Goal: Task Accomplishment & Management: Manage account settings

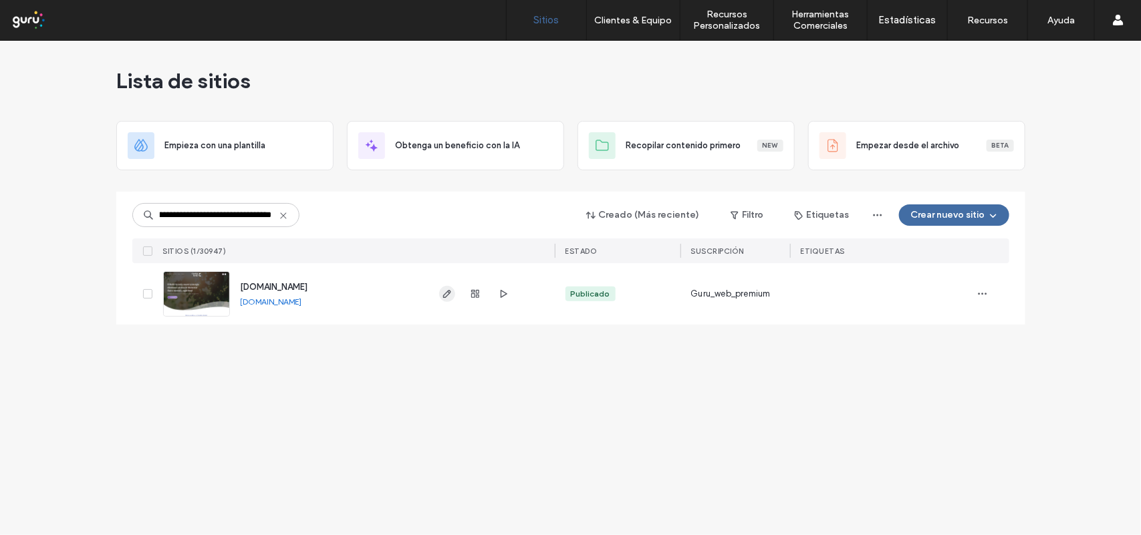
type input "**********"
click at [443, 295] on icon "button" at bounding box center [447, 294] width 11 height 11
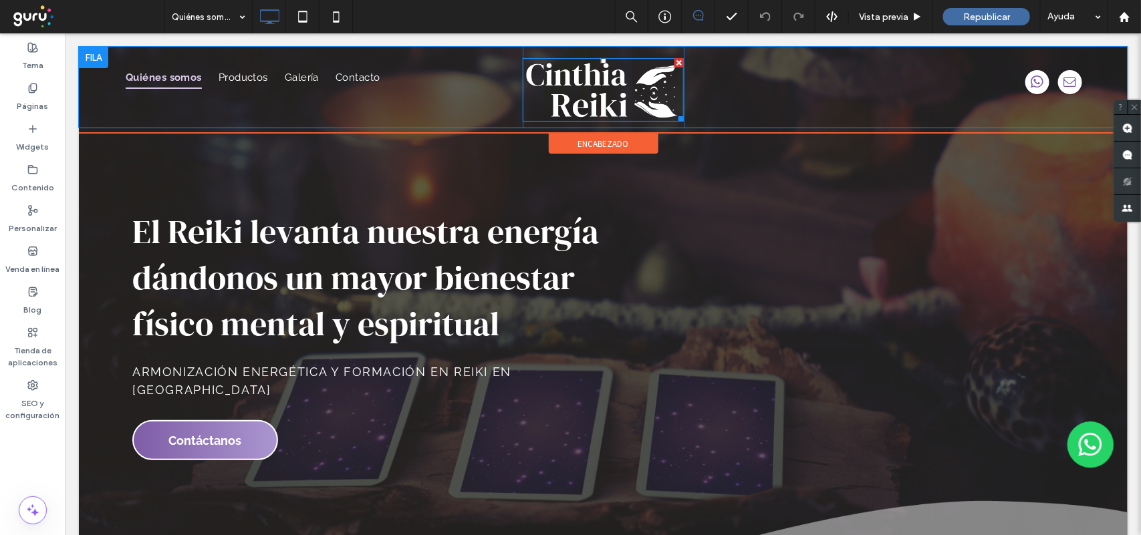
click at [597, 102] on img at bounding box center [603, 88] width 162 height 63
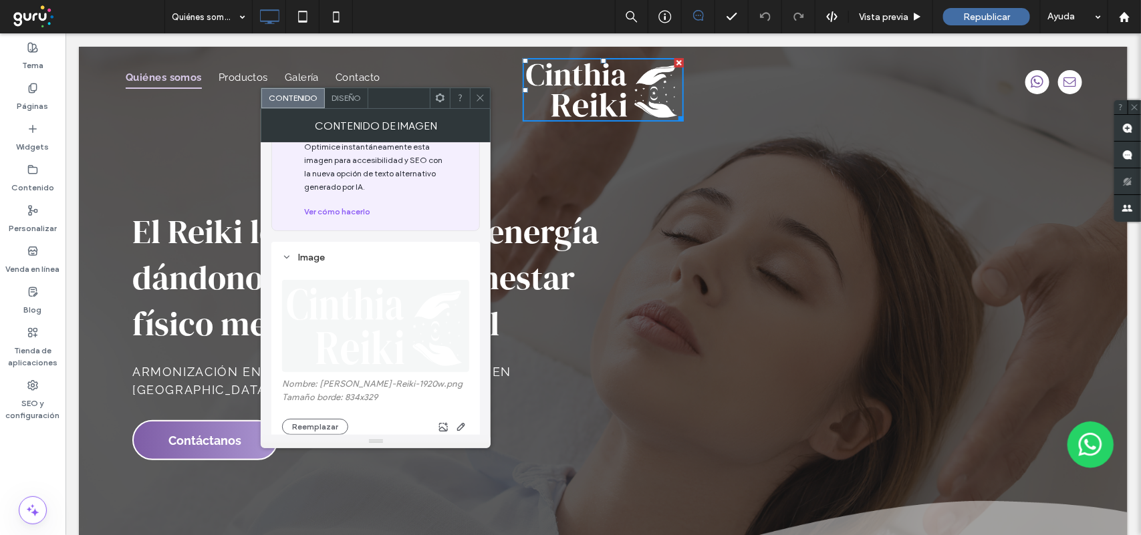
scroll to position [84, 0]
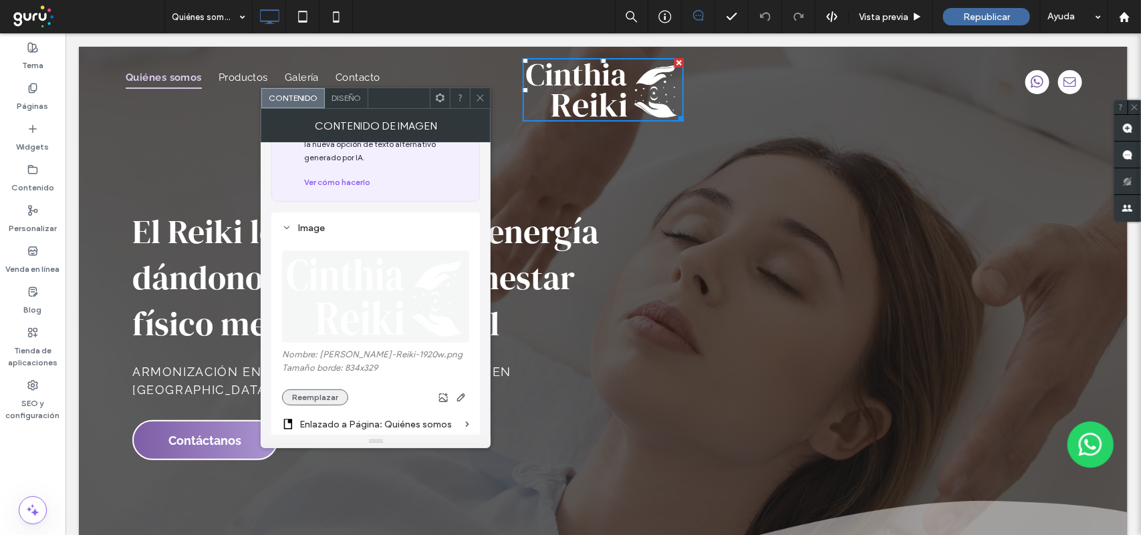
click at [325, 400] on button "Reemplazar" at bounding box center [315, 398] width 66 height 16
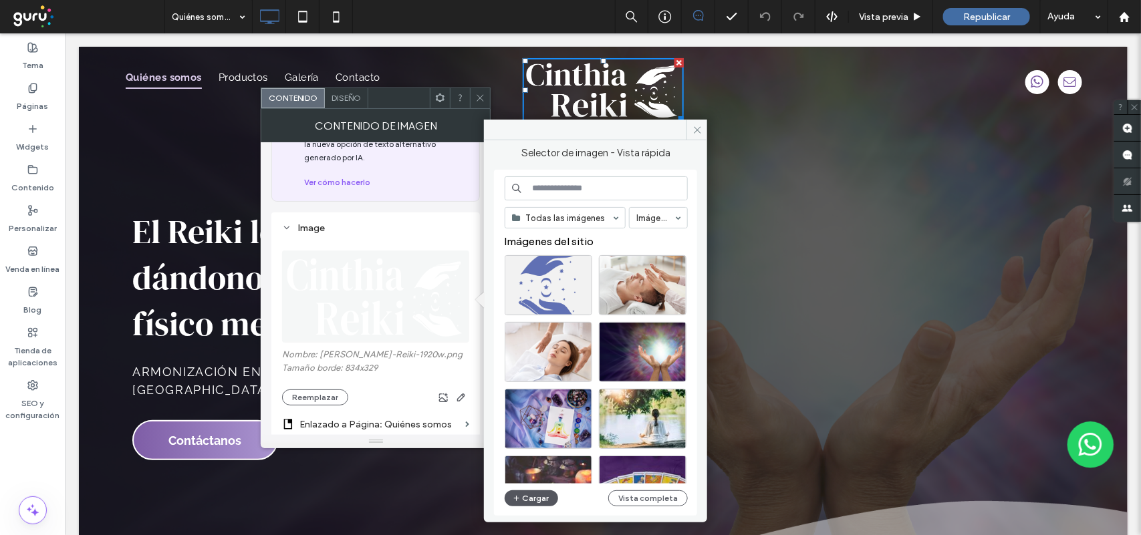
click at [520, 498] on icon "button" at bounding box center [517, 498] width 8 height 11
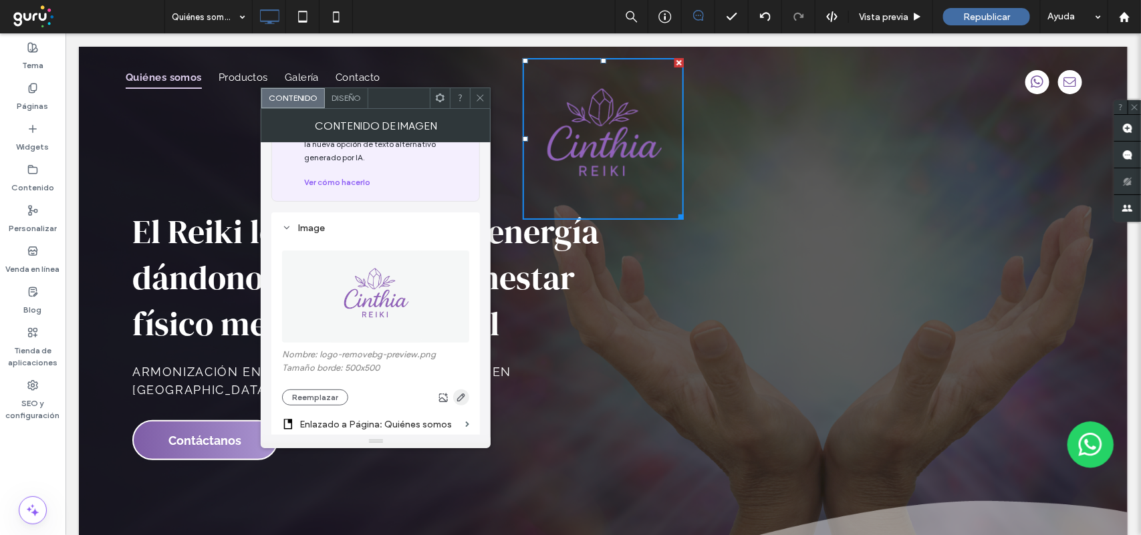
click at [458, 402] on icon "button" at bounding box center [461, 397] width 11 height 11
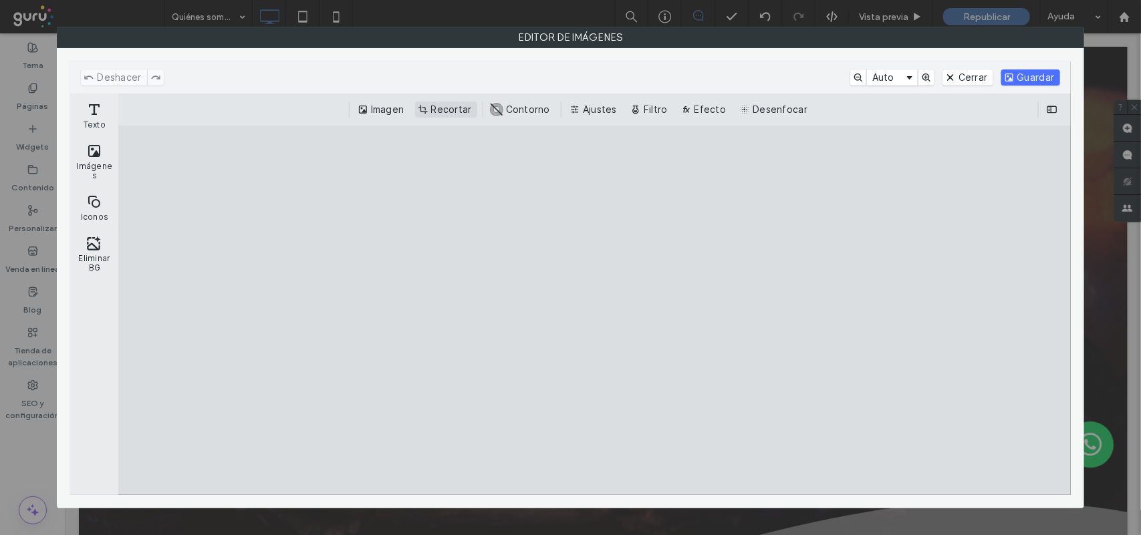
click at [433, 110] on button "Recortar" at bounding box center [446, 110] width 62 height 16
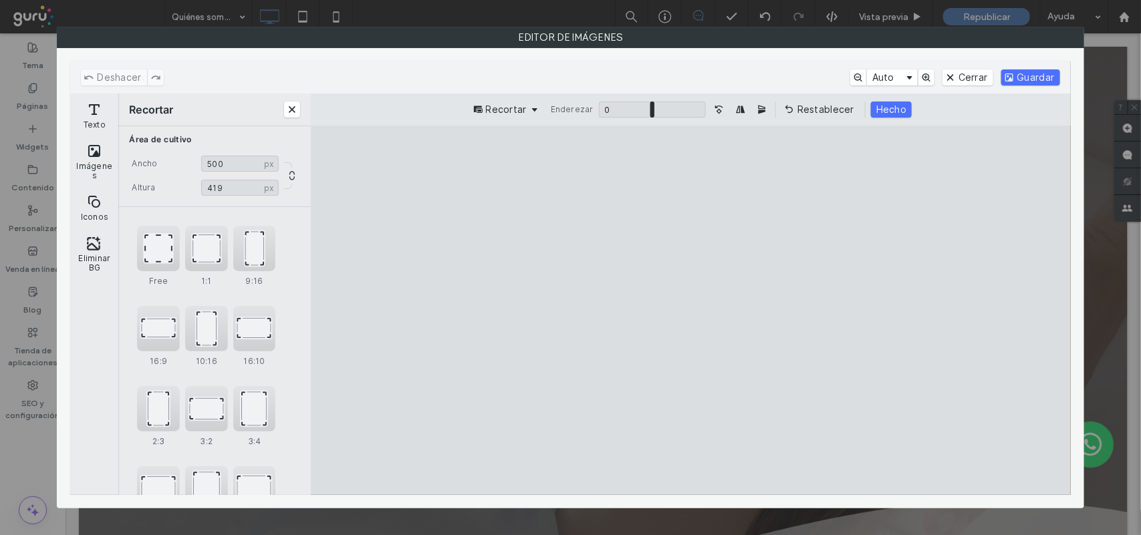
drag, startPoint x: 837, startPoint y: 164, endPoint x: 845, endPoint y: 212, distance: 48.1
click at [690, 310] on cesdk-canvas "Lienzo del editor" at bounding box center [690, 310] width 0 height 0
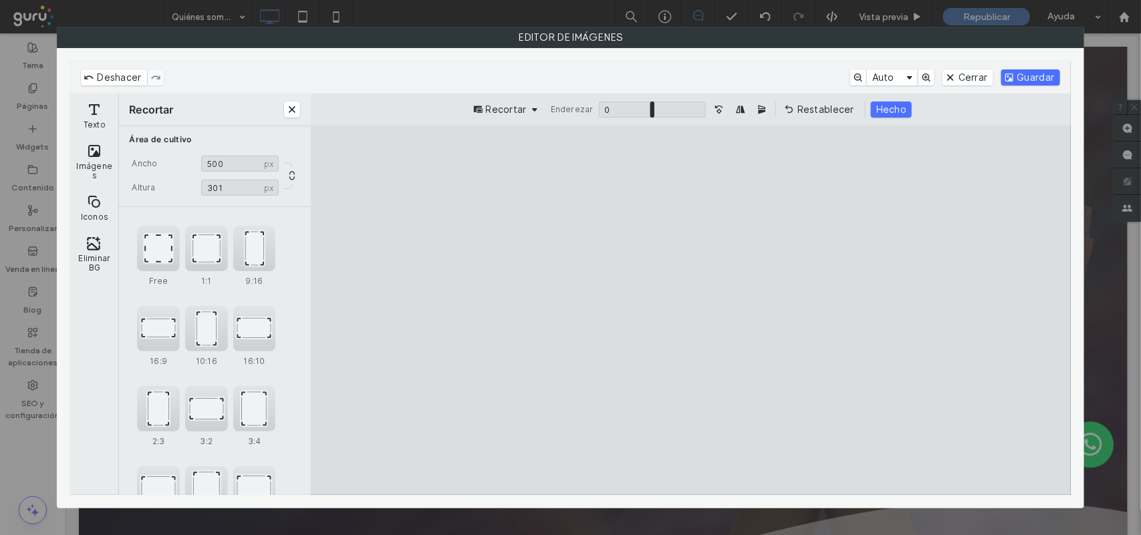
type input "***"
drag, startPoint x: 863, startPoint y: 478, endPoint x: 870, endPoint y: 392, distance: 86.5
click at [690, 310] on cesdk-canvas "Lienzo del editor" at bounding box center [690, 310] width 0 height 0
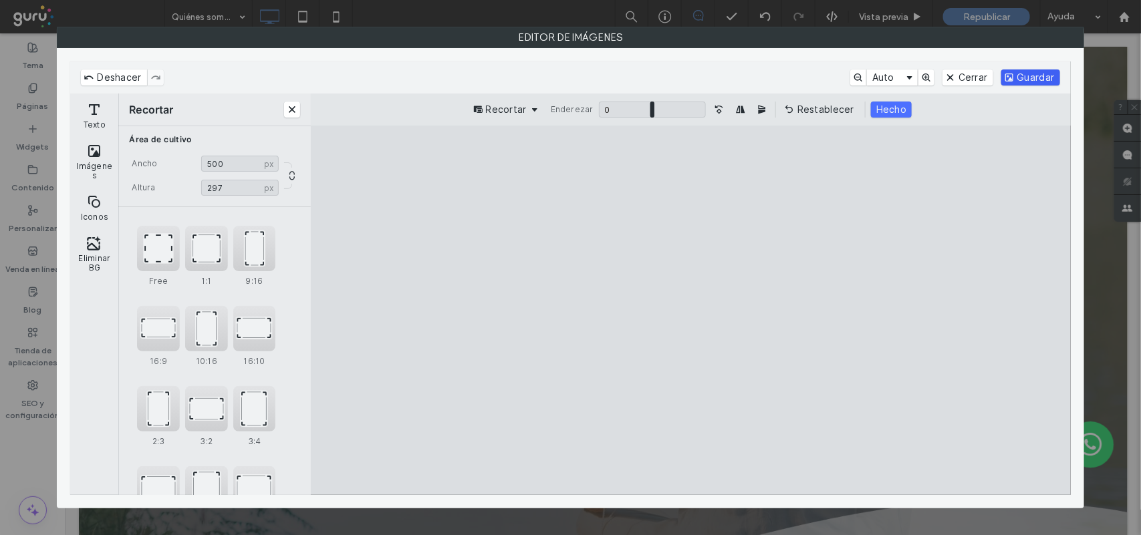
click at [1021, 79] on button "Guardar" at bounding box center [1030, 77] width 59 height 16
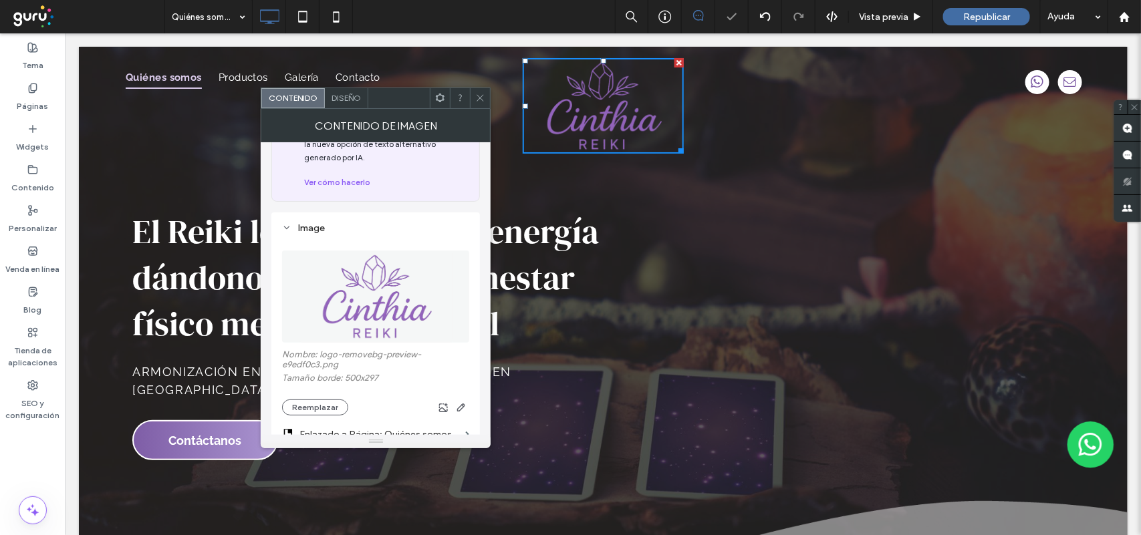
click at [482, 98] on icon at bounding box center [480, 98] width 10 height 10
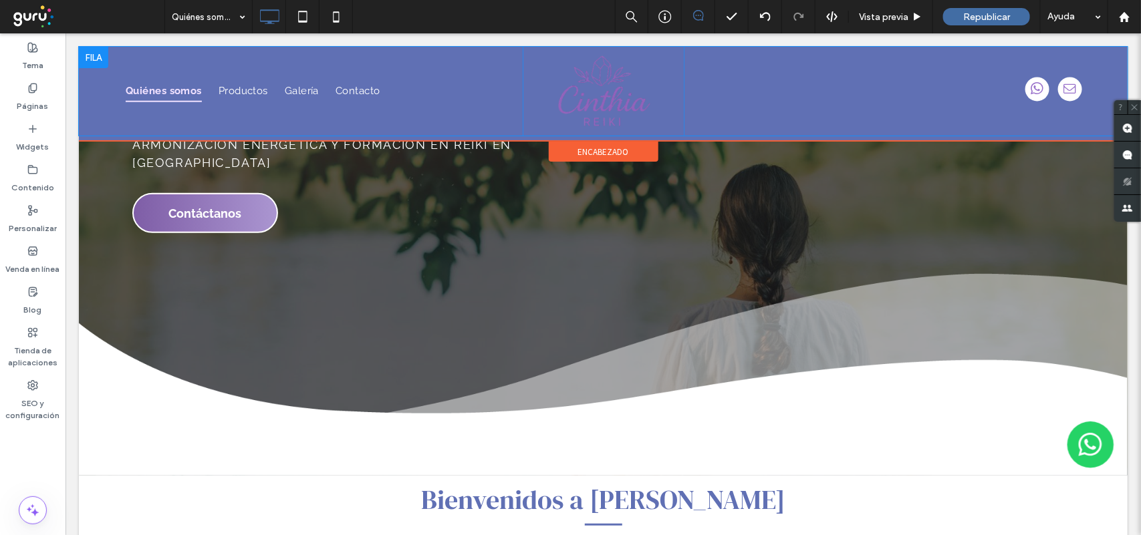
scroll to position [334, 0]
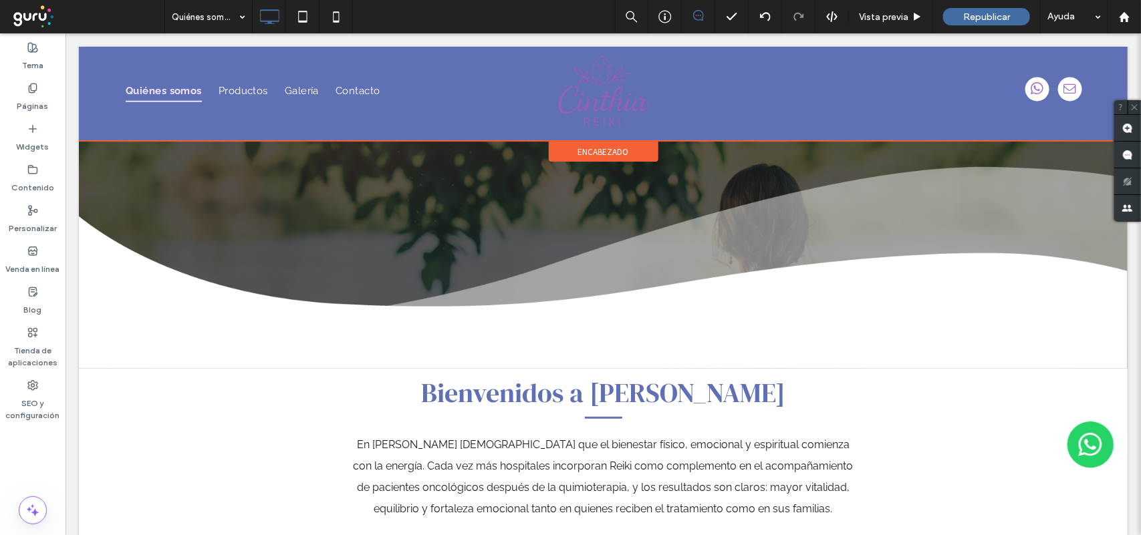
click at [591, 150] on span "encabezado" at bounding box center [602, 151] width 51 height 11
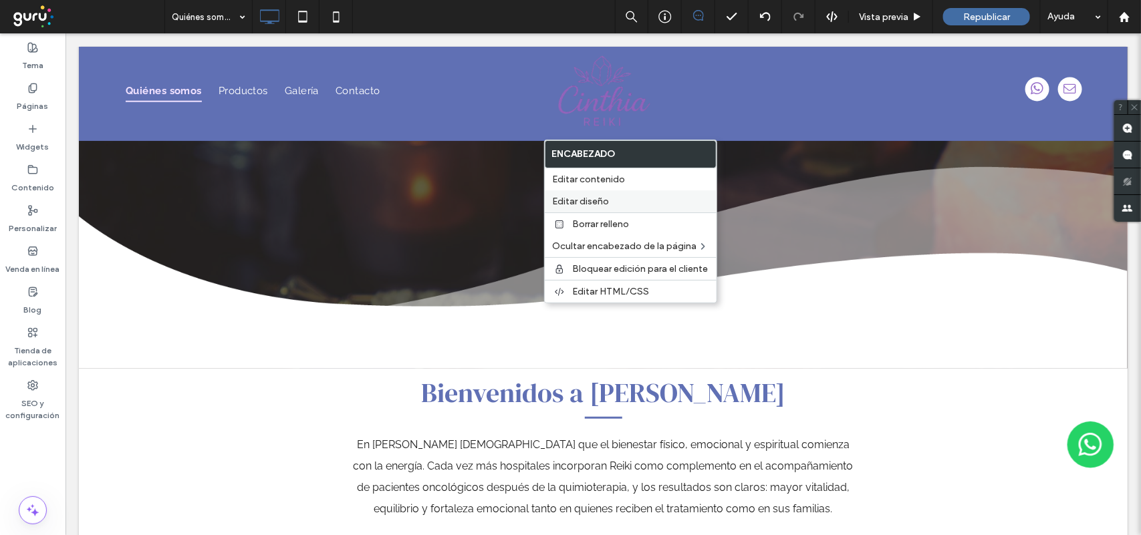
click at [640, 198] on label "Editar diseño" at bounding box center [631, 201] width 156 height 11
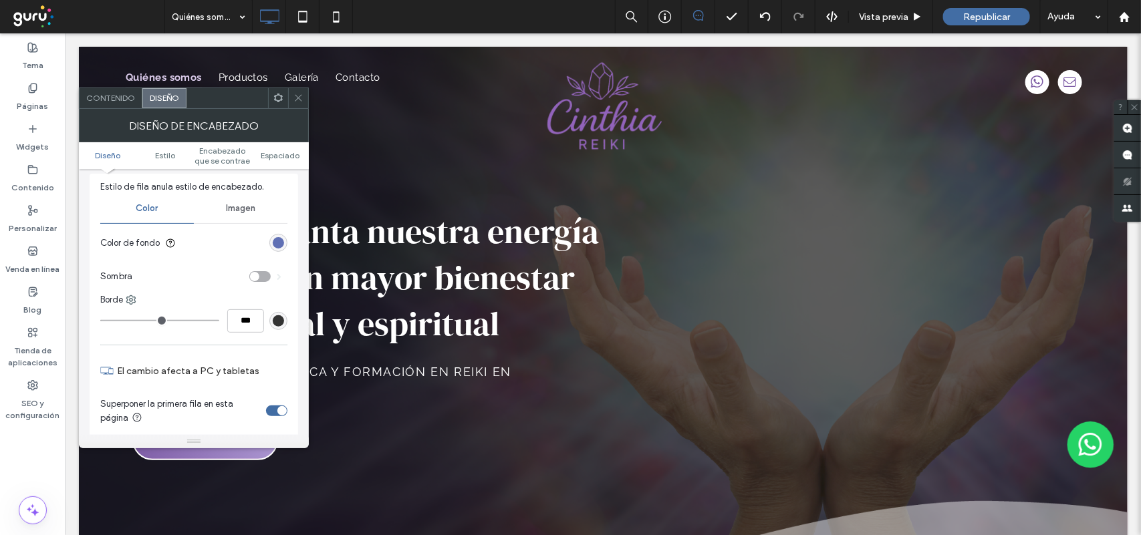
scroll to position [84, 0]
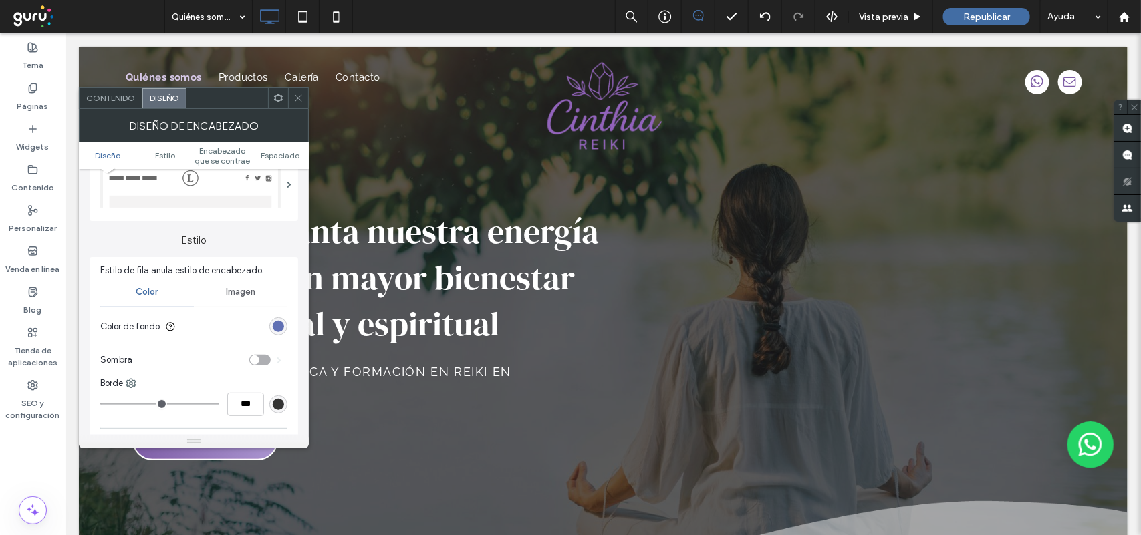
click at [109, 98] on span "Contenido" at bounding box center [110, 98] width 49 height 10
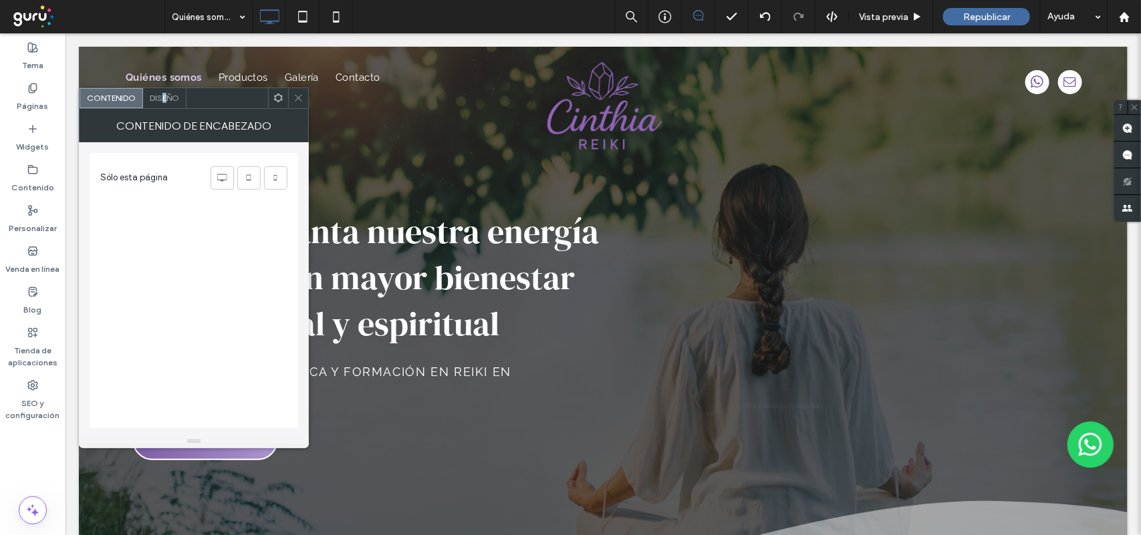
click at [165, 102] on span "Diseño" at bounding box center [164, 98] width 29 height 10
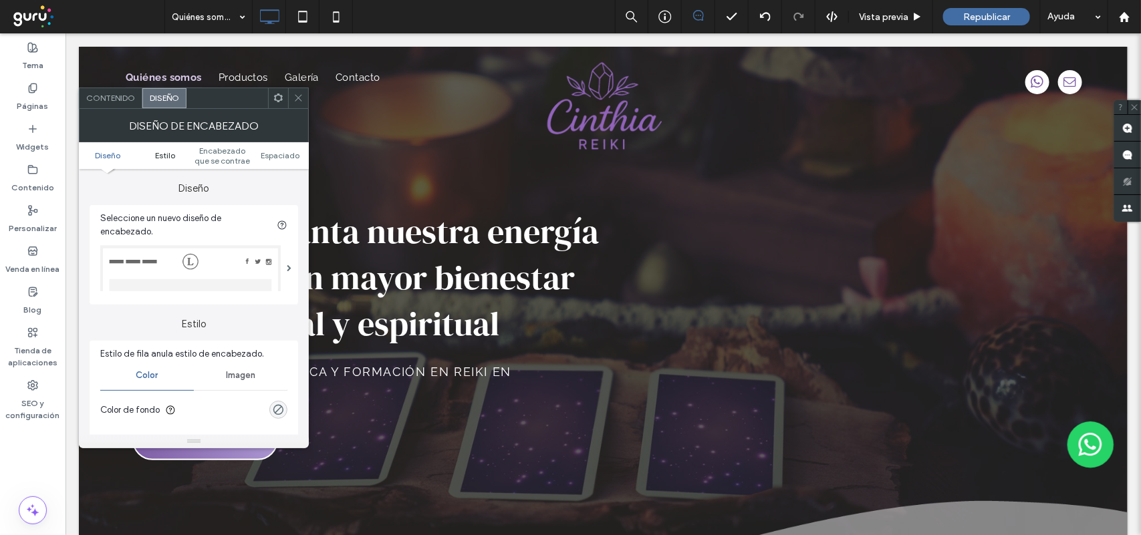
click at [158, 152] on span "Estilo" at bounding box center [165, 155] width 20 height 10
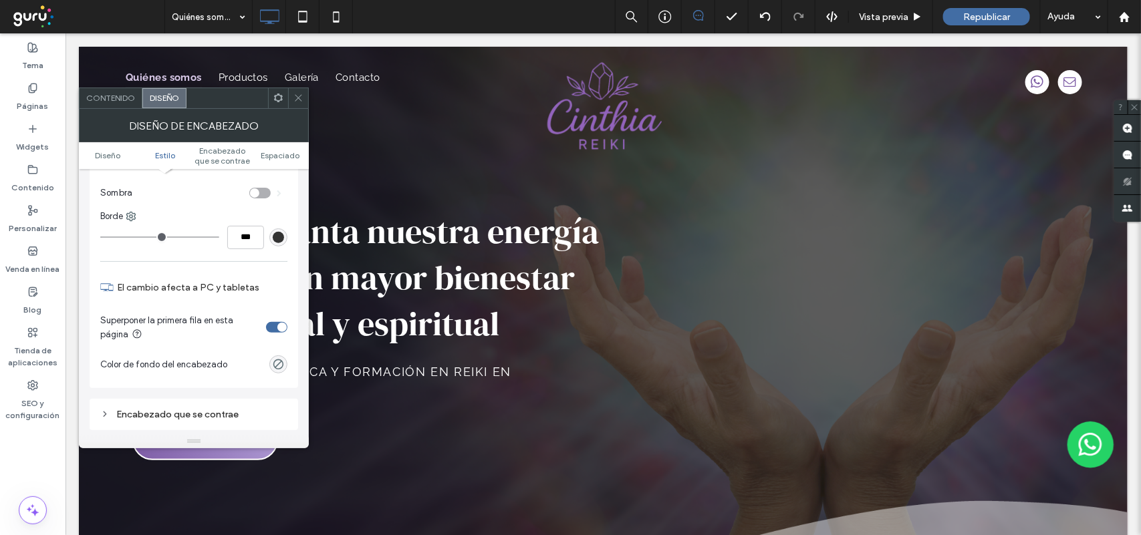
scroll to position [0, 0]
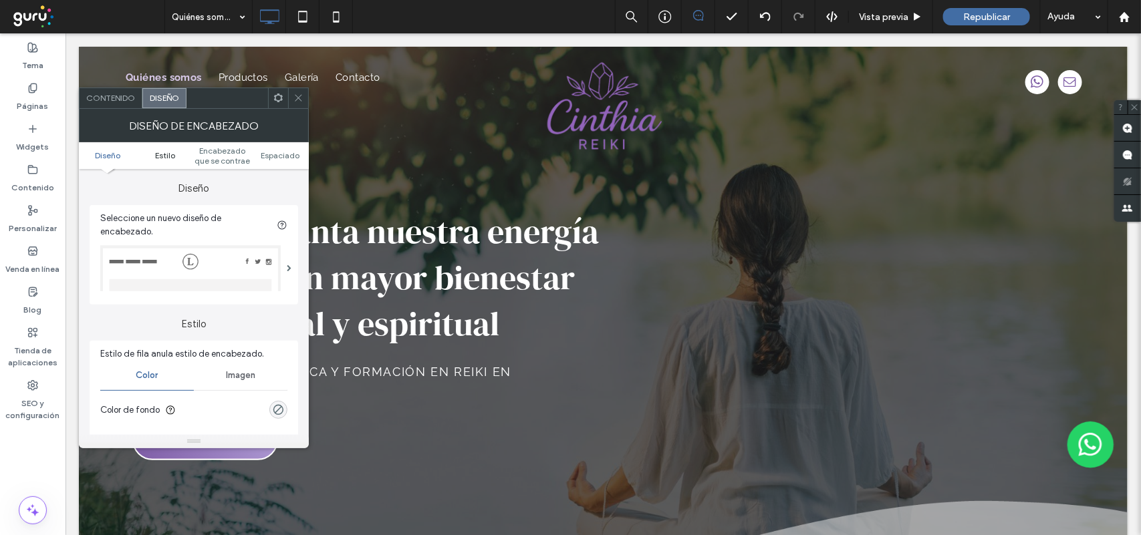
click at [168, 154] on span "Estilo" at bounding box center [165, 155] width 20 height 10
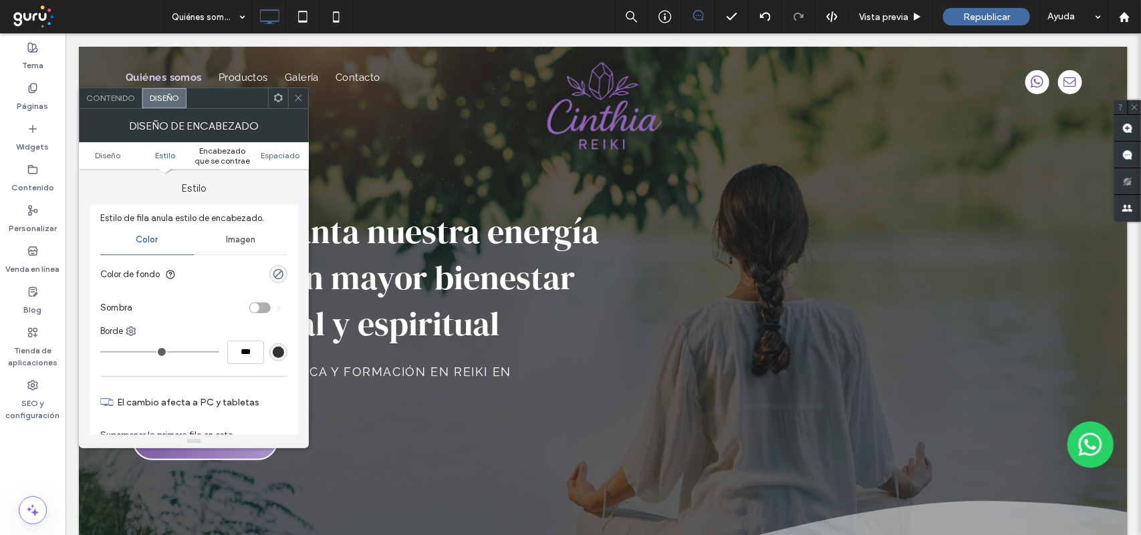
click at [219, 152] on span "Encabezado que se contrae" at bounding box center [222, 156] width 57 height 20
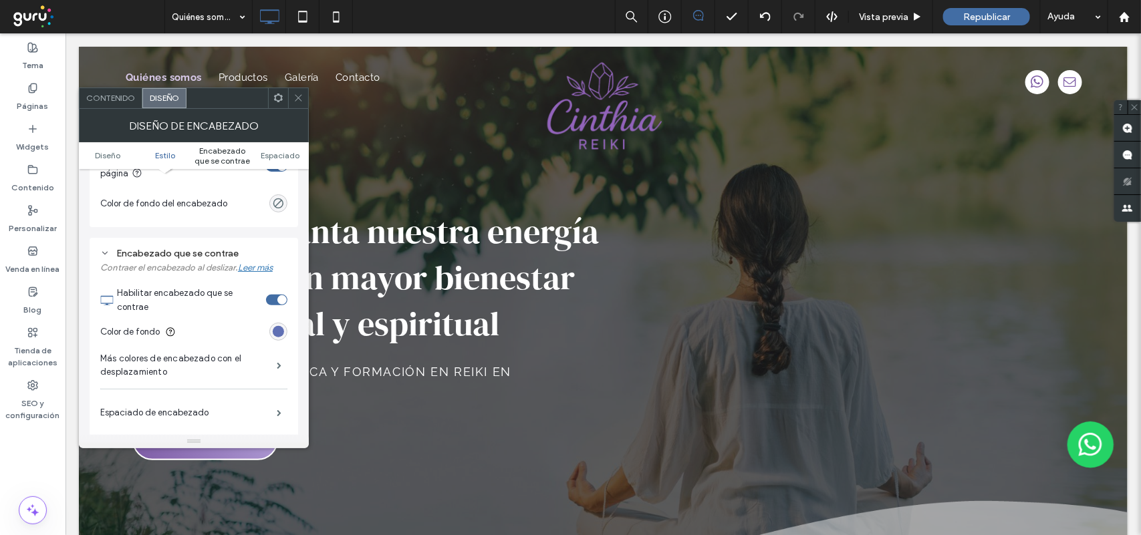
scroll to position [472, 0]
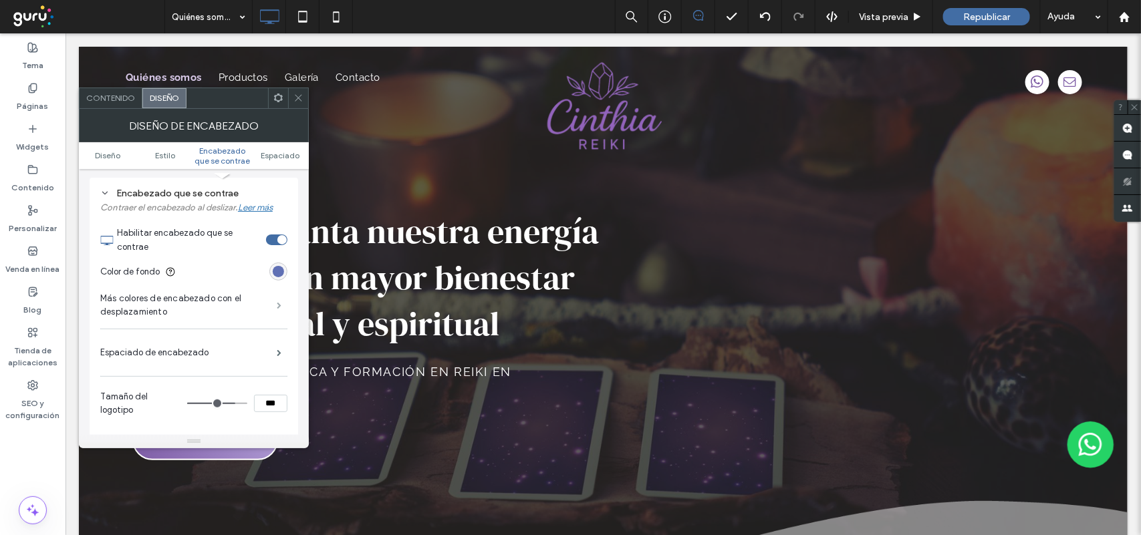
click at [277, 309] on span at bounding box center [279, 305] width 5 height 7
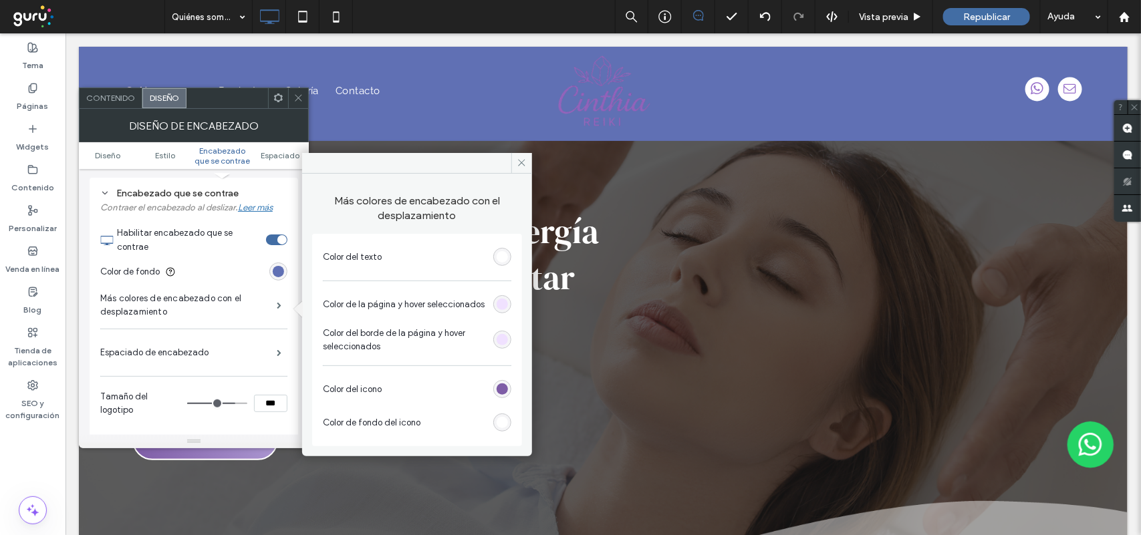
click at [505, 257] on div "rgb(255, 255, 255)" at bounding box center [502, 256] width 11 height 11
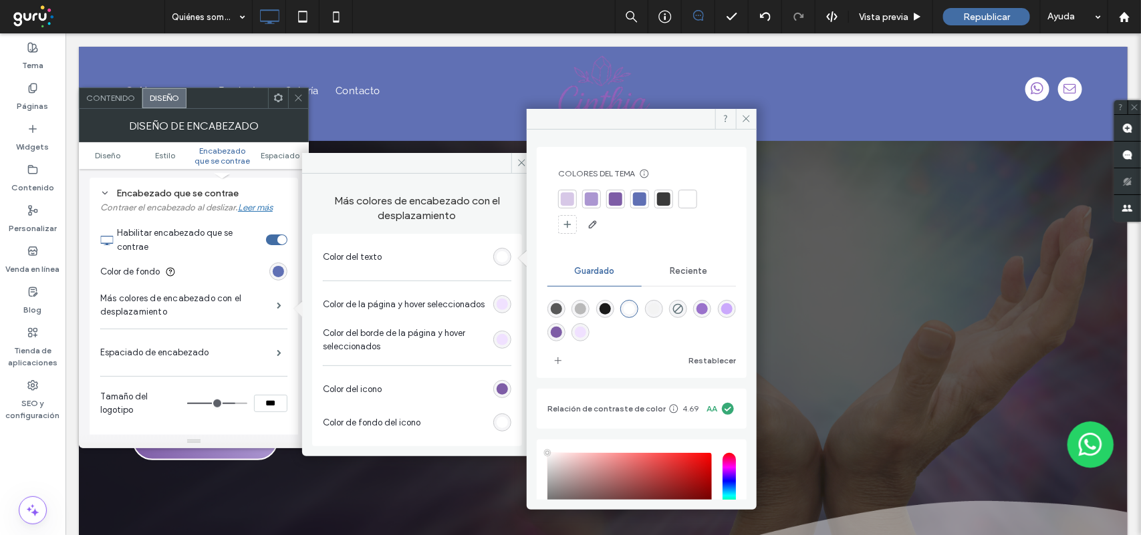
click at [612, 198] on div at bounding box center [615, 198] width 13 height 13
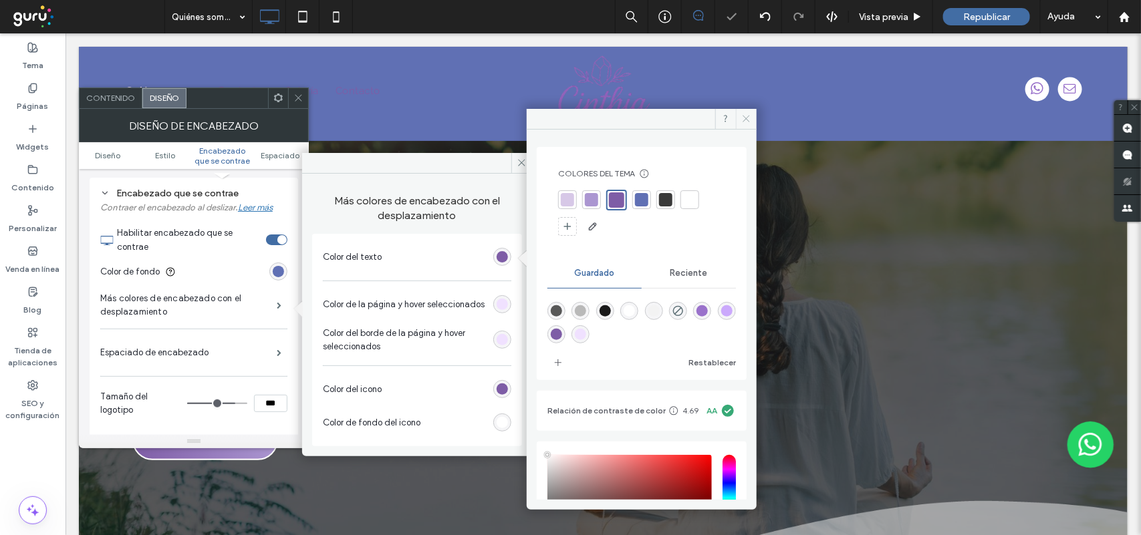
click at [747, 119] on icon at bounding box center [746, 119] width 10 height 10
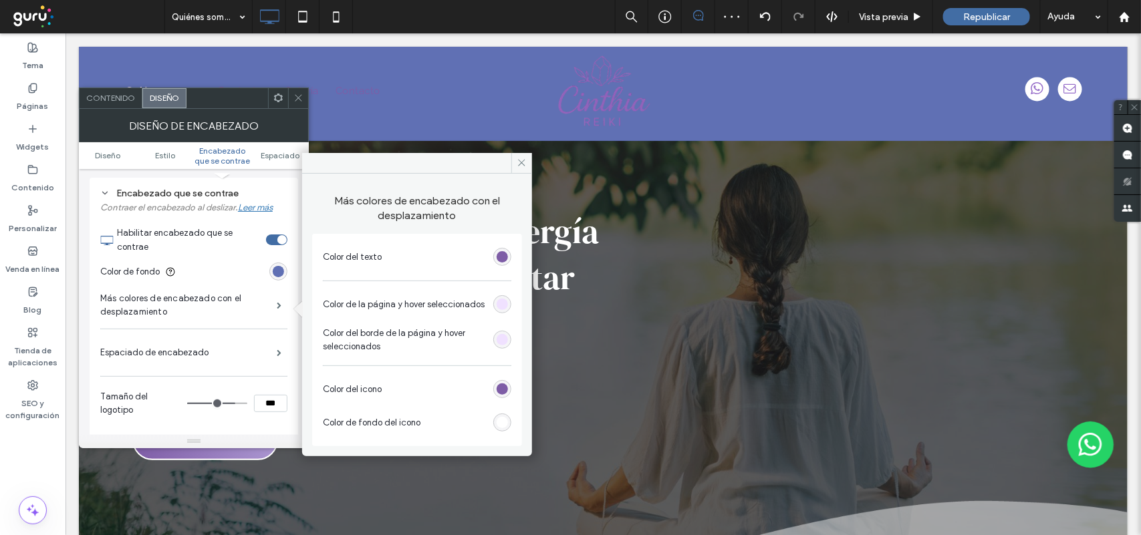
click at [251, 275] on section "Color de fondo" at bounding box center [193, 271] width 187 height 33
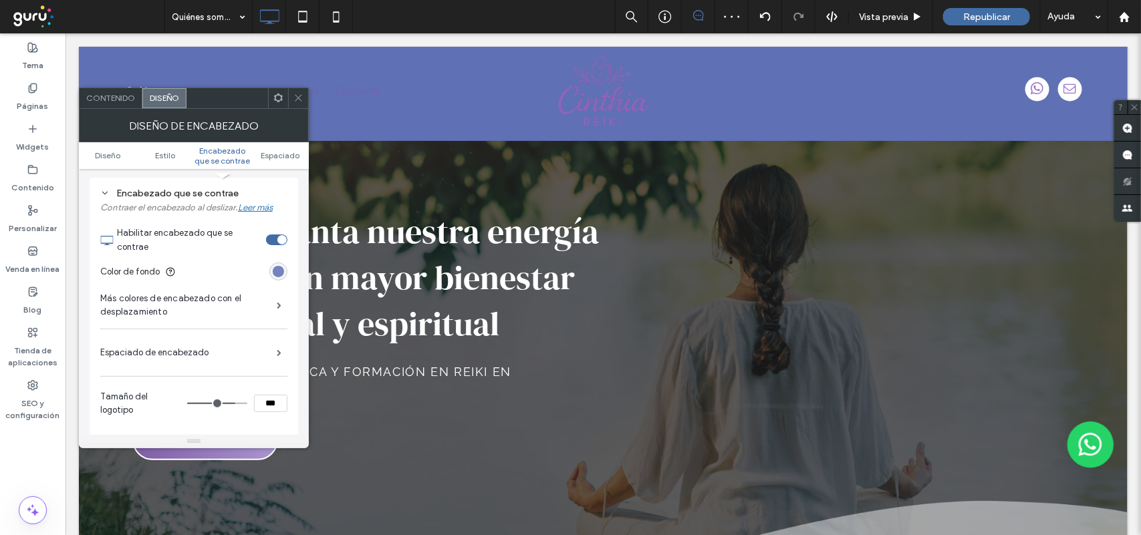
click at [279, 275] on div "rgb(96, 112, 180)" at bounding box center [278, 271] width 11 height 11
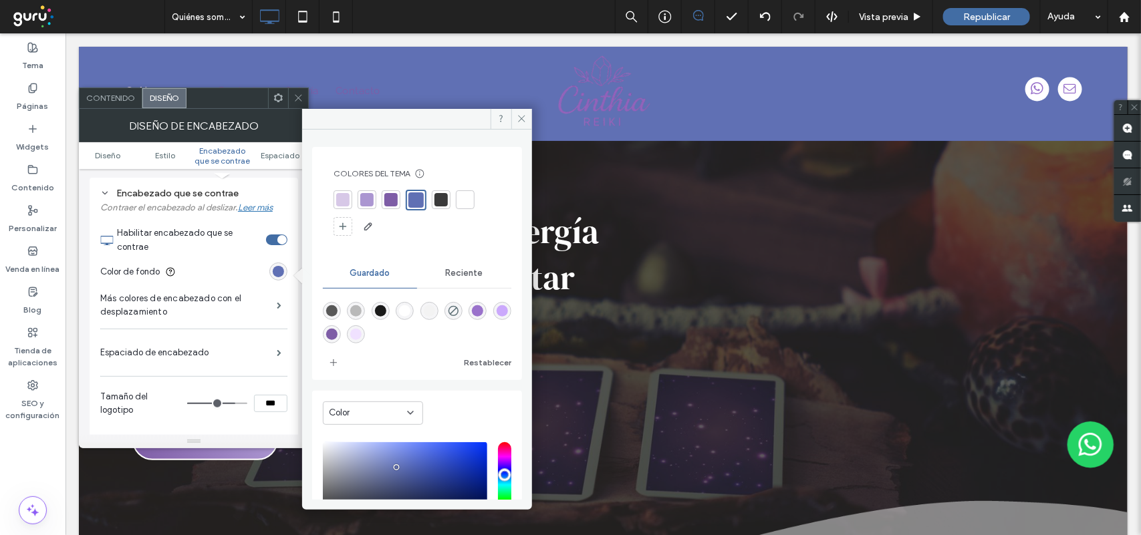
click at [402, 309] on div "rgba(255,255,255,1)" at bounding box center [404, 310] width 11 height 11
type input "*******"
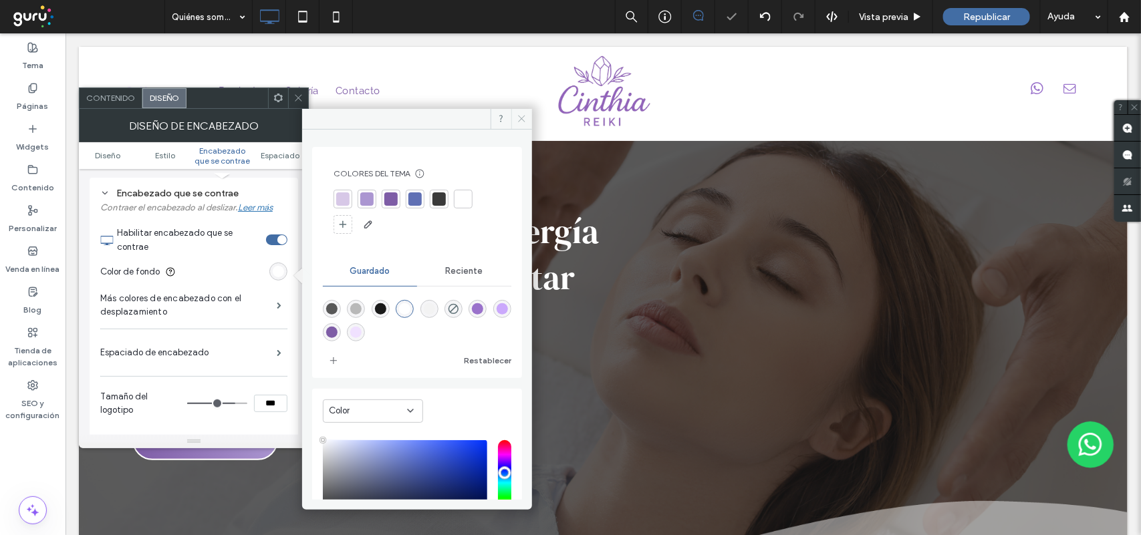
click at [519, 122] on use at bounding box center [522, 119] width 7 height 7
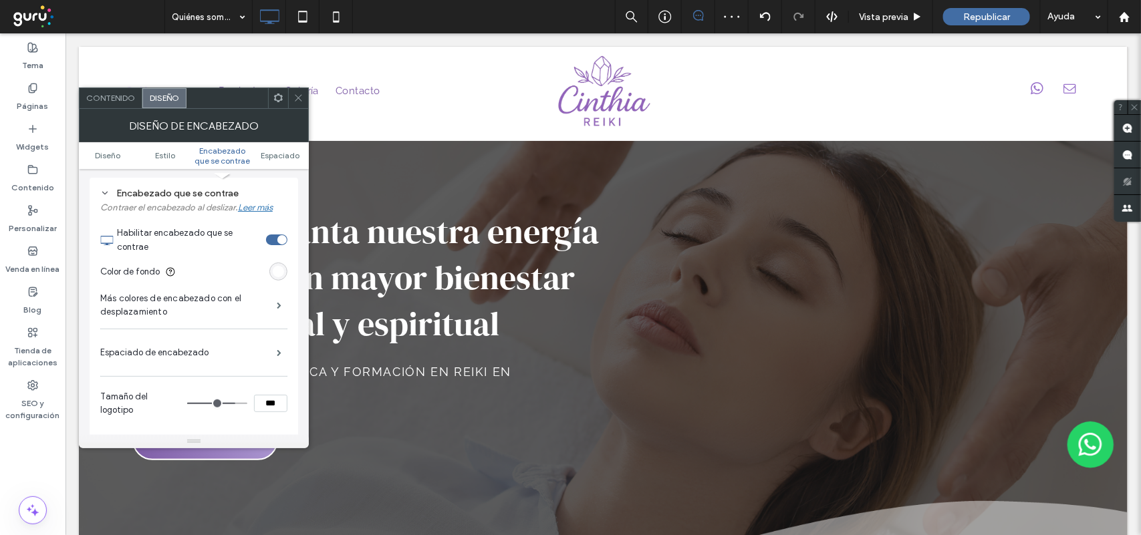
click at [298, 93] on icon at bounding box center [298, 98] width 10 height 10
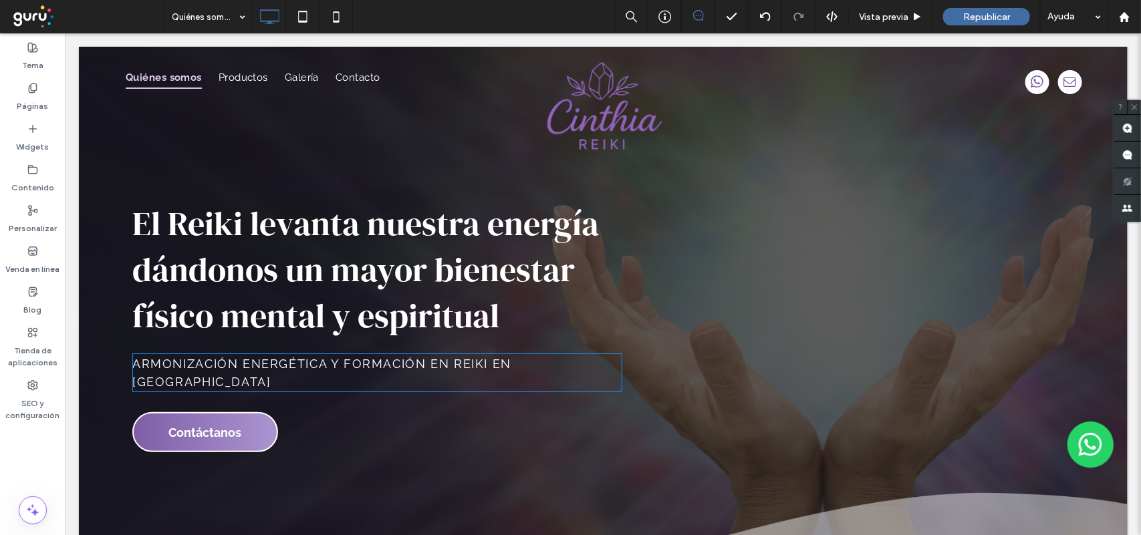
scroll to position [0, 0]
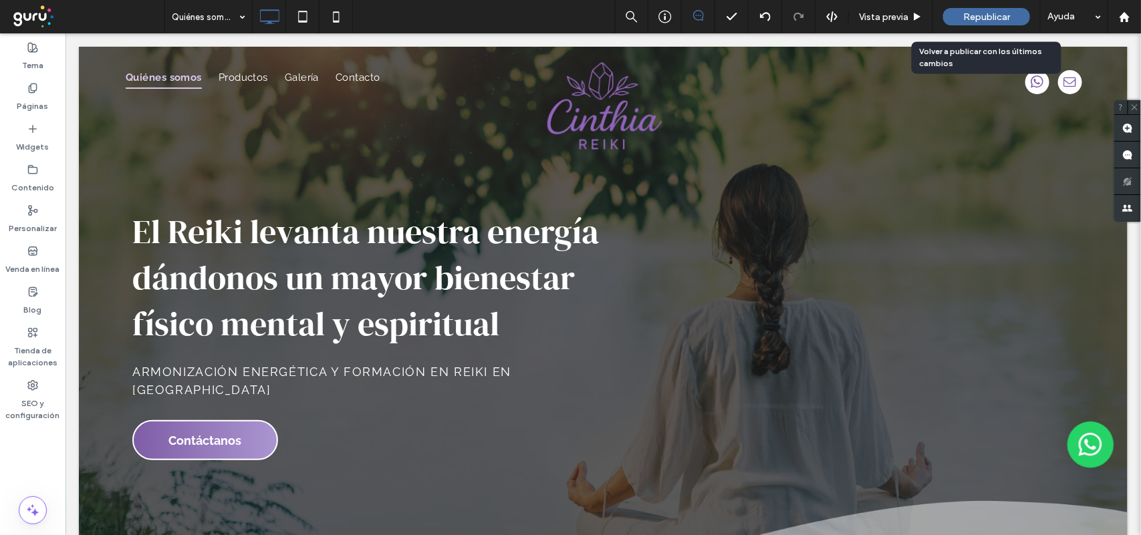
click at [970, 18] on span "Republicar" at bounding box center [986, 16] width 47 height 11
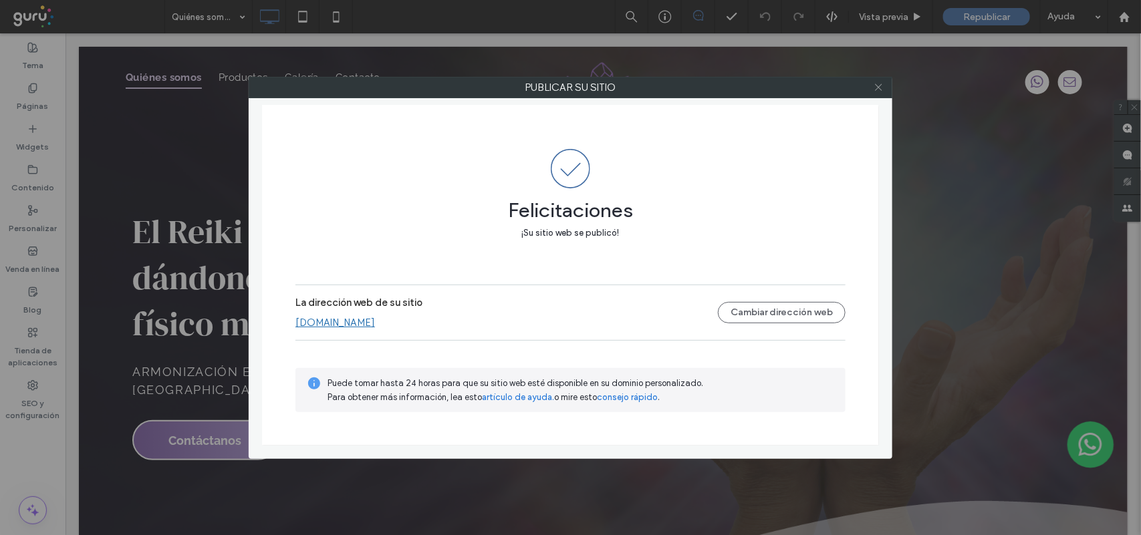
click at [876, 94] on span at bounding box center [878, 88] width 10 height 20
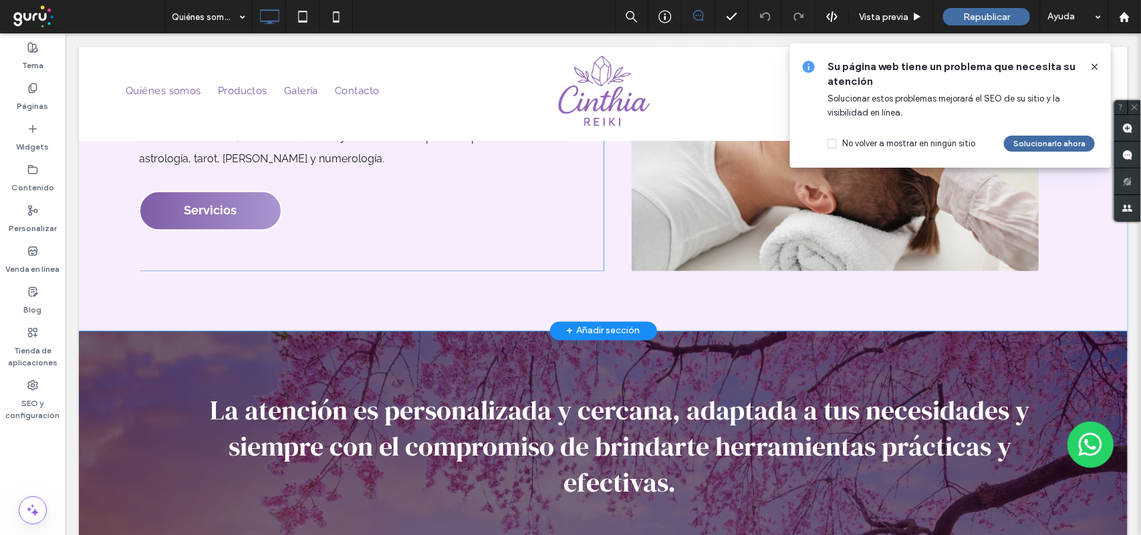
scroll to position [1002, 0]
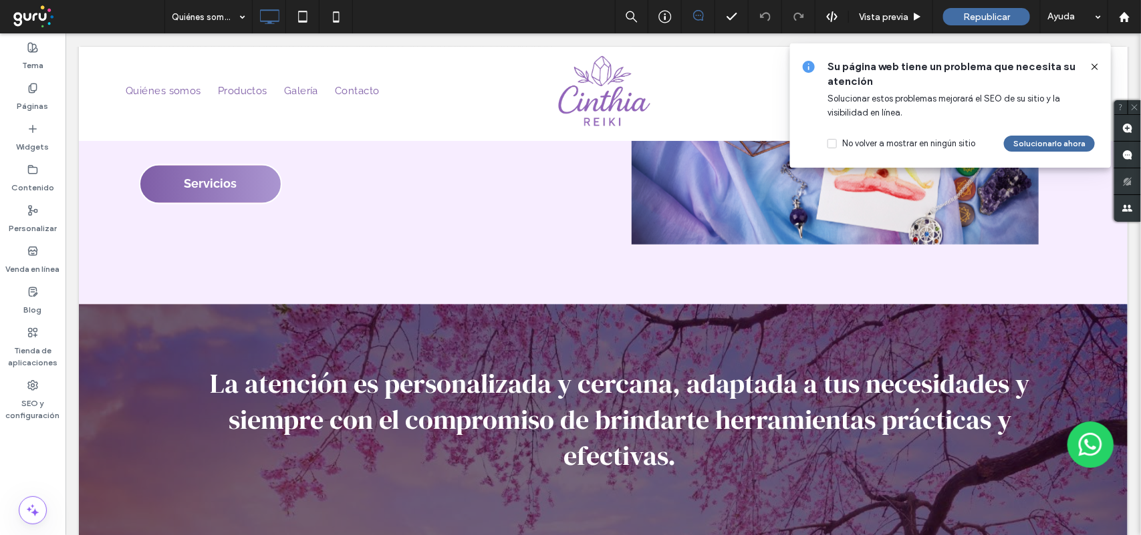
click at [1093, 68] on icon at bounding box center [1094, 66] width 11 height 11
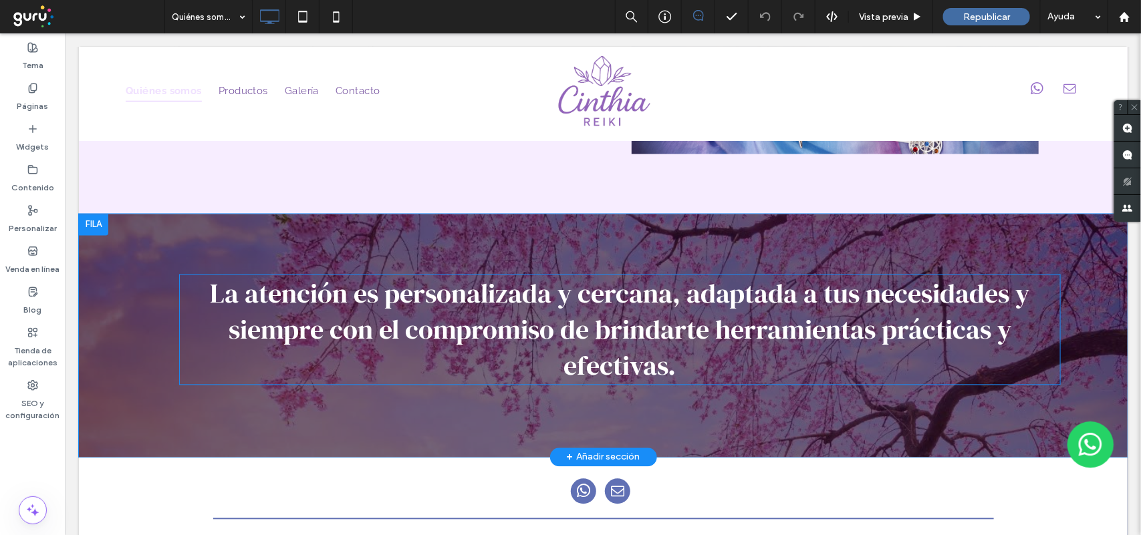
scroll to position [1223, 0]
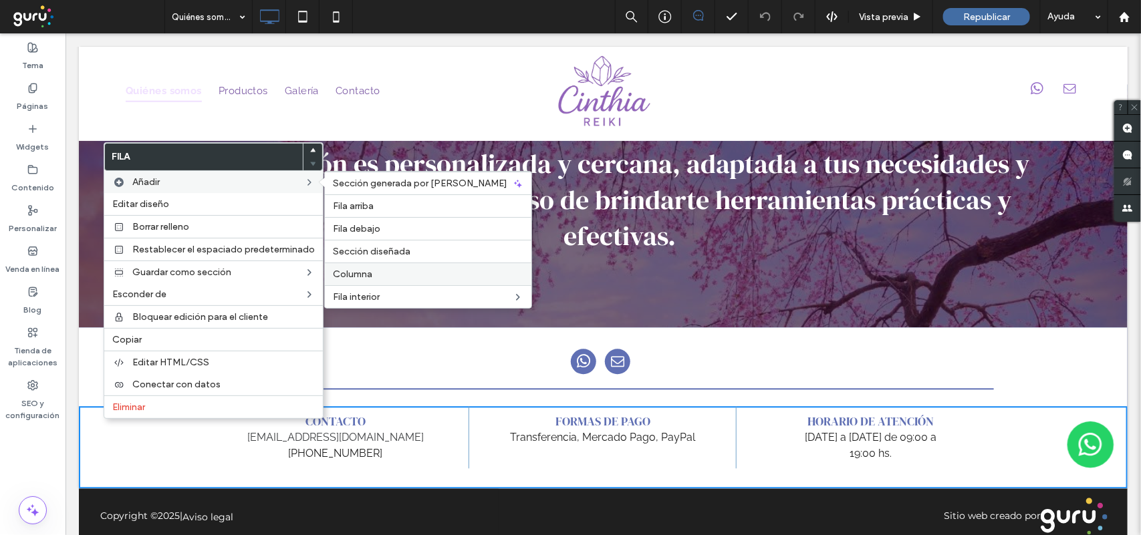
click at [438, 280] on label "Columna" at bounding box center [428, 274] width 190 height 11
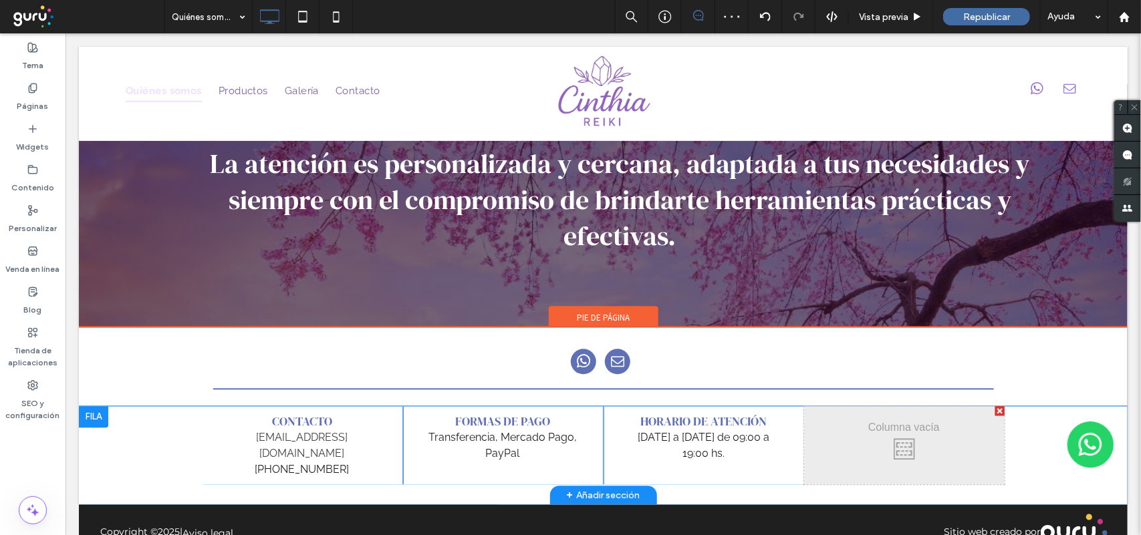
drag, startPoint x: 857, startPoint y: 420, endPoint x: 883, endPoint y: 416, distance: 26.5
click at [882, 416] on div "Click To Paste Click To Paste" at bounding box center [903, 445] width 200 height 79
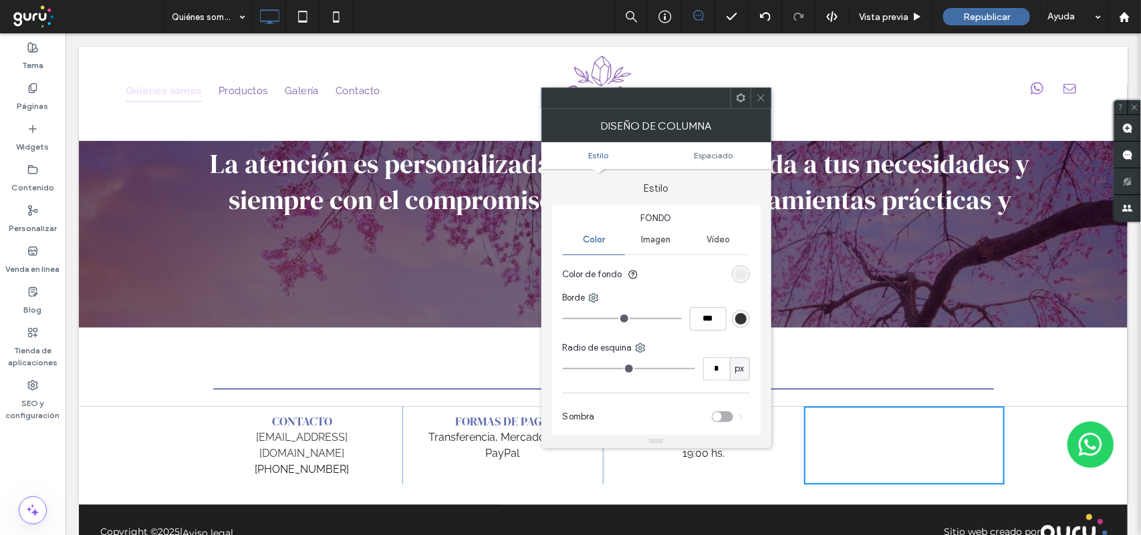
click at [658, 238] on span "Imagen" at bounding box center [656, 240] width 29 height 11
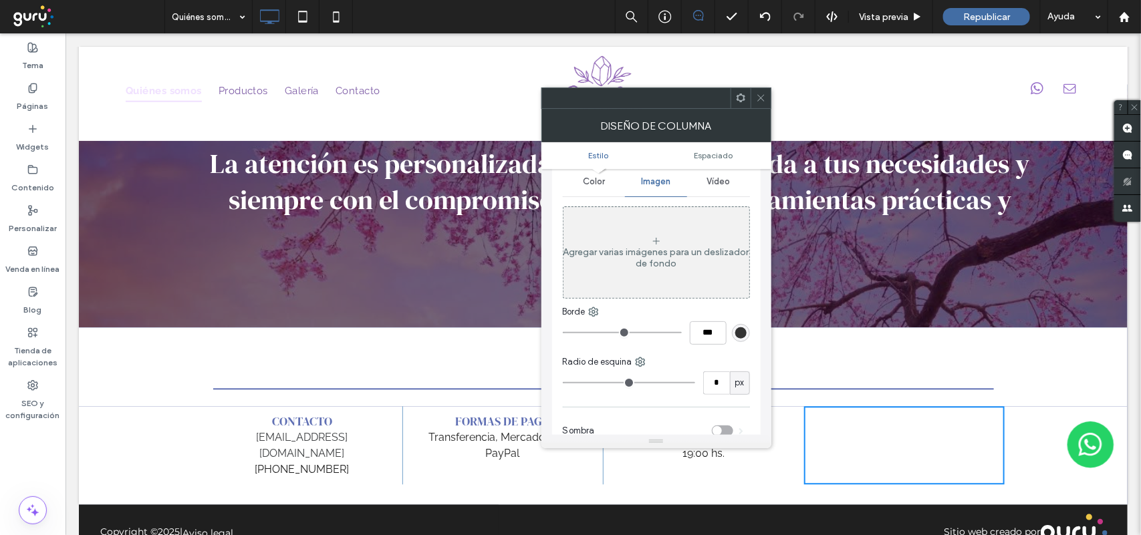
scroll to position [84, 0]
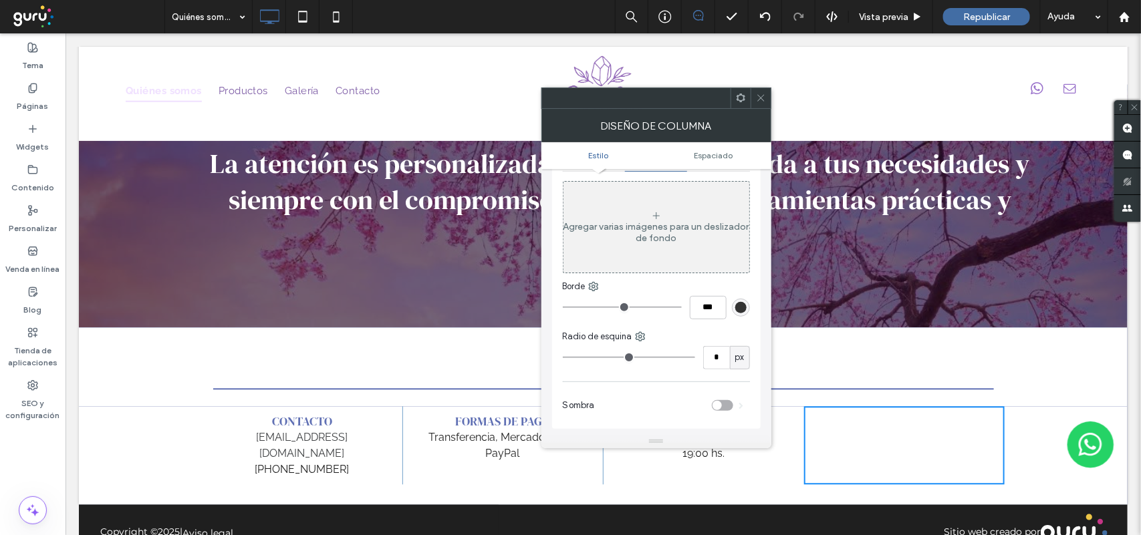
click at [680, 255] on div "Agregar varias imágenes para un deslizador de fondo" at bounding box center [656, 227] width 186 height 88
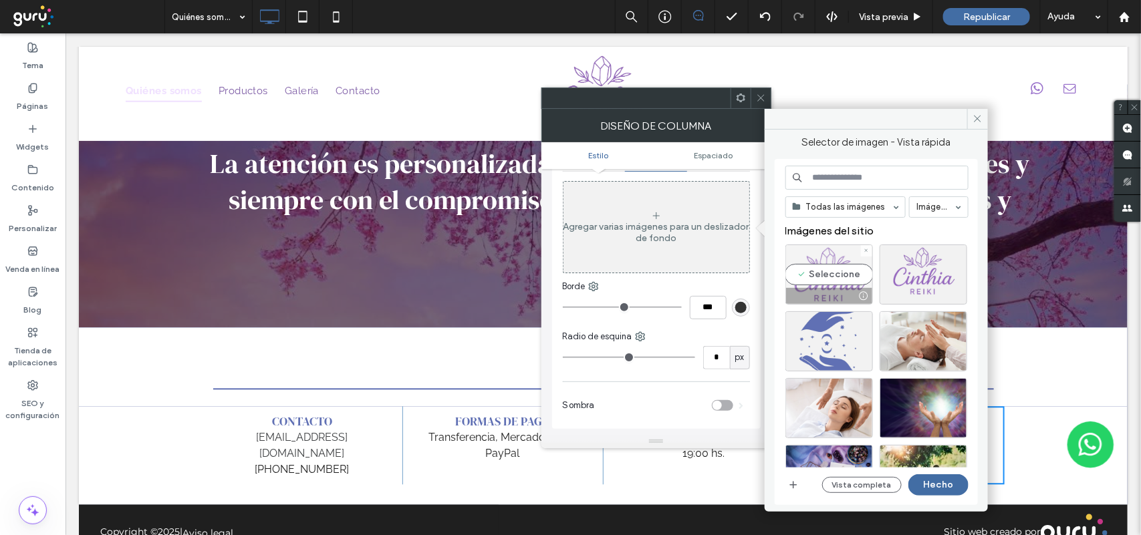
click at [836, 279] on div "Seleccione" at bounding box center [829, 275] width 88 height 60
click at [845, 275] on div at bounding box center [829, 275] width 88 height 60
click at [794, 486] on icon "button" at bounding box center [793, 485] width 11 height 11
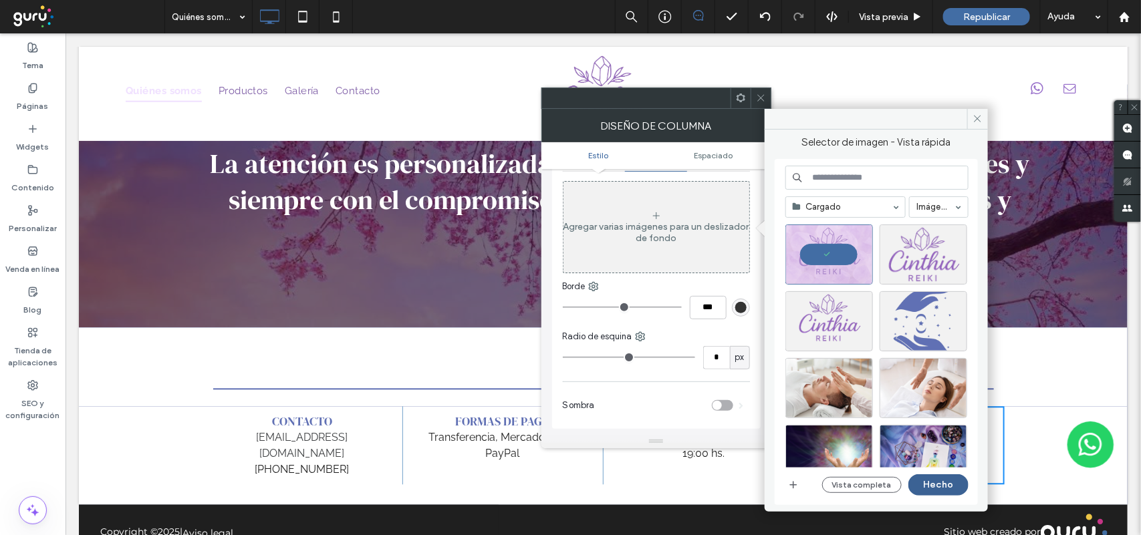
drag, startPoint x: 957, startPoint y: 480, endPoint x: 891, endPoint y: 448, distance: 72.9
click at [957, 481] on button "Hecho" at bounding box center [938, 484] width 60 height 21
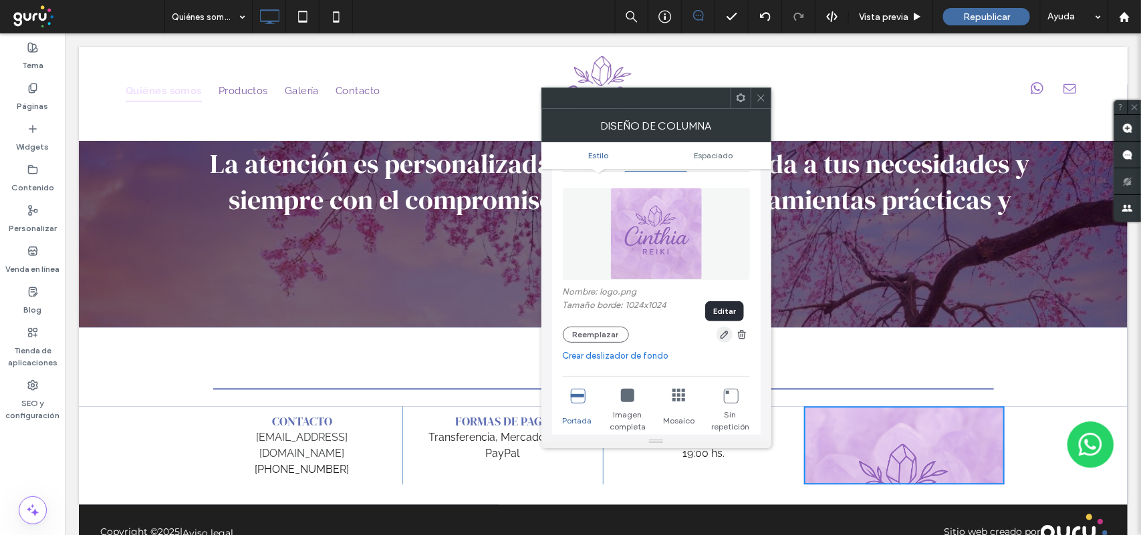
click at [722, 336] on use "button" at bounding box center [724, 335] width 8 height 8
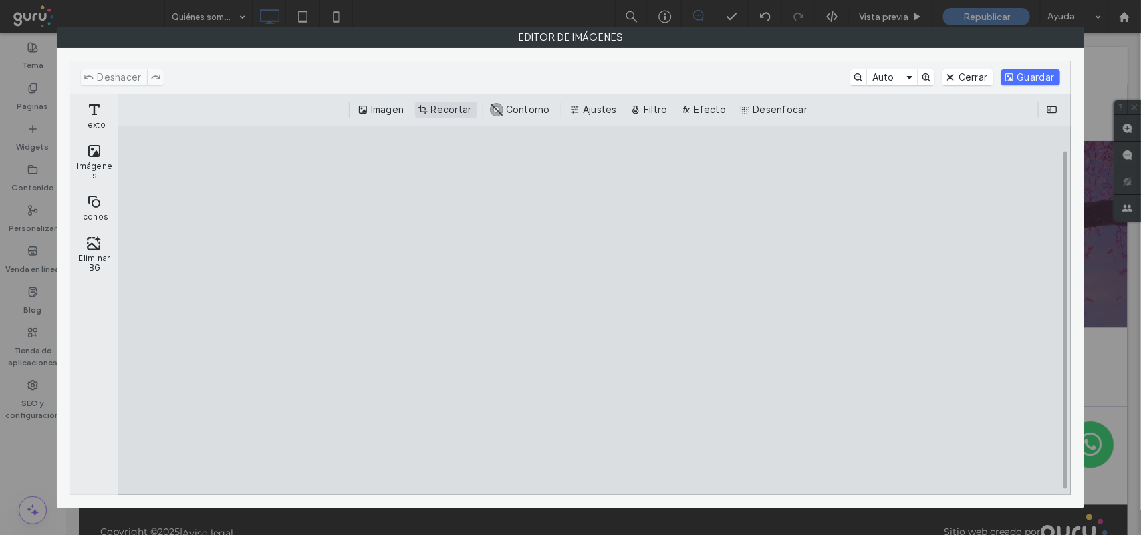
click at [431, 110] on button "Recortar" at bounding box center [446, 110] width 62 height 16
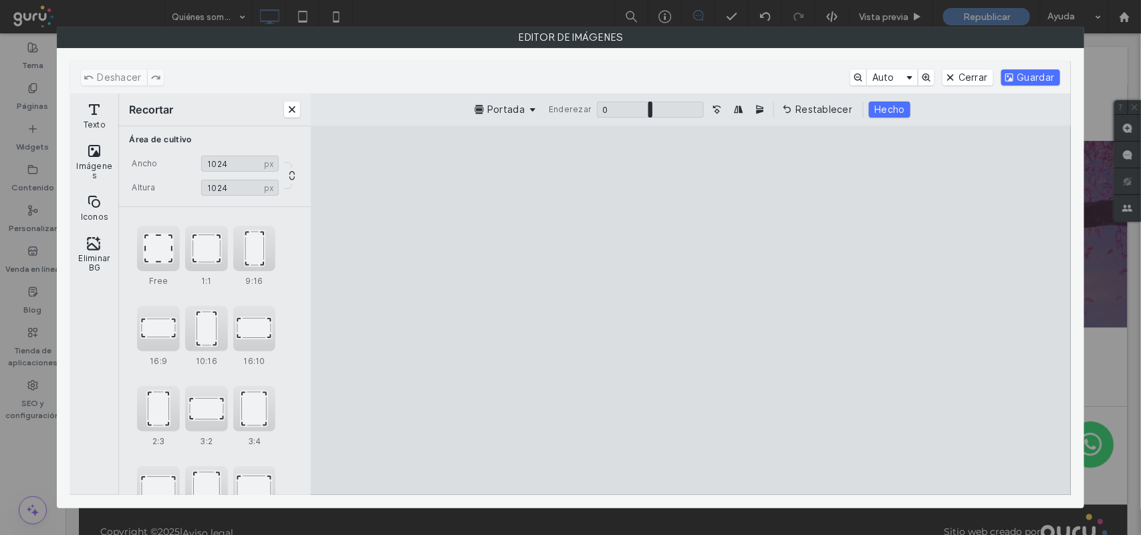
type input "****"
type input "***"
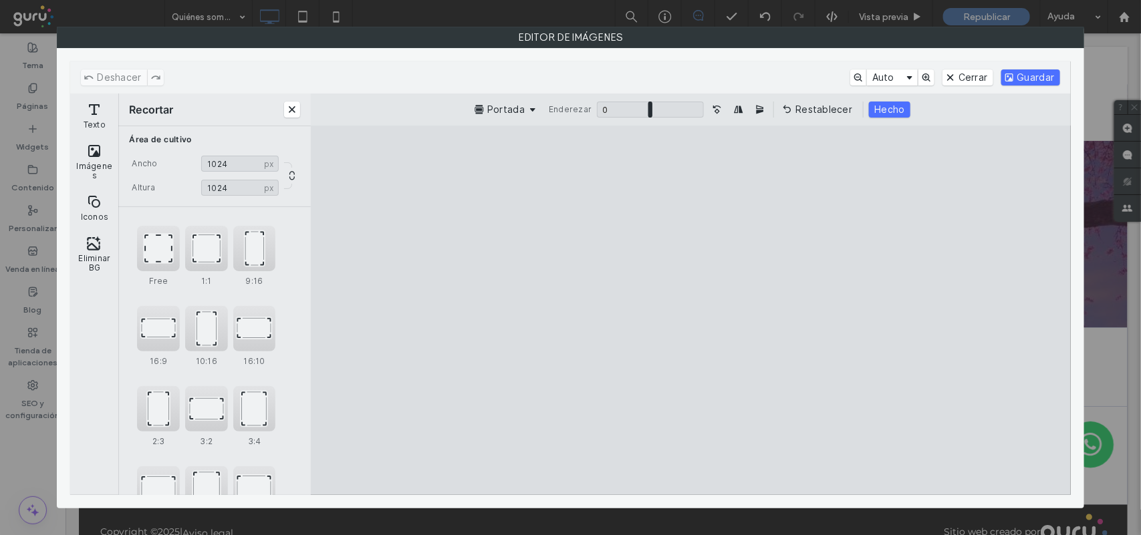
type input "***"
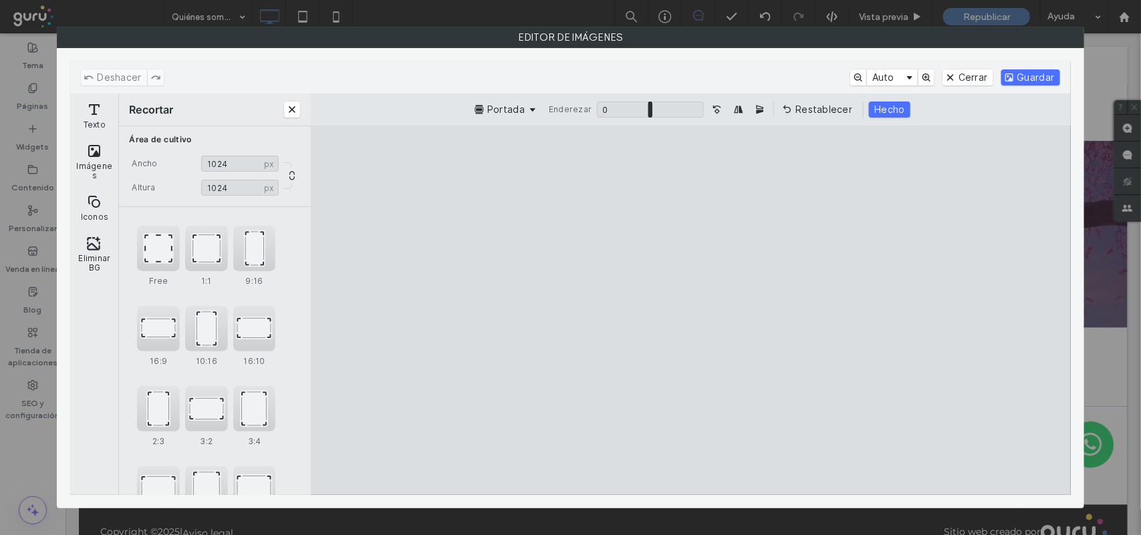
type input "***"
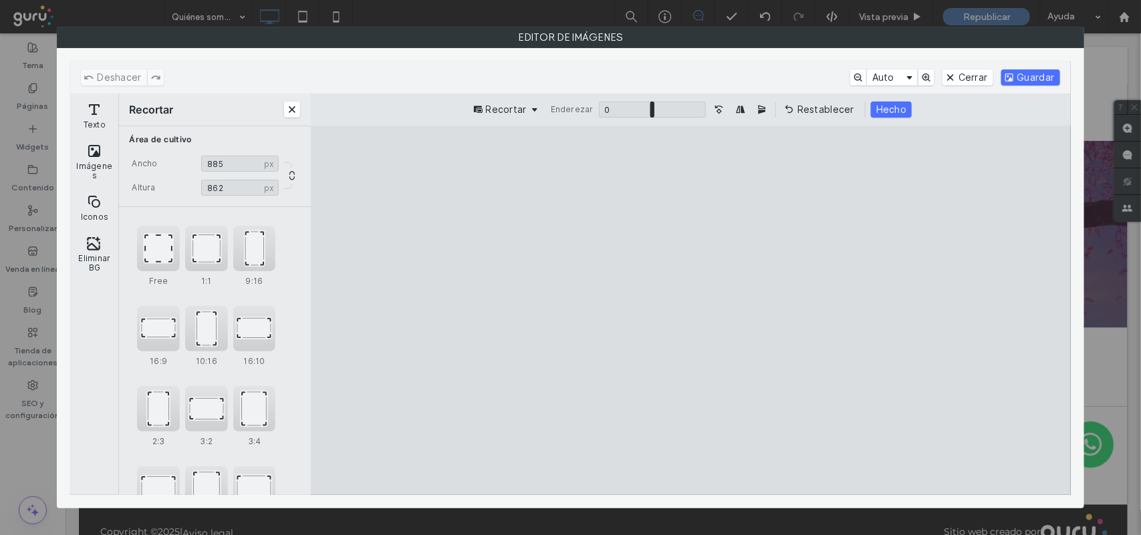
type input "***"
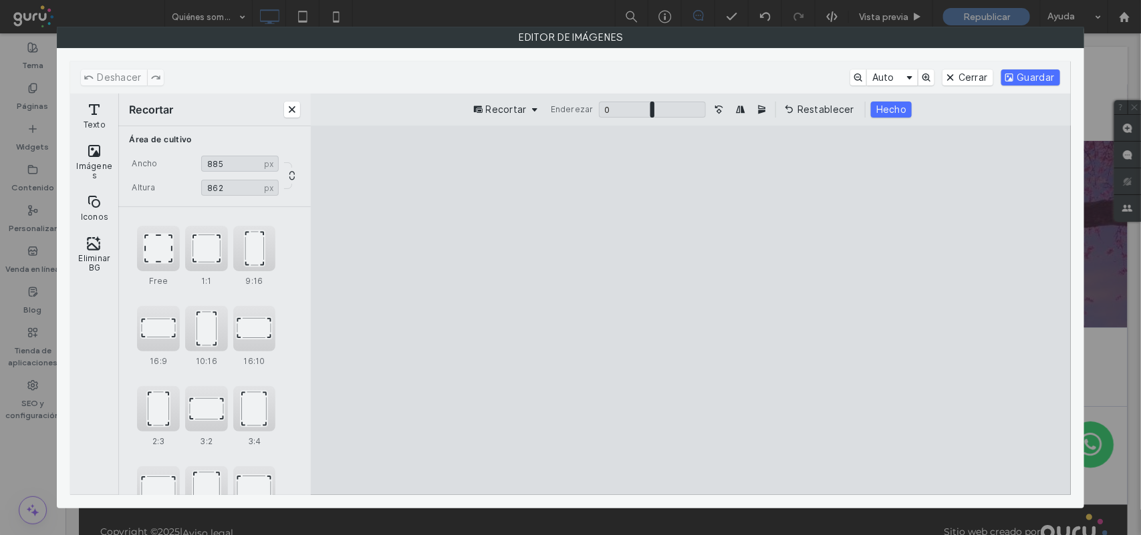
type input "***"
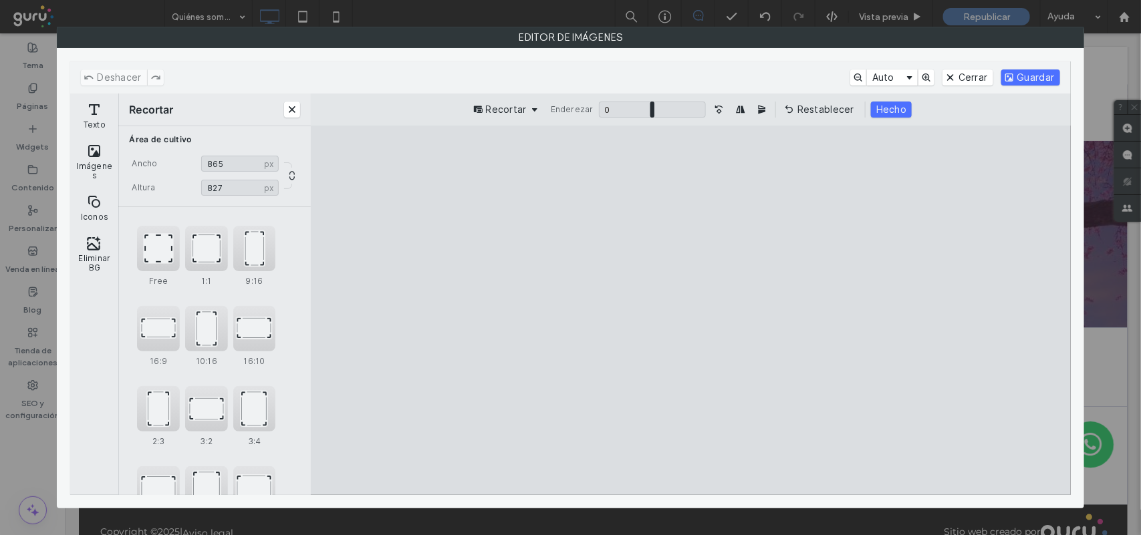
type input "***"
drag, startPoint x: 839, startPoint y: 456, endPoint x: 793, endPoint y: 398, distance: 73.7
click at [690, 310] on cesdk-canvas "Lienzo del editor" at bounding box center [690, 310] width 0 height 0
drag, startPoint x: 732, startPoint y: 328, endPoint x: 783, endPoint y: 368, distance: 65.2
click at [690, 310] on cesdk-canvas "Lienzo del editor" at bounding box center [690, 310] width 0 height 0
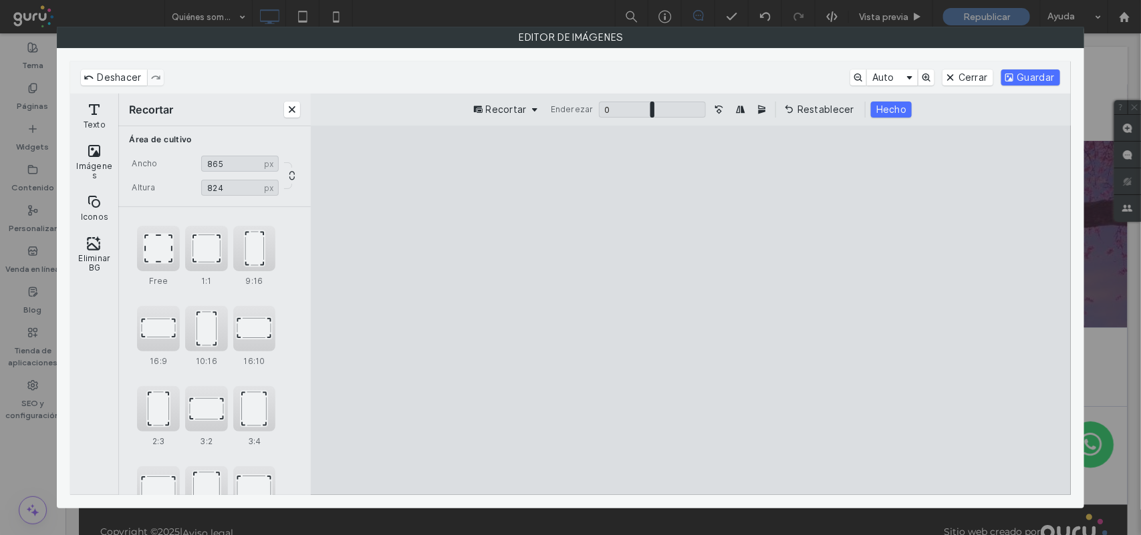
drag, startPoint x: 720, startPoint y: 356, endPoint x: 769, endPoint y: 390, distance: 59.5
click at [690, 310] on cesdk-canvas "Lienzo del editor" at bounding box center [690, 310] width 0 height 0
drag, startPoint x: 783, startPoint y: 400, endPoint x: 756, endPoint y: 371, distance: 39.2
click at [690, 310] on cesdk-canvas "Lienzo del editor" at bounding box center [690, 310] width 0 height 0
click at [906, 109] on button "Hecho" at bounding box center [891, 110] width 41 height 16
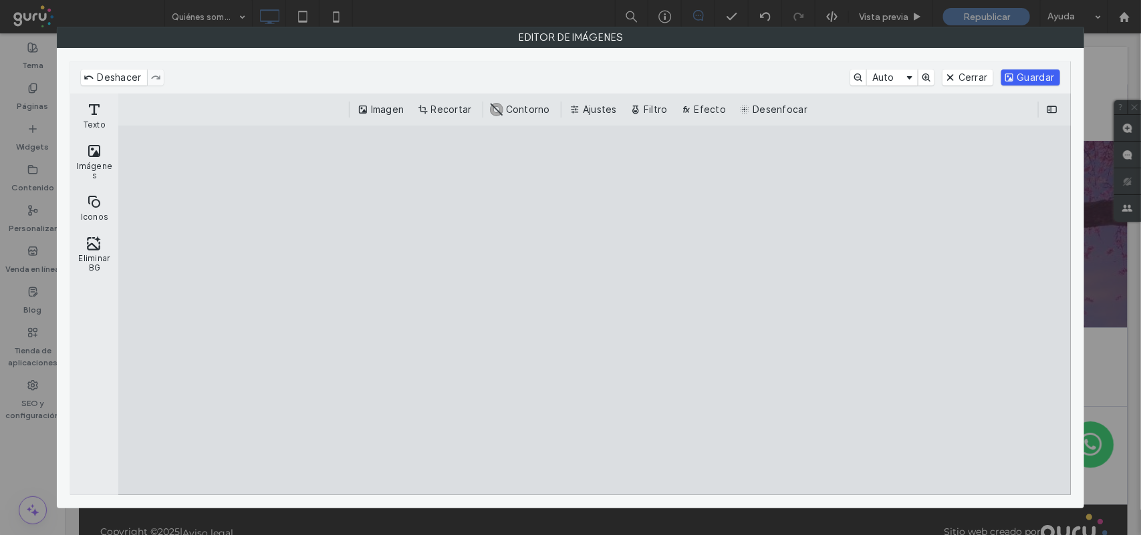
click at [1021, 82] on button "Guardar" at bounding box center [1030, 77] width 59 height 16
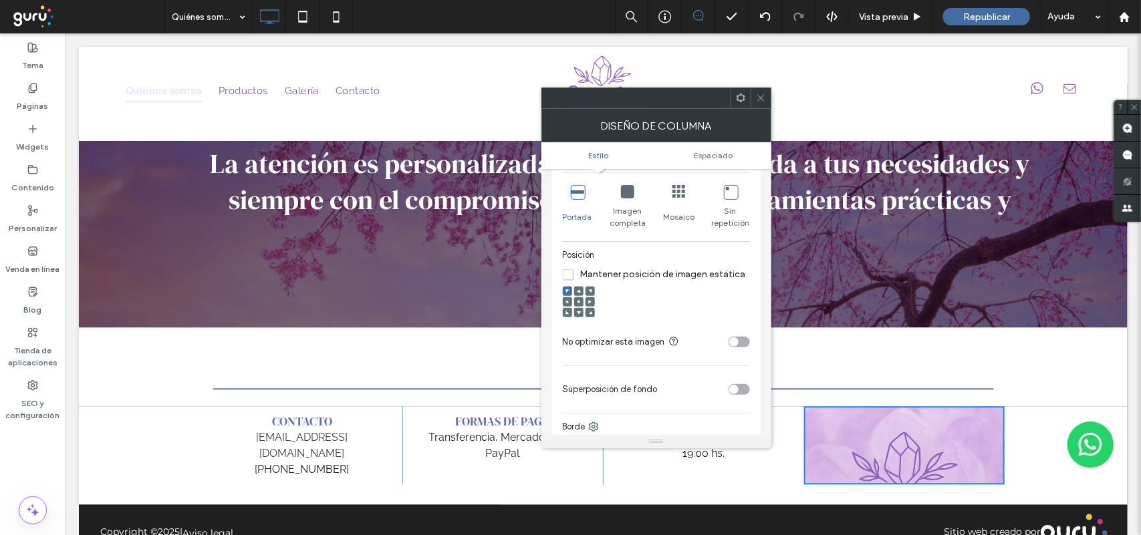
scroll to position [251, 0]
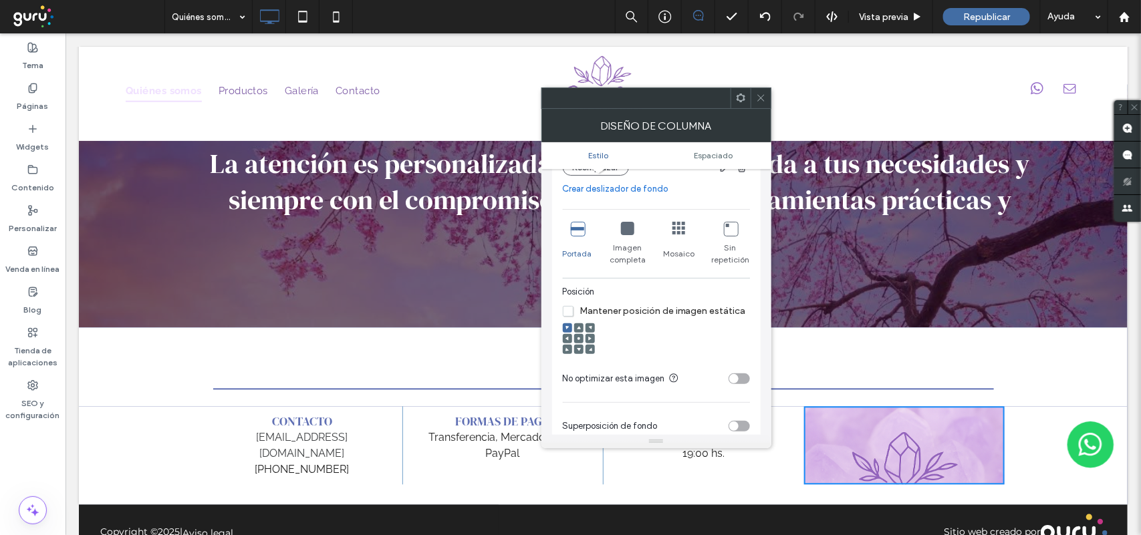
click at [754, 101] on div at bounding box center [760, 98] width 20 height 20
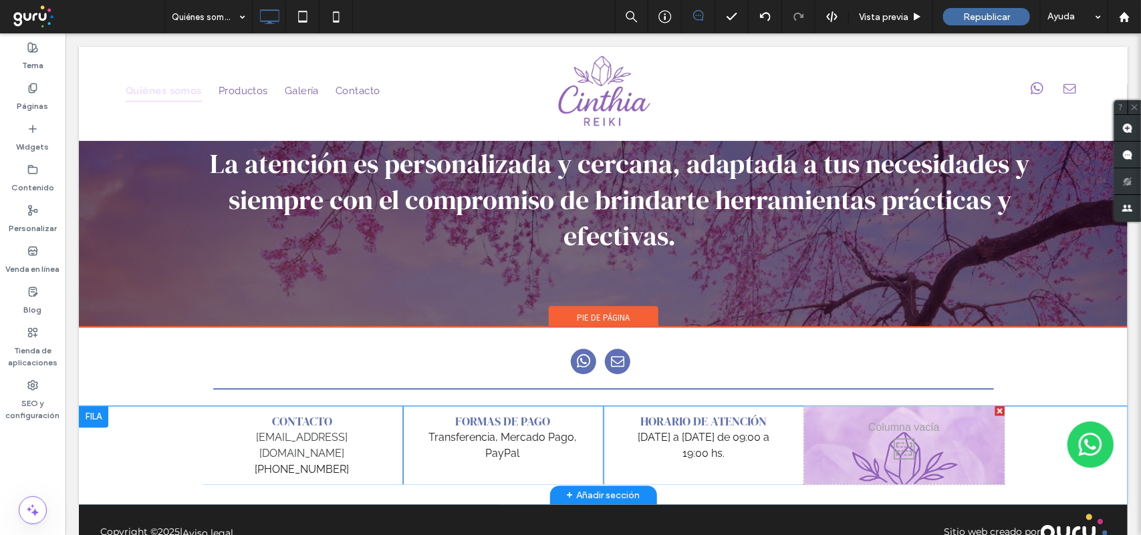
click at [994, 406] on div at bounding box center [998, 410] width 9 height 9
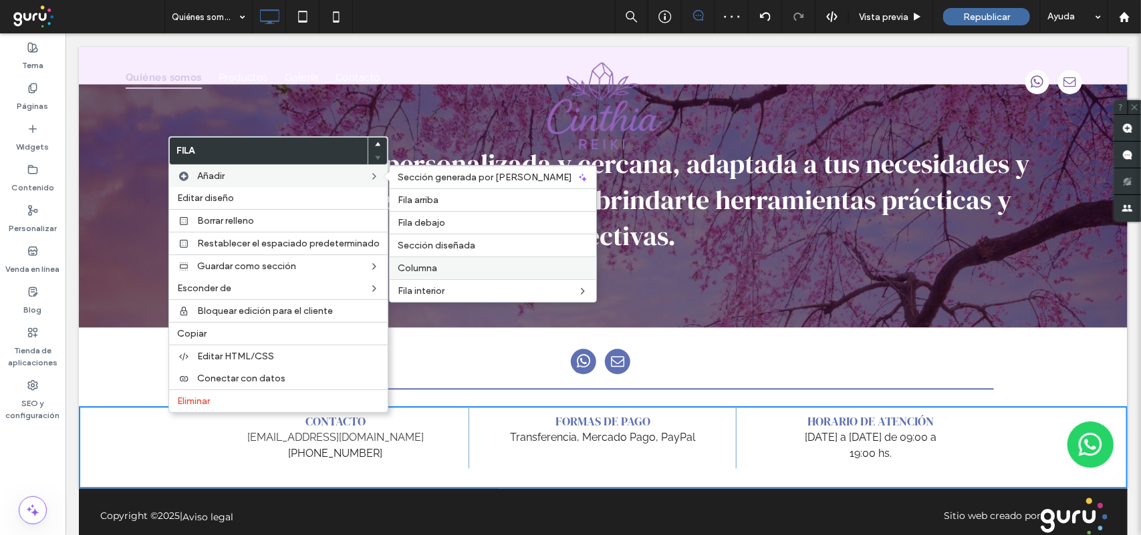
click at [474, 271] on label "Columna" at bounding box center [493, 268] width 190 height 11
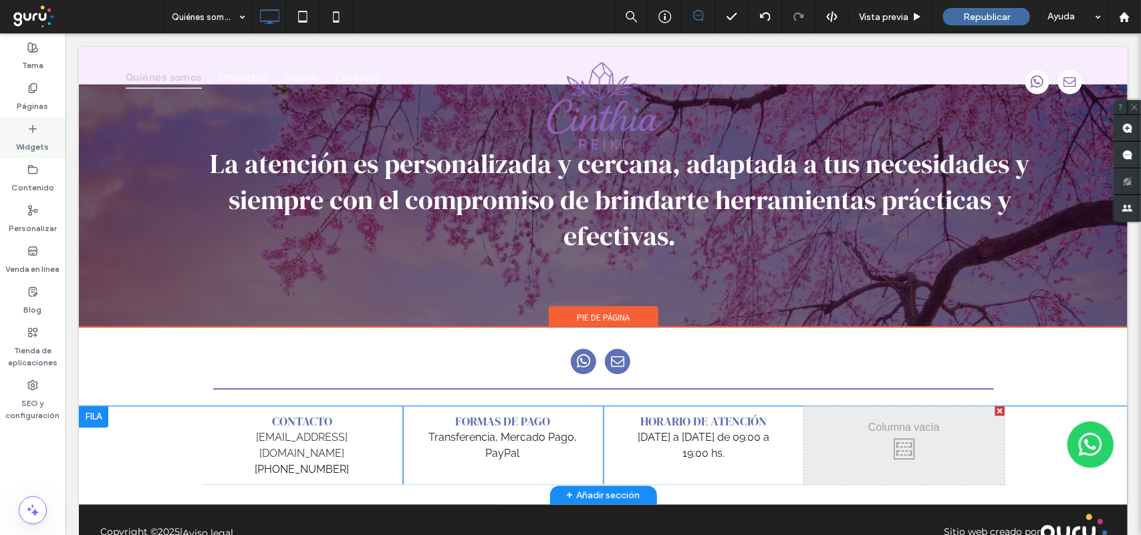
click at [37, 131] on icon at bounding box center [32, 129] width 11 height 11
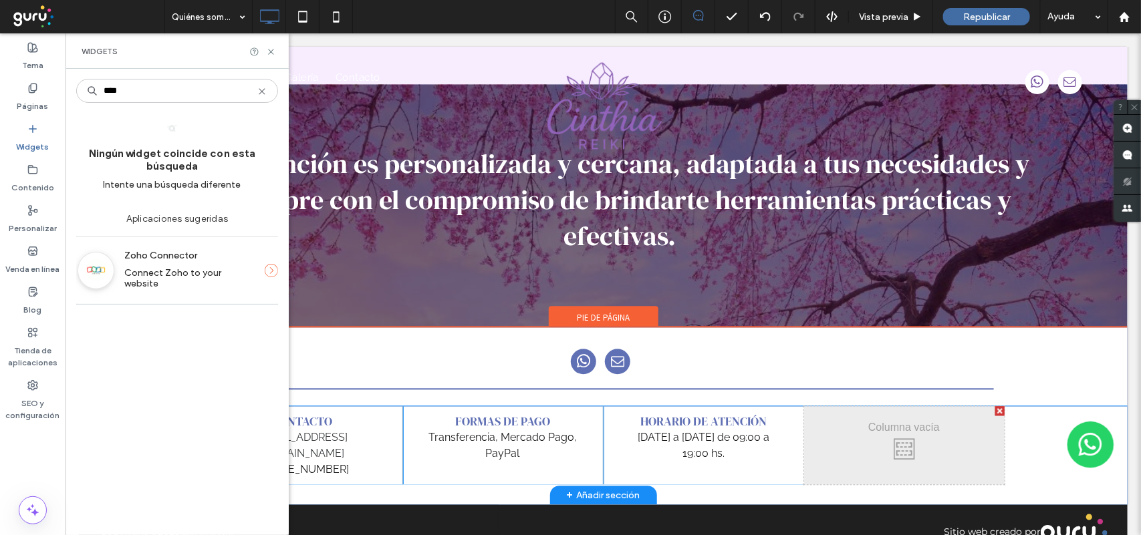
type input "****"
click at [259, 92] on icon at bounding box center [262, 91] width 11 height 11
type input "*"
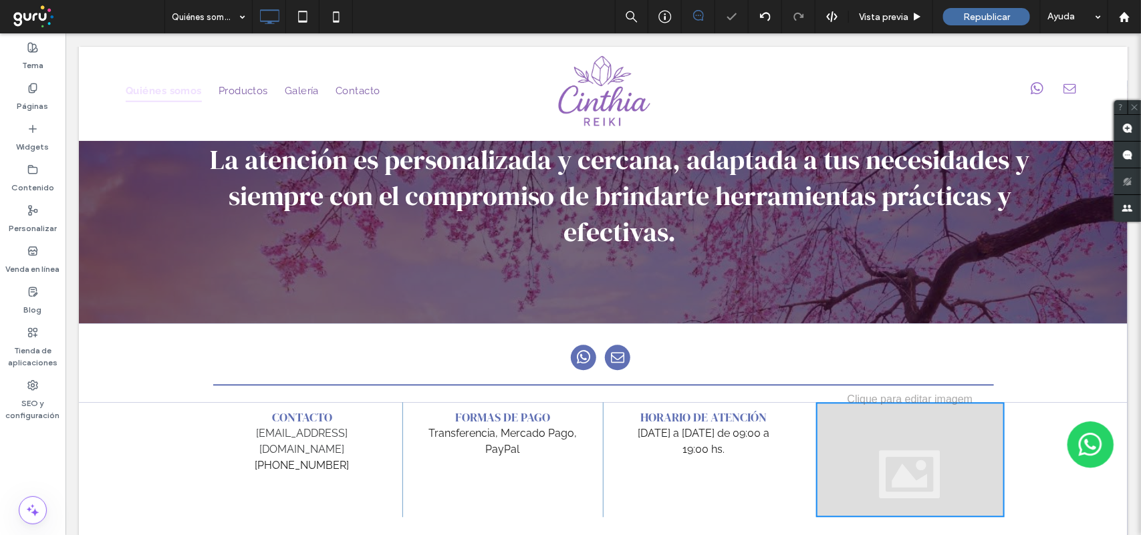
scroll to position [1220, 0]
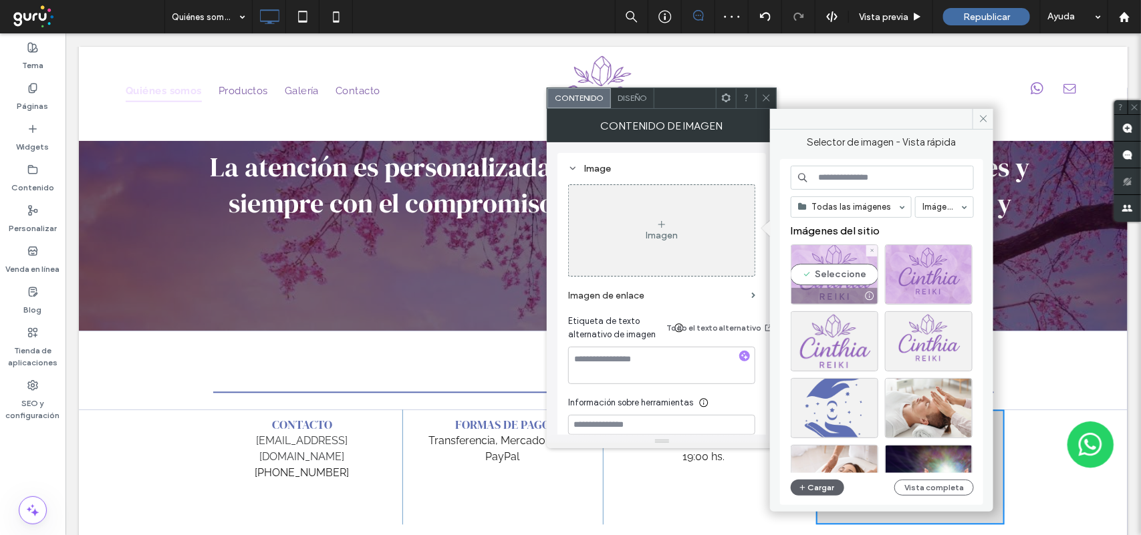
click at [816, 273] on div "Seleccione" at bounding box center [835, 275] width 88 height 60
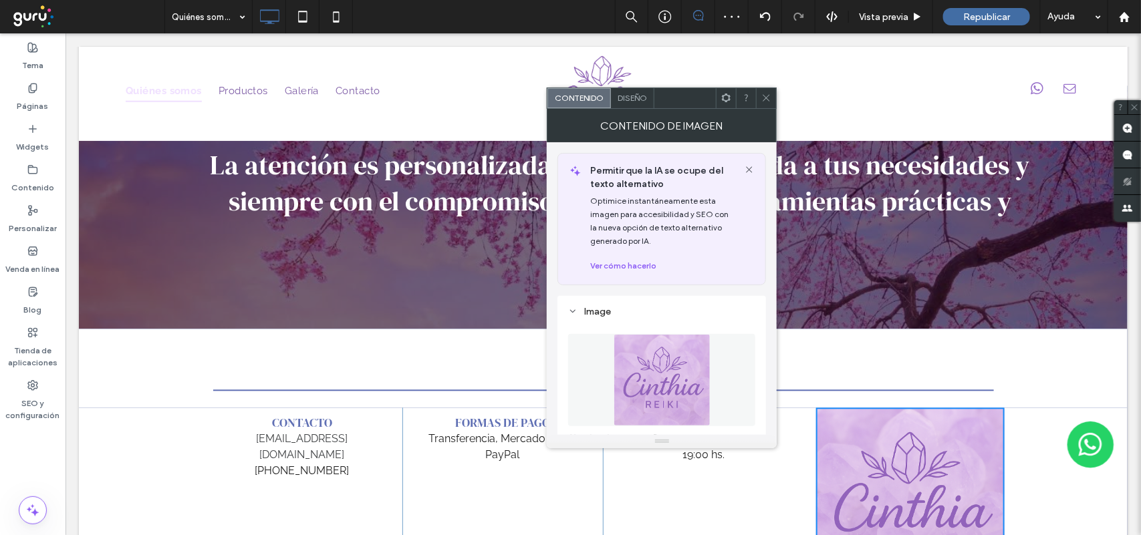
click at [766, 99] on icon at bounding box center [766, 98] width 10 height 10
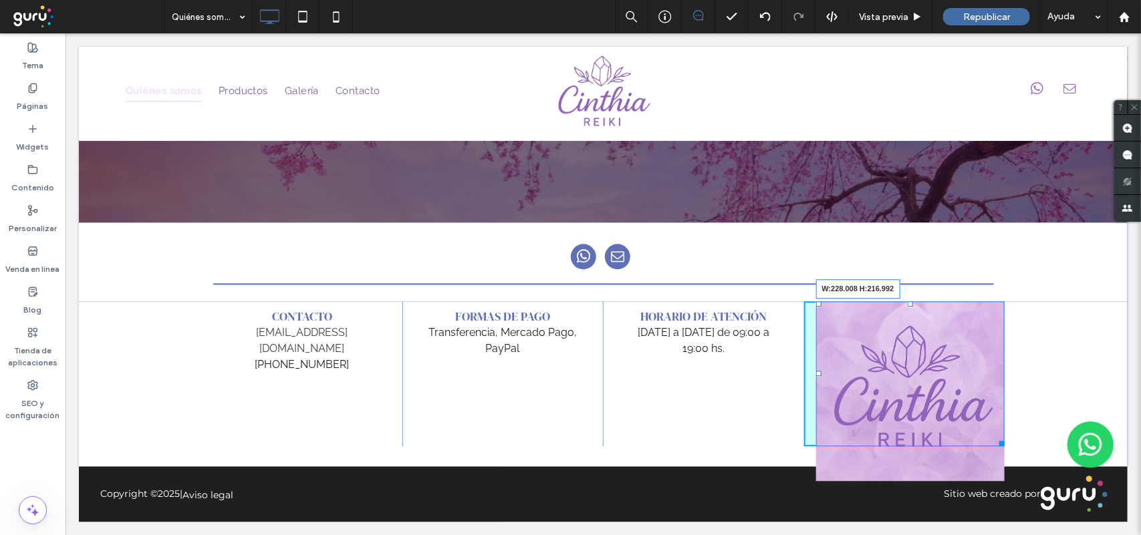
scroll to position [1324, 0]
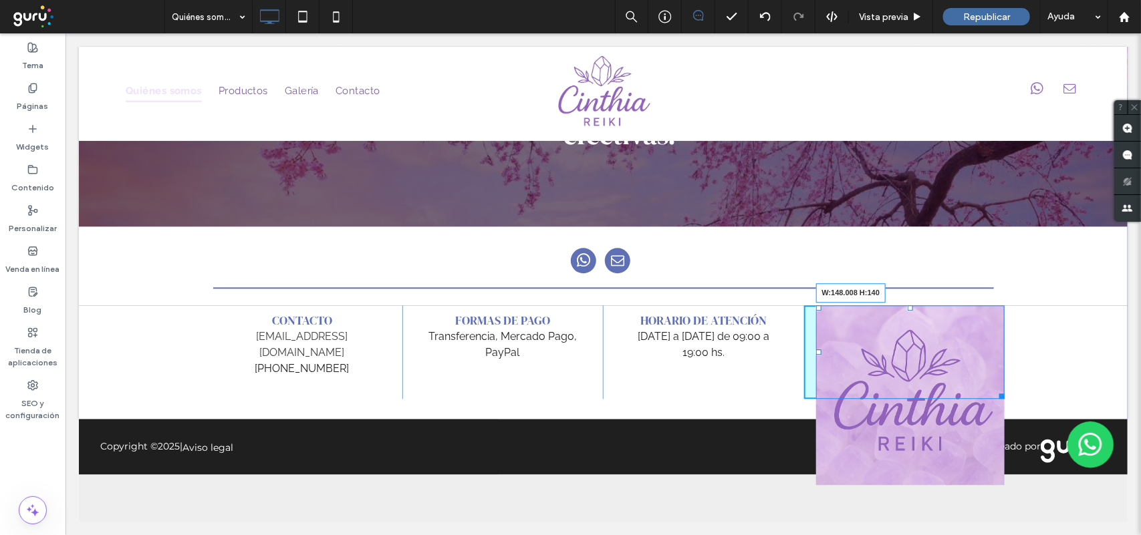
drag, startPoint x: 994, startPoint y: 442, endPoint x: 949, endPoint y: 392, distance: 67.7
click at [949, 392] on div "CONTACTO [EMAIL_ADDRESS][DOMAIN_NAME] [PHONE_NUMBER] Click To Paste Formas de p…" at bounding box center [602, 362] width 1049 height 114
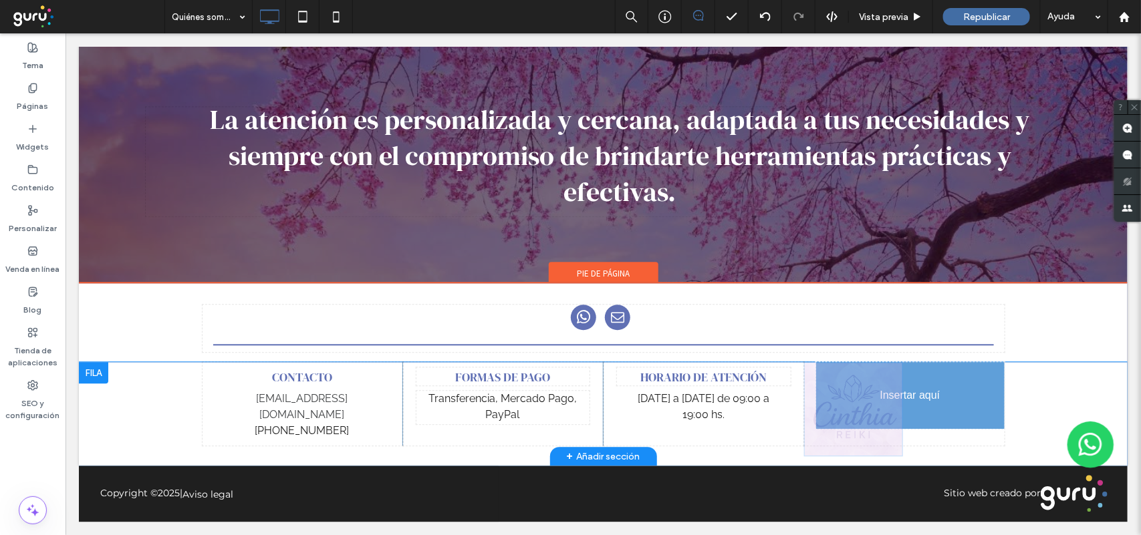
scroll to position [1318, 0]
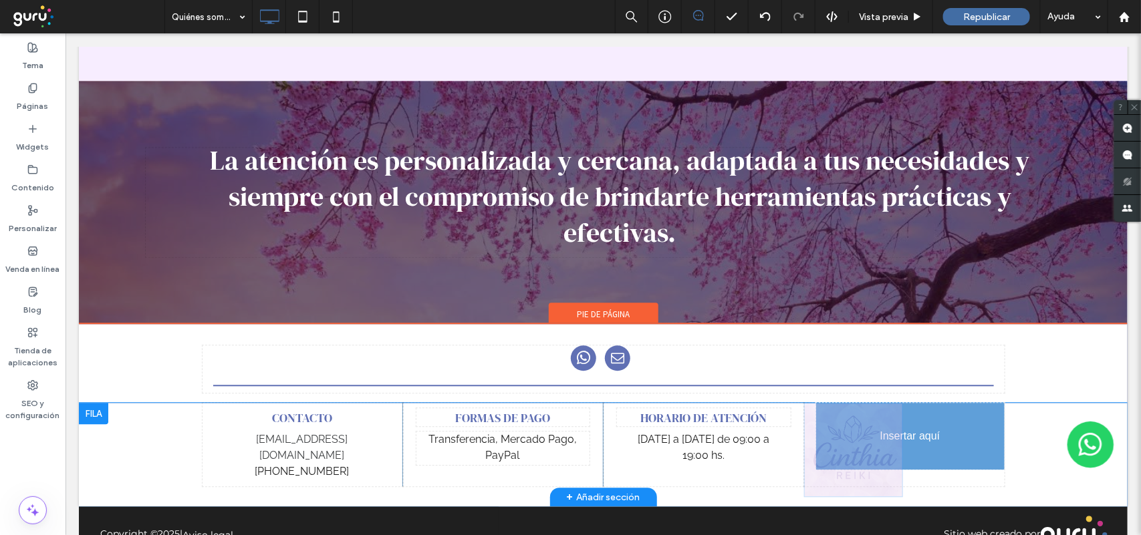
drag, startPoint x: 856, startPoint y: 400, endPoint x: 885, endPoint y: 404, distance: 29.7
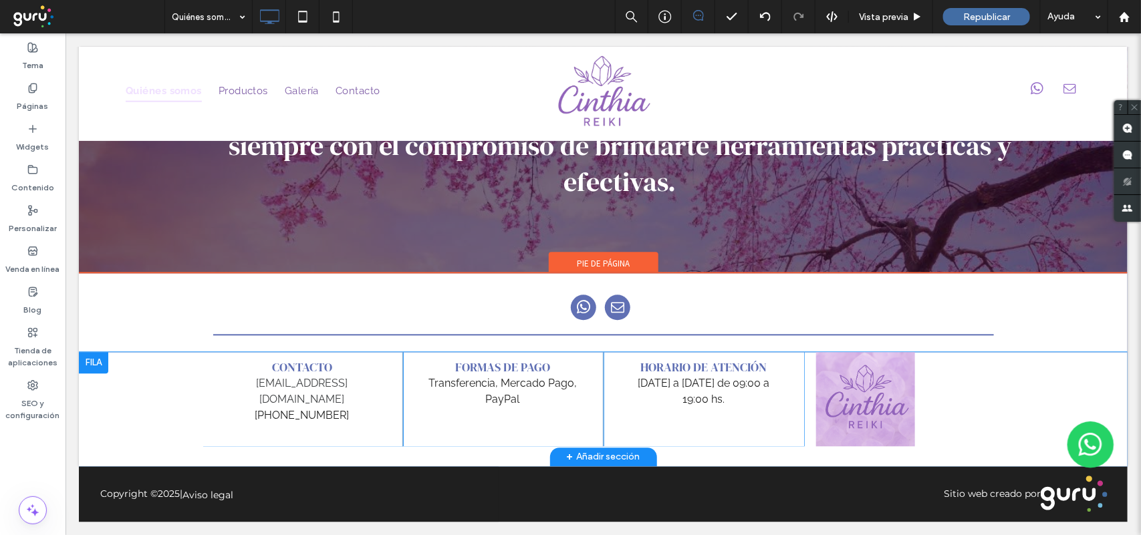
scroll to position [1254, 0]
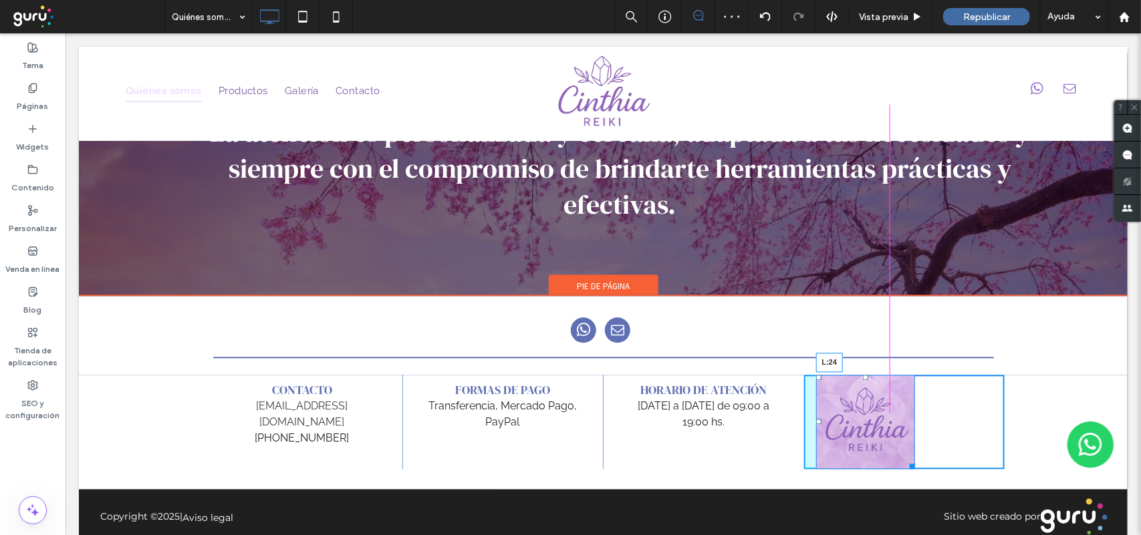
drag, startPoint x: 810, startPoint y: 398, endPoint x: 826, endPoint y: 408, distance: 18.6
click at [826, 408] on div "L:24" at bounding box center [864, 421] width 99 height 94
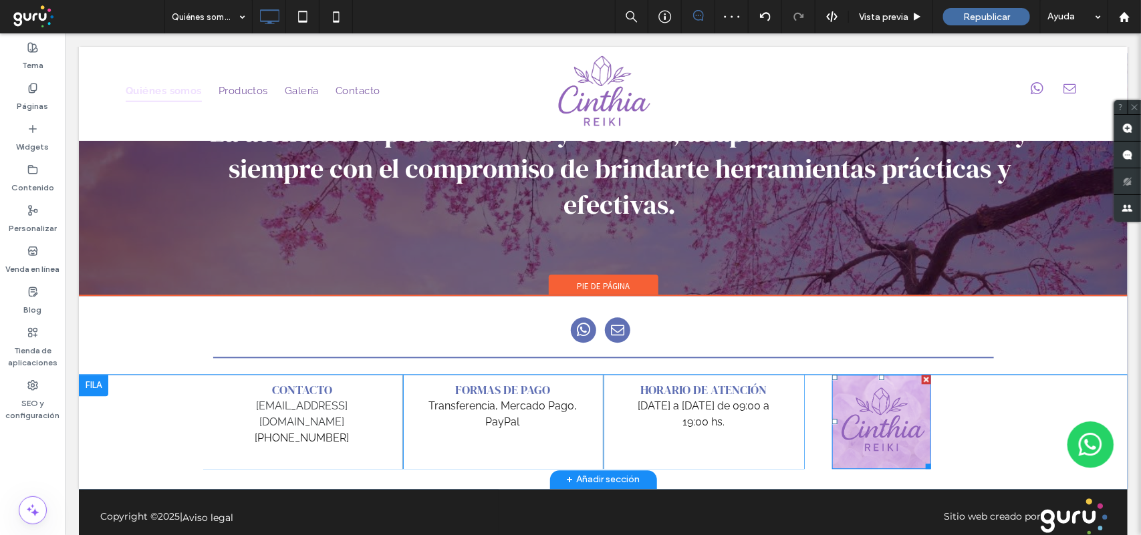
click at [916, 410] on img at bounding box center [880, 421] width 99 height 94
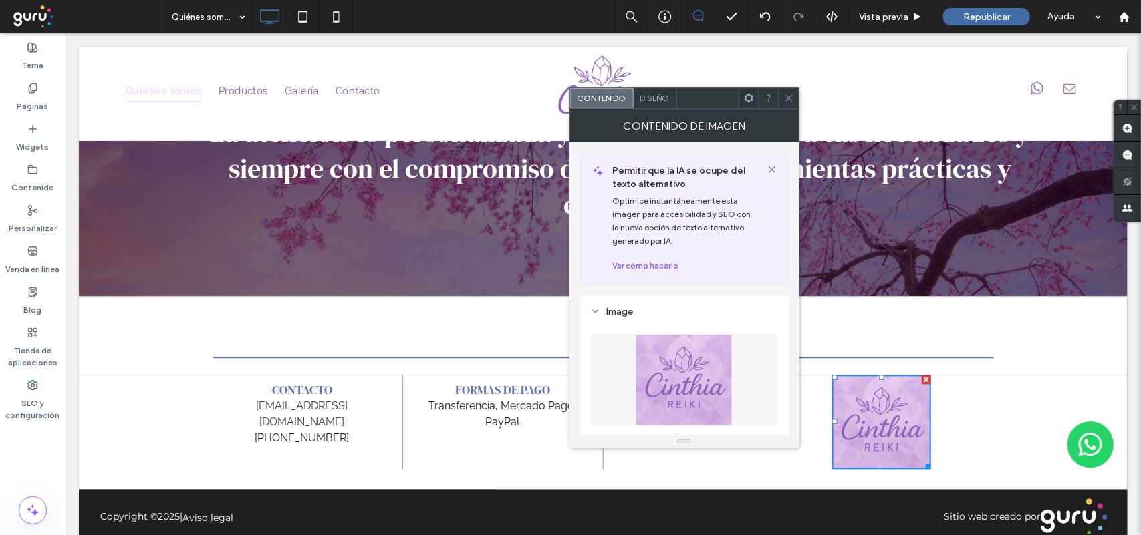
click at [675, 104] on div "Diseño" at bounding box center [655, 98] width 43 height 20
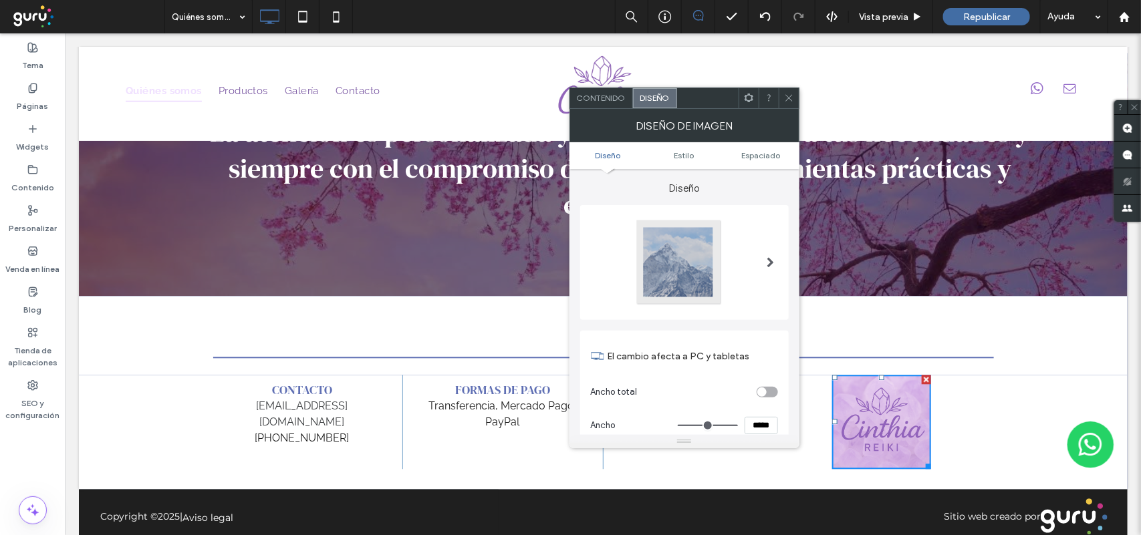
click at [755, 275] on div at bounding box center [684, 263] width 187 height 88
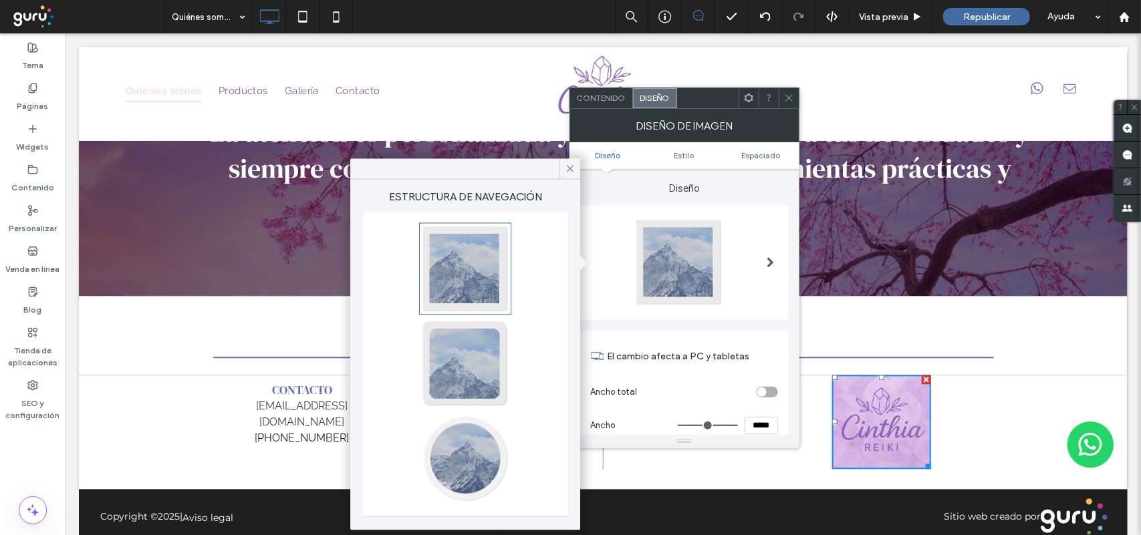
click at [493, 475] on div at bounding box center [465, 459] width 88 height 88
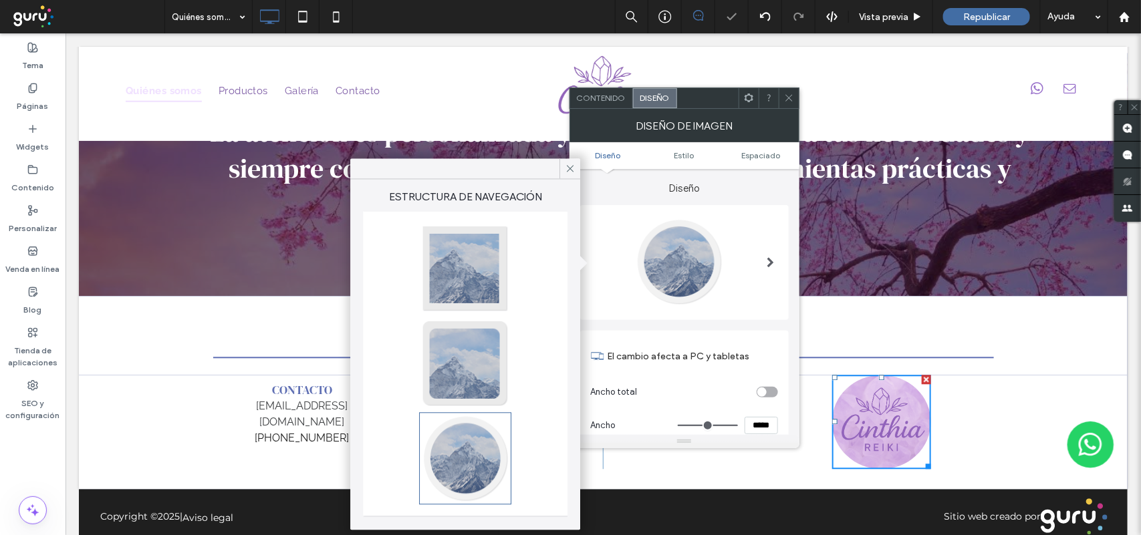
type input "**"
click at [793, 97] on div at bounding box center [789, 98] width 20 height 20
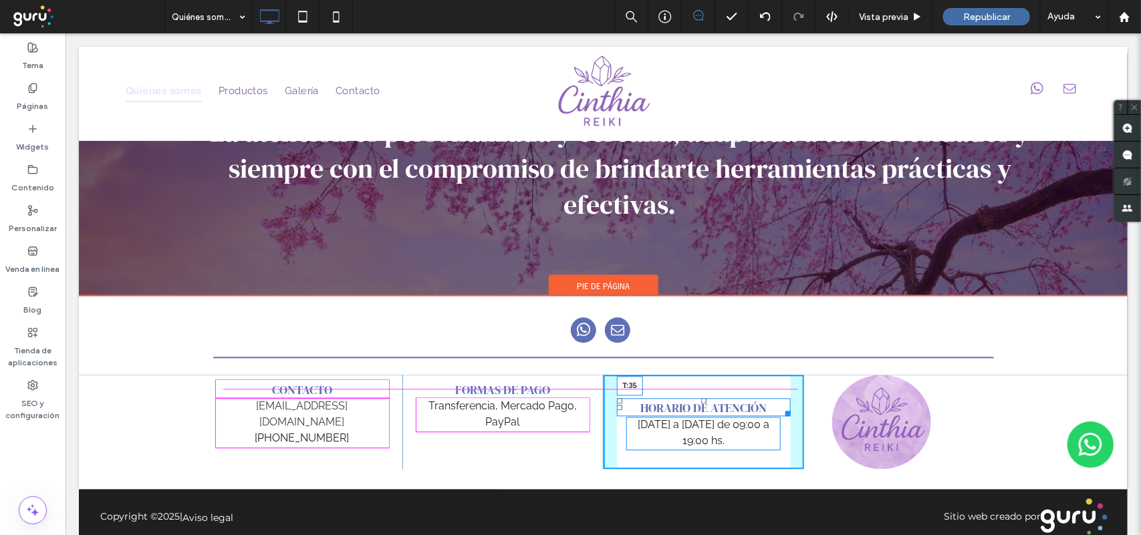
drag, startPoint x: 698, startPoint y: 359, endPoint x: 750, endPoint y: 411, distance: 73.7
click at [692, 398] on div "Horario de atención T:35" at bounding box center [703, 407] width 174 height 18
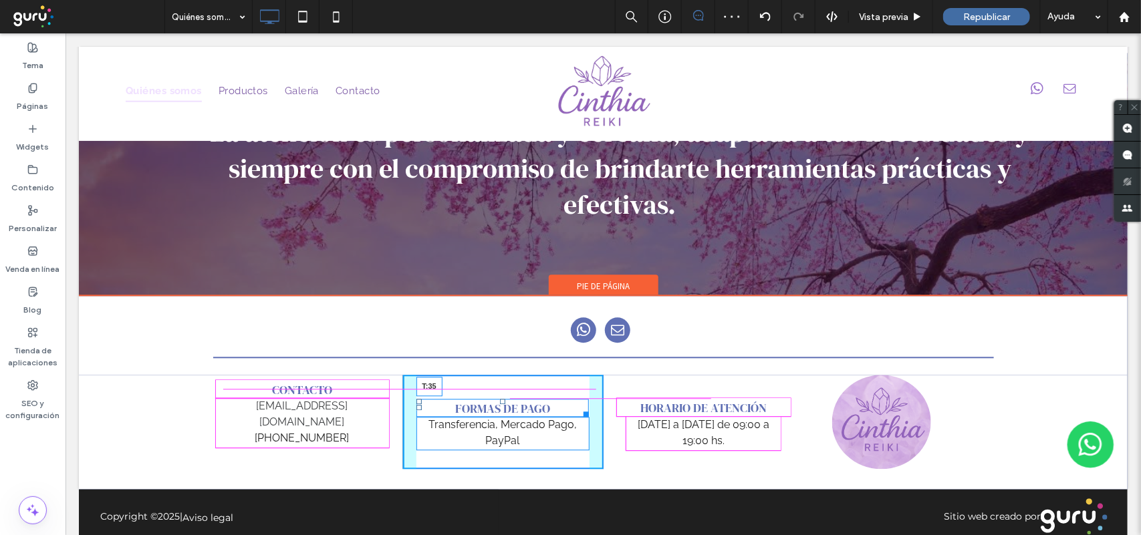
drag, startPoint x: 495, startPoint y: 356, endPoint x: 563, endPoint y: 410, distance: 86.9
click at [499, 398] on div at bounding box center [501, 400] width 5 height 5
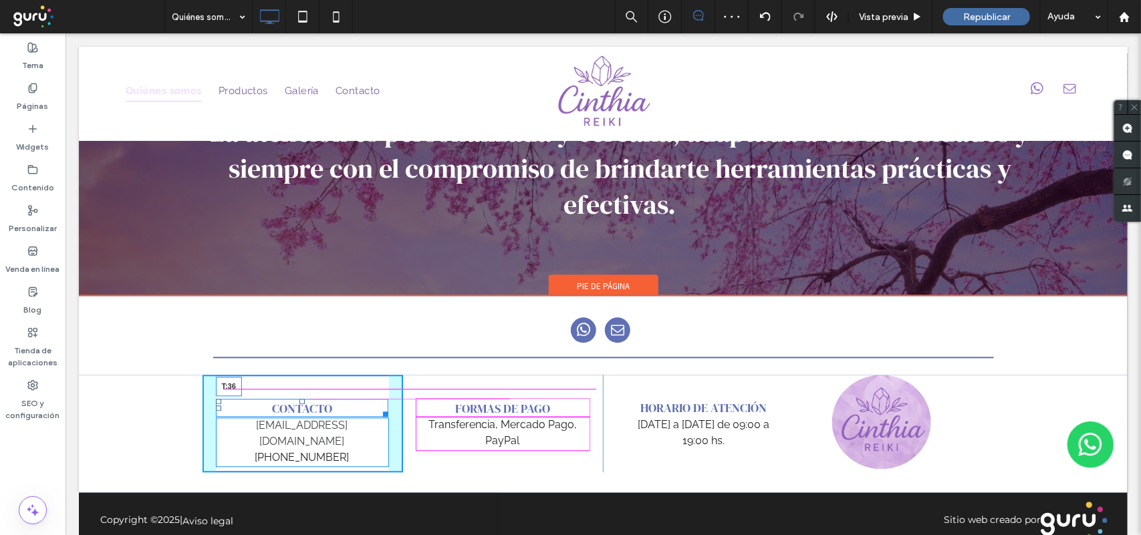
drag, startPoint x: 295, startPoint y: 356, endPoint x: 359, endPoint y: 410, distance: 84.4
click at [299, 398] on div at bounding box center [301, 400] width 5 height 5
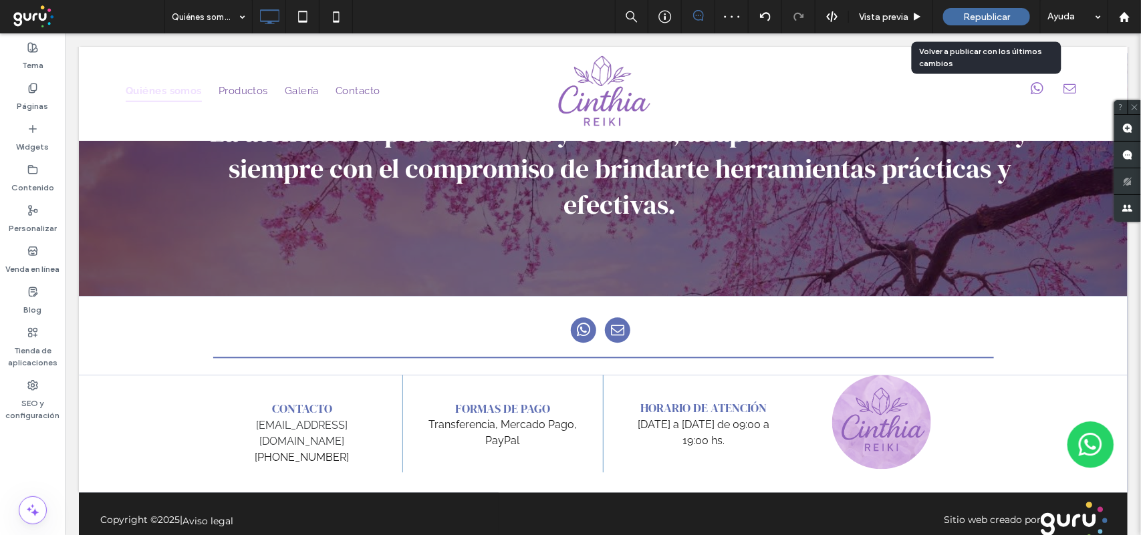
click at [1013, 12] on div "Republicar" at bounding box center [986, 16] width 87 height 17
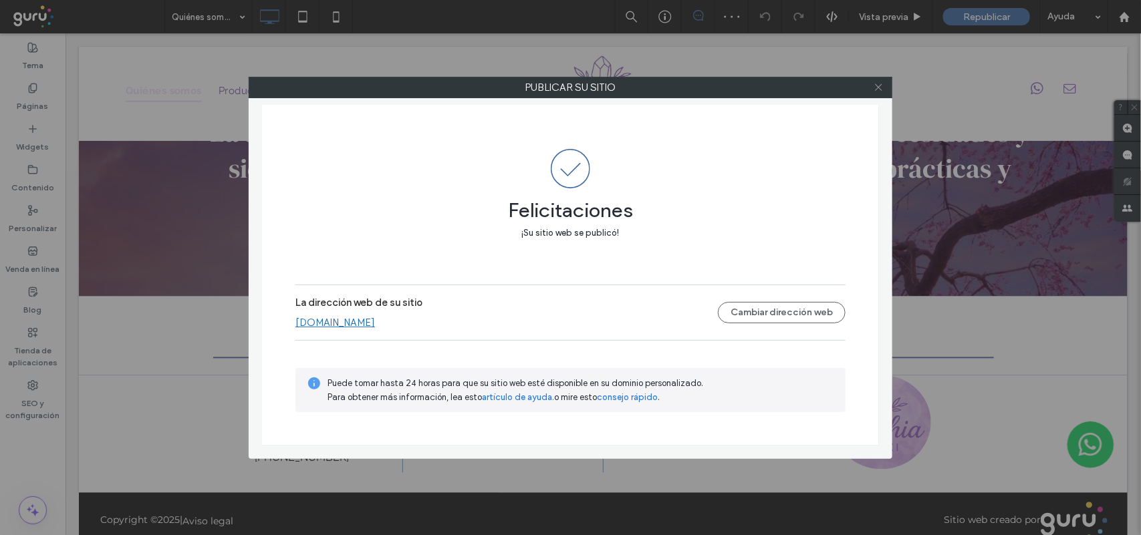
click at [874, 84] on icon at bounding box center [878, 87] width 10 height 10
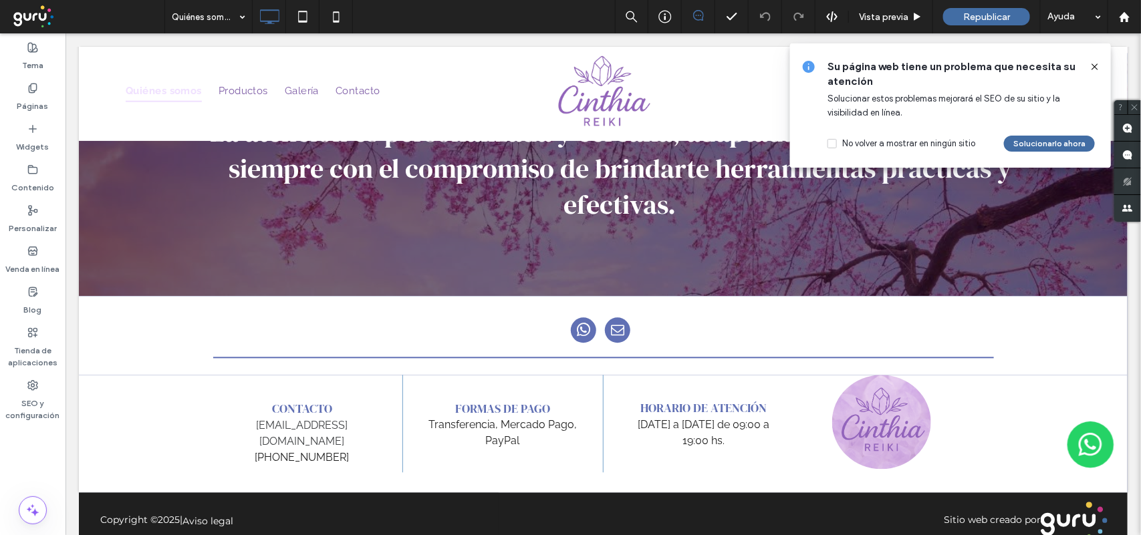
click at [1093, 70] on icon at bounding box center [1094, 66] width 11 height 11
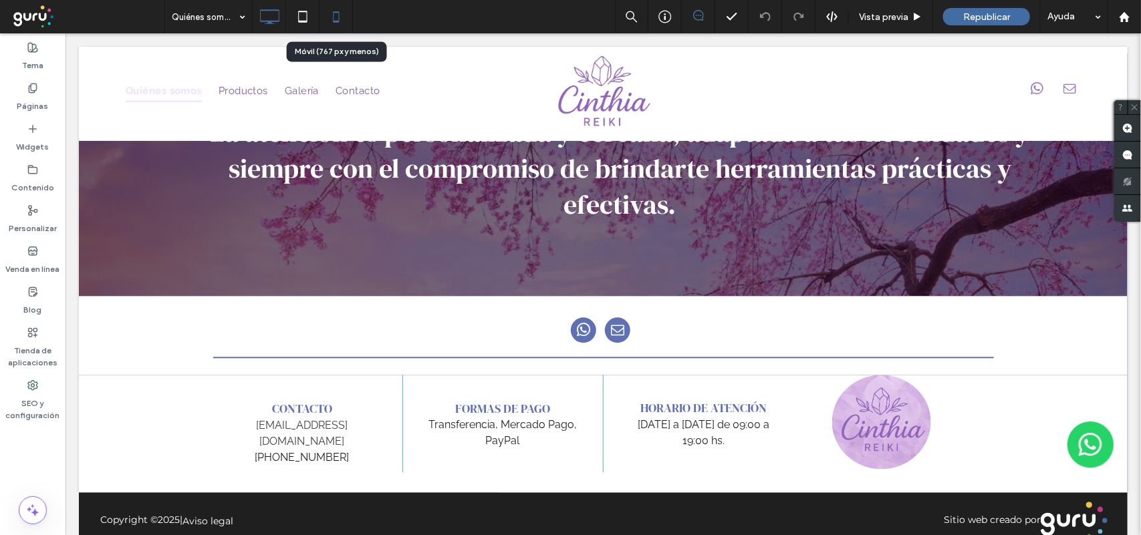
click at [331, 25] on icon at bounding box center [336, 16] width 27 height 27
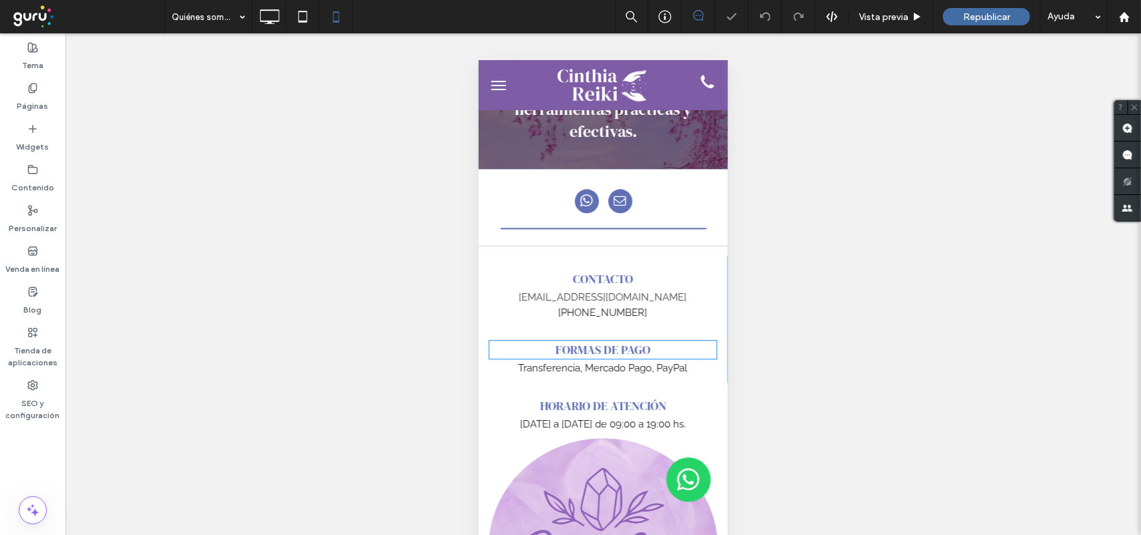
scroll to position [1615, 0]
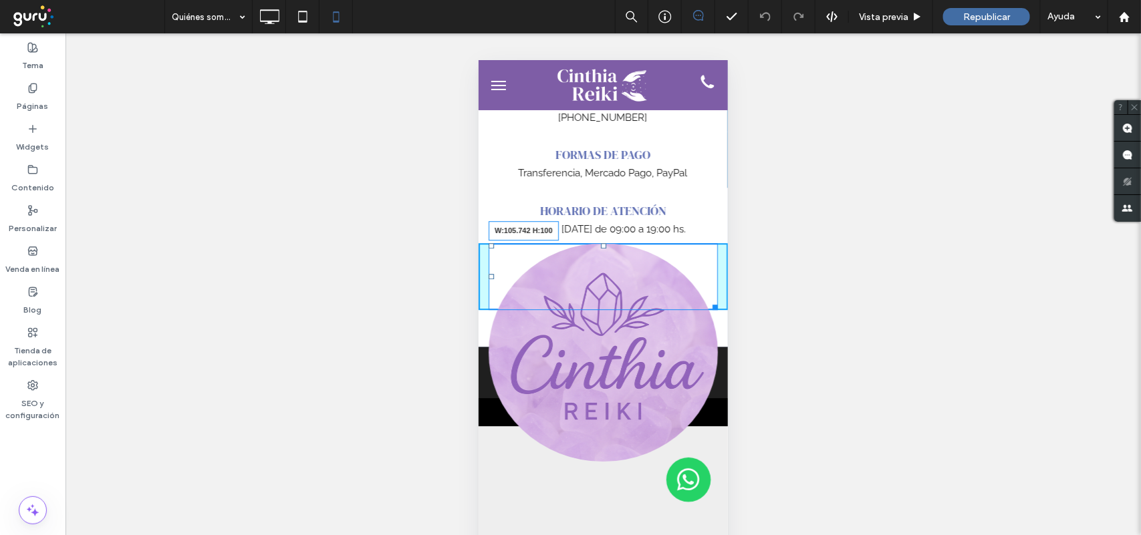
drag, startPoint x: 698, startPoint y: 444, endPoint x: 1133, endPoint y: 436, distance: 435.1
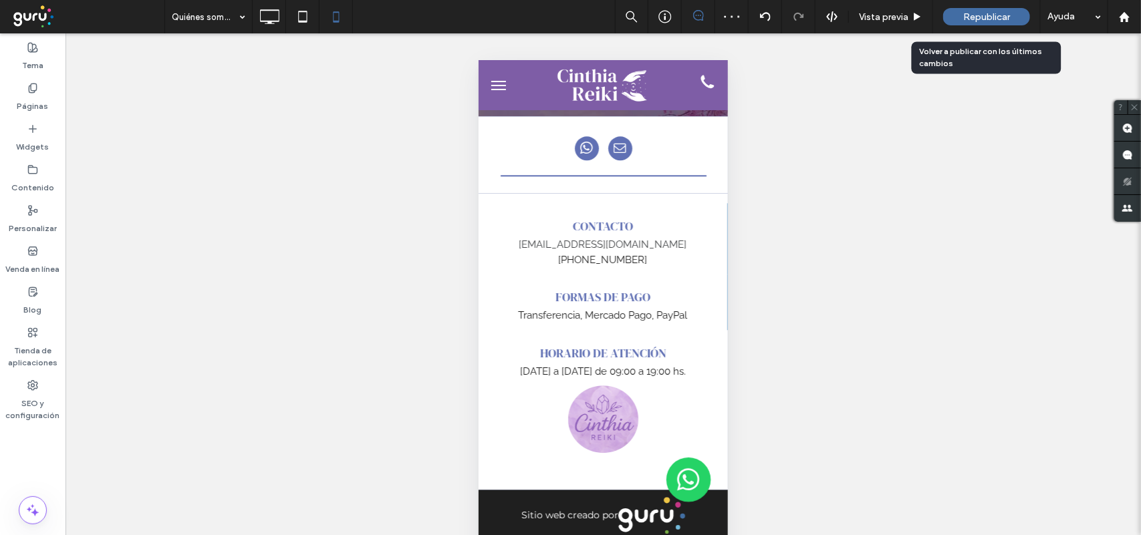
click at [959, 19] on div "Republicar" at bounding box center [986, 16] width 87 height 17
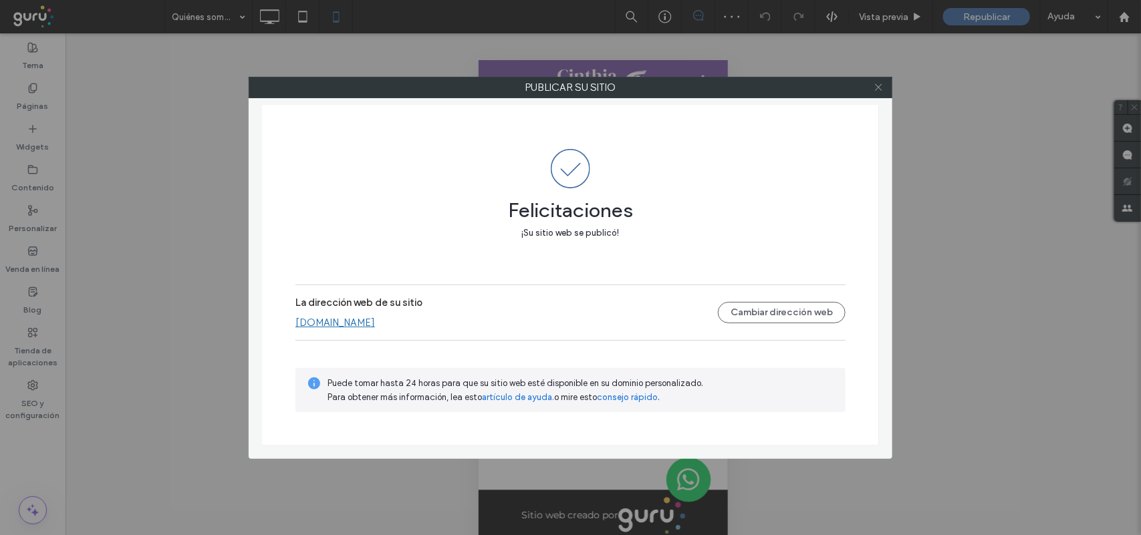
click at [879, 84] on icon at bounding box center [878, 87] width 10 height 10
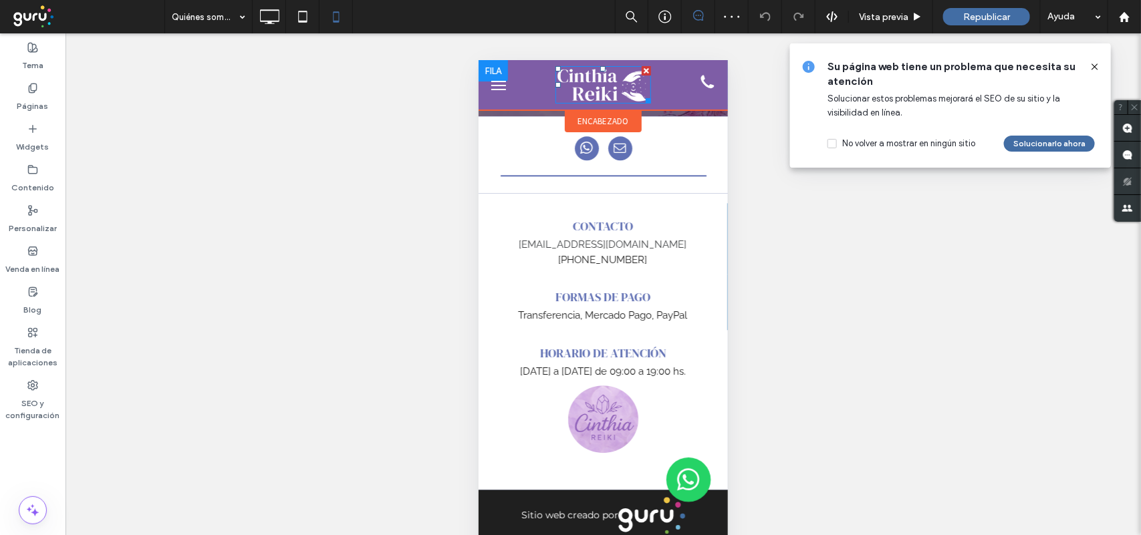
click at [605, 90] on img at bounding box center [603, 83] width 96 height 37
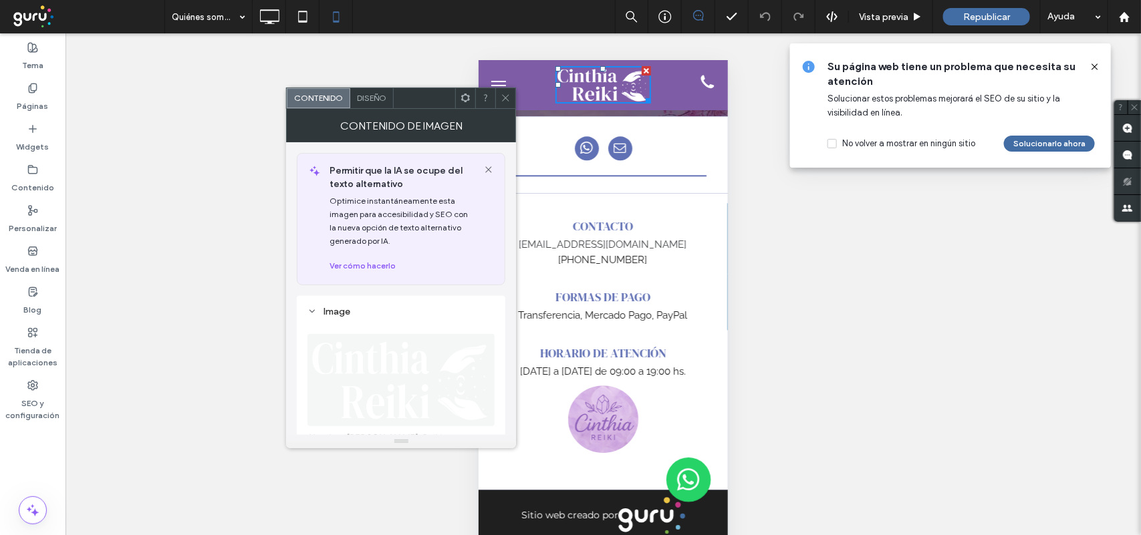
scroll to position [84, 0]
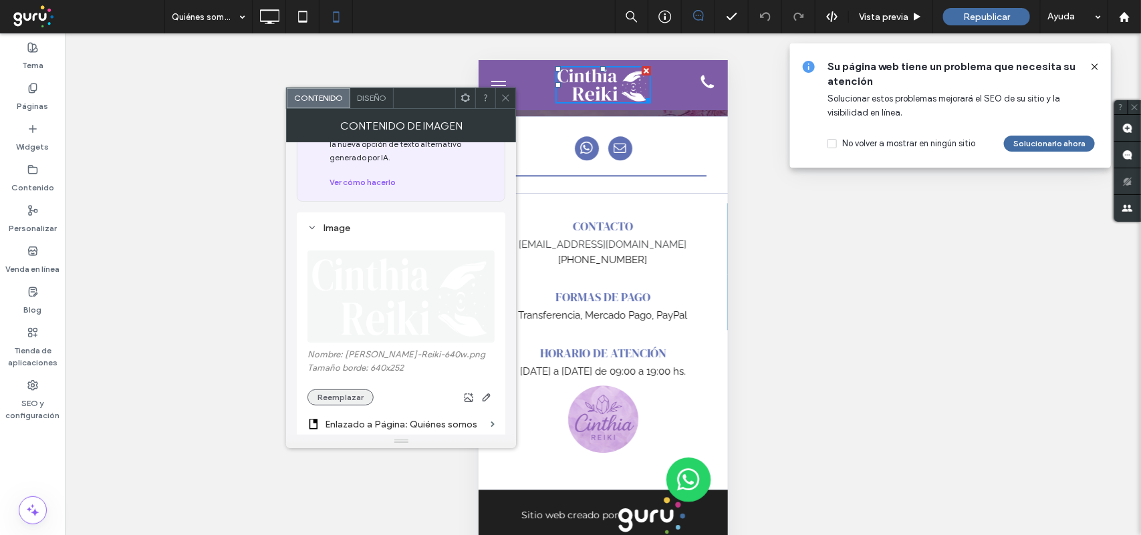
click at [355, 398] on button "Reemplazar" at bounding box center [340, 398] width 66 height 16
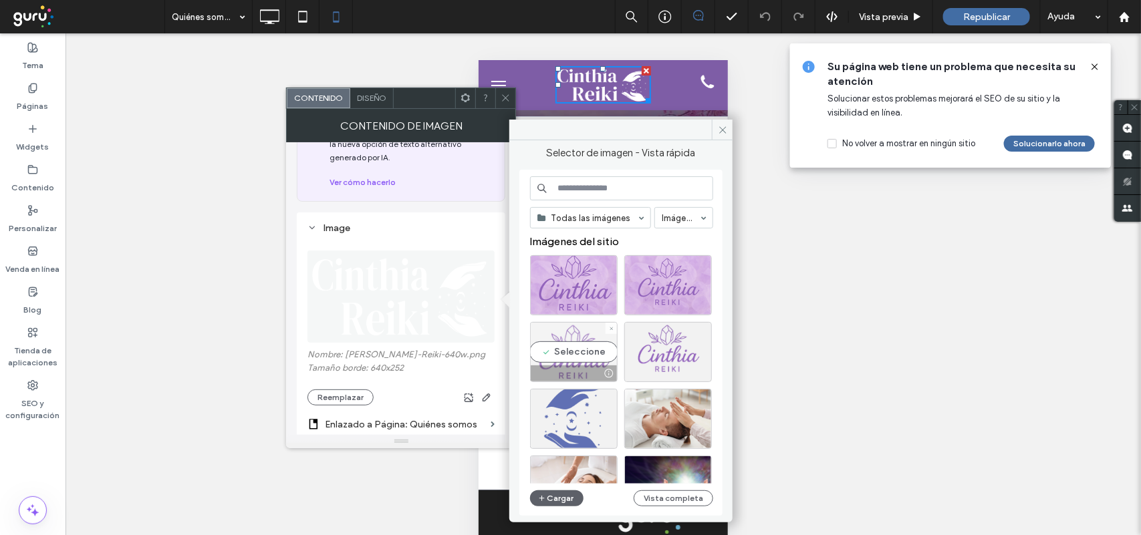
click at [548, 349] on div "Seleccione" at bounding box center [574, 352] width 88 height 60
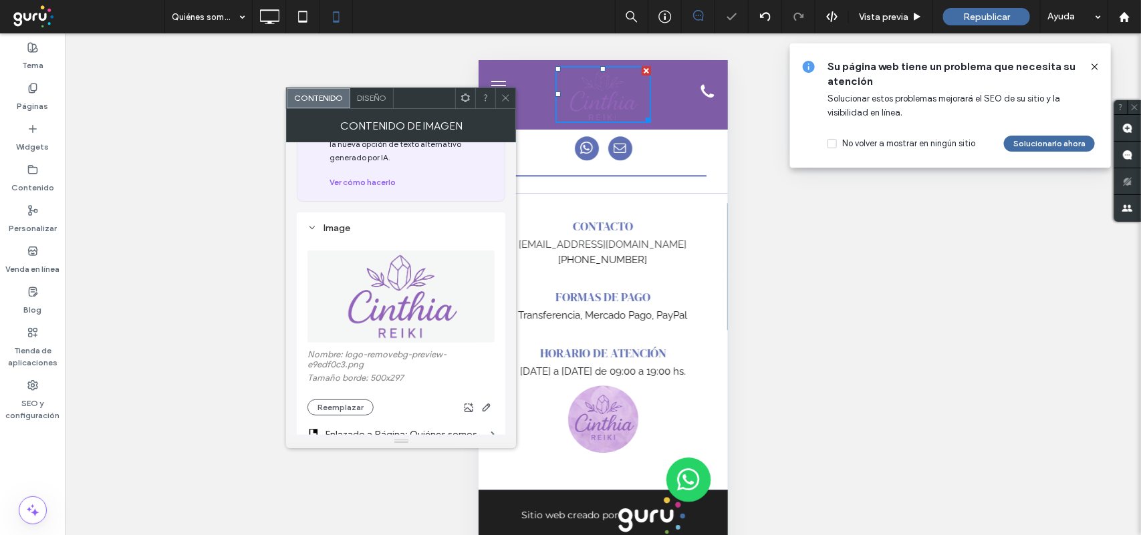
click at [505, 99] on icon at bounding box center [506, 98] width 10 height 10
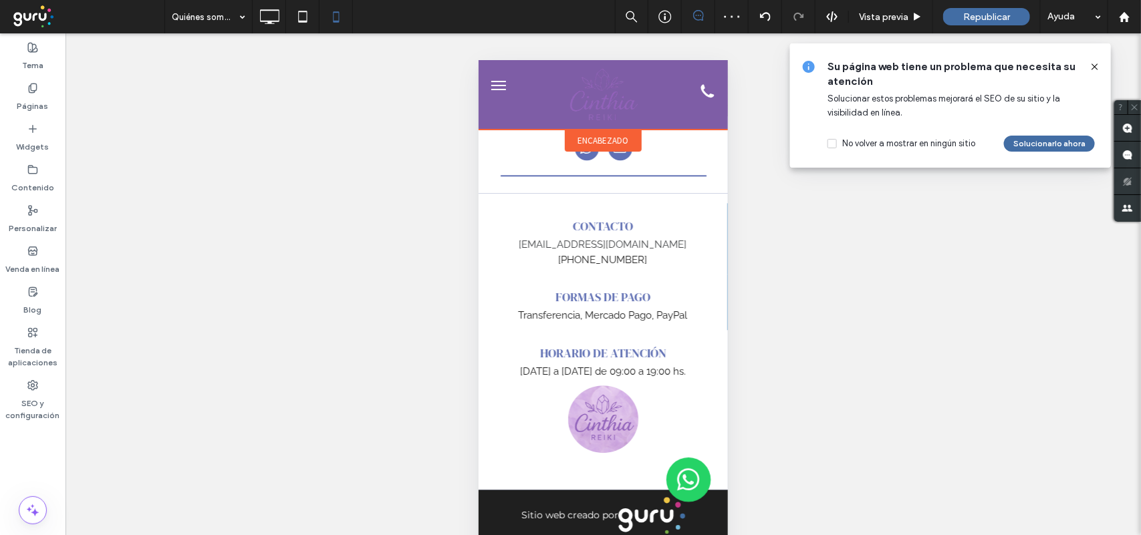
click at [577, 137] on span "encabezado" at bounding box center [602, 139] width 51 height 11
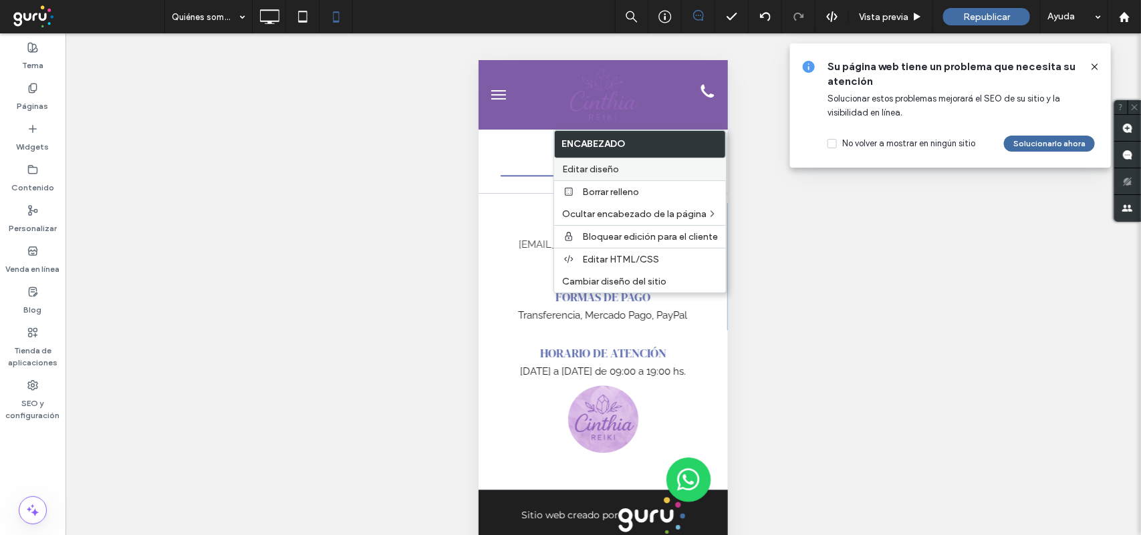
click at [612, 172] on span "Editar diseño" at bounding box center [590, 169] width 57 height 11
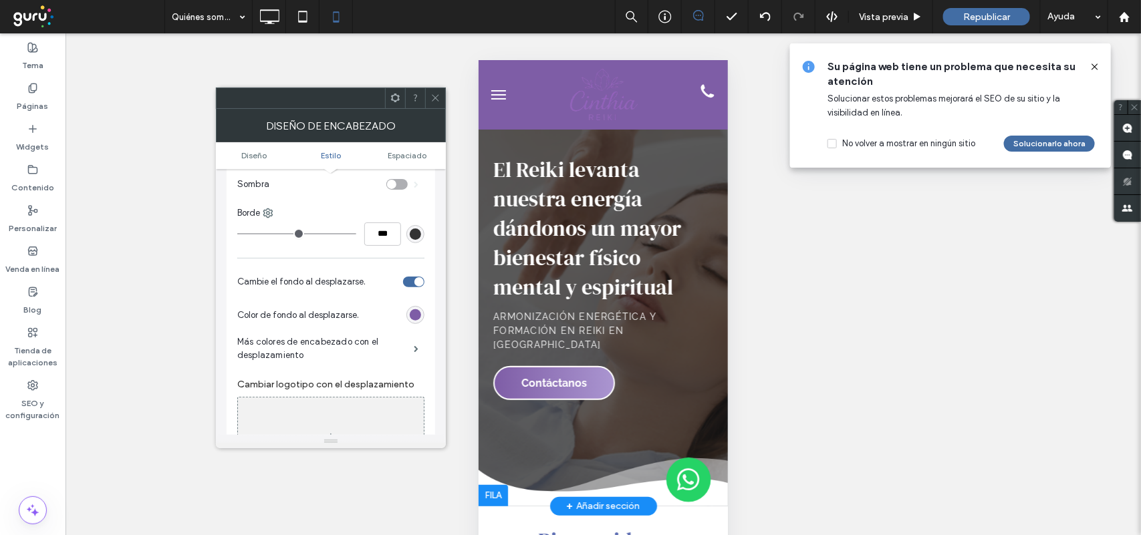
scroll to position [0, 0]
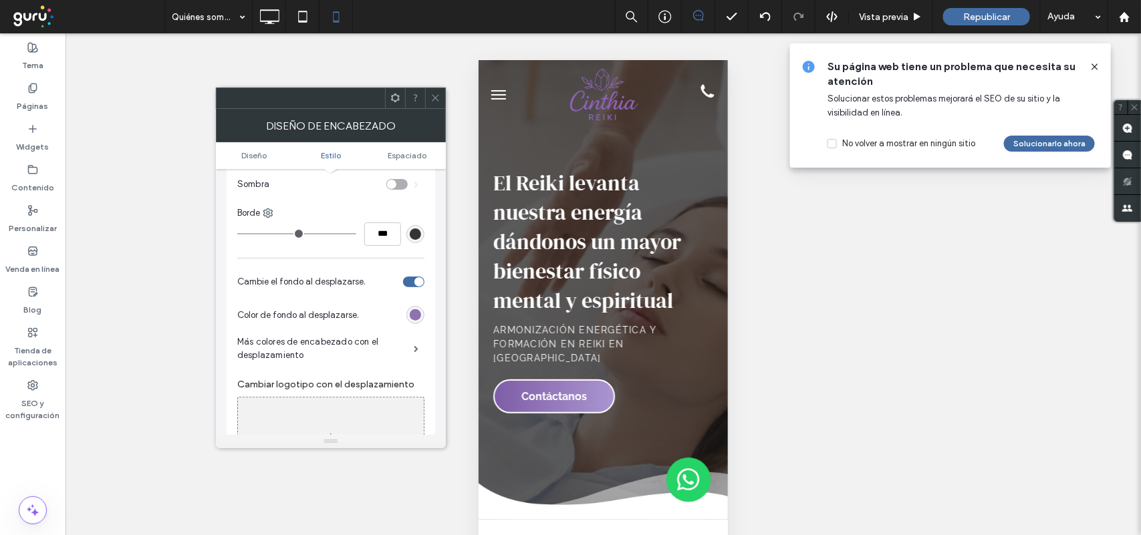
click at [414, 315] on div "rgb(126, 93, 166)" at bounding box center [415, 314] width 11 height 11
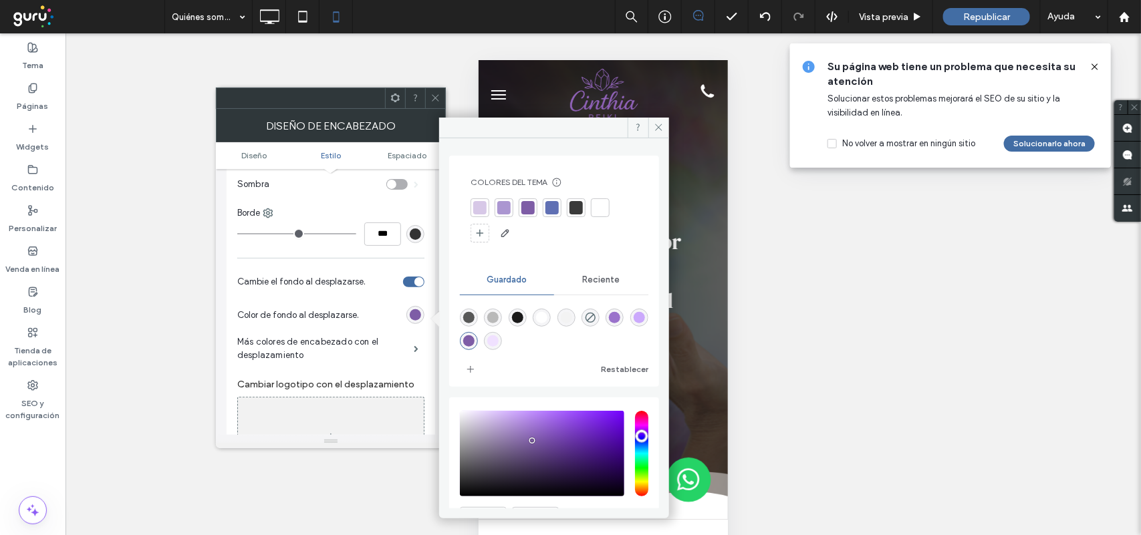
click at [533, 319] on div "rgba(255,255,255,1)" at bounding box center [542, 318] width 18 height 18
type input "*******"
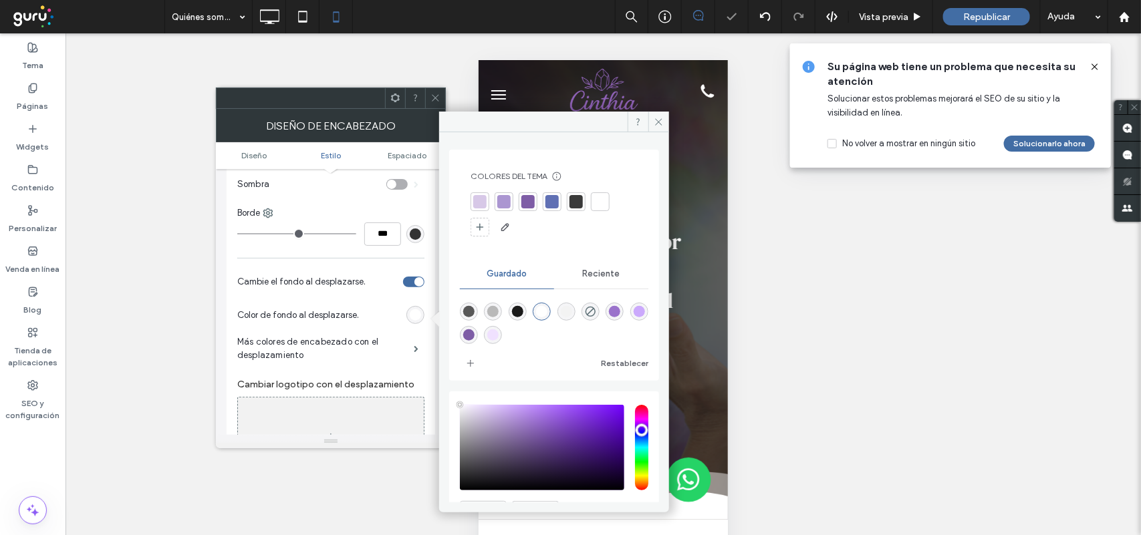
click at [536, 313] on div "rgba(255,255,255,1)" at bounding box center [541, 311] width 11 height 11
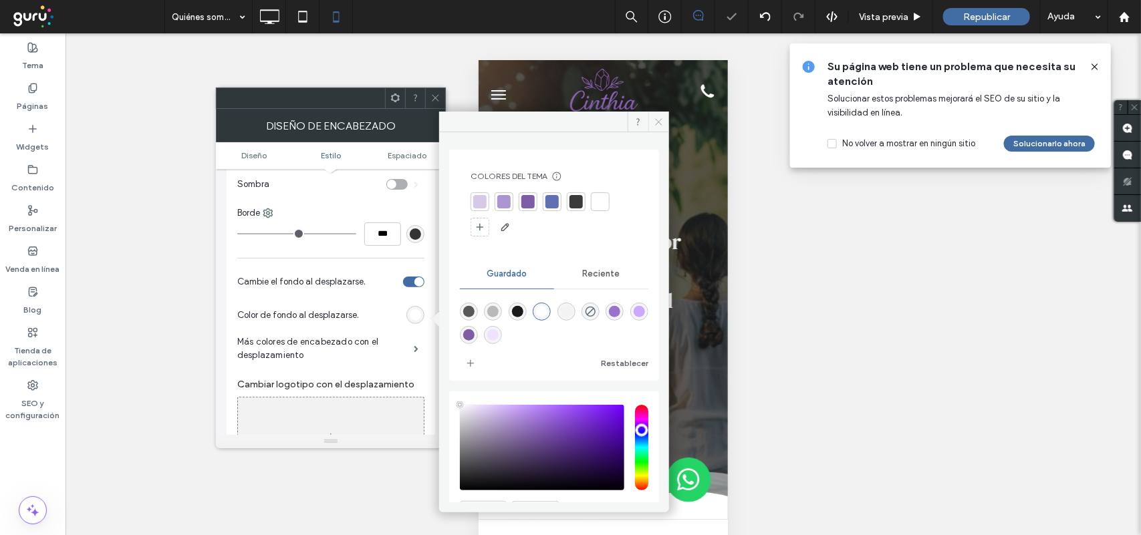
drag, startPoint x: 650, startPoint y: 122, endPoint x: 167, endPoint y: 108, distance: 483.4
click at [650, 122] on span at bounding box center [658, 122] width 21 height 20
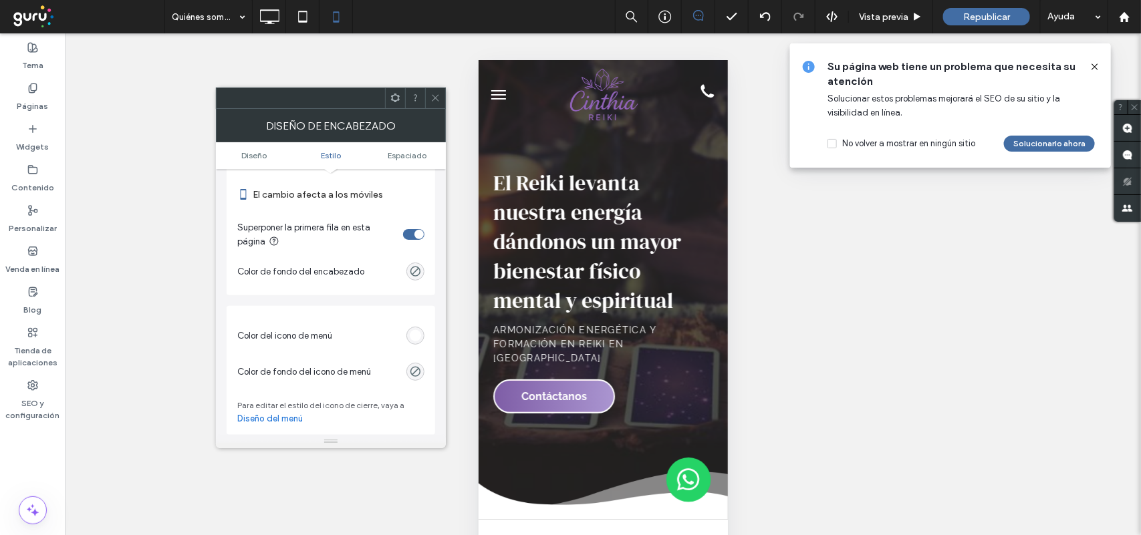
scroll to position [251, 0]
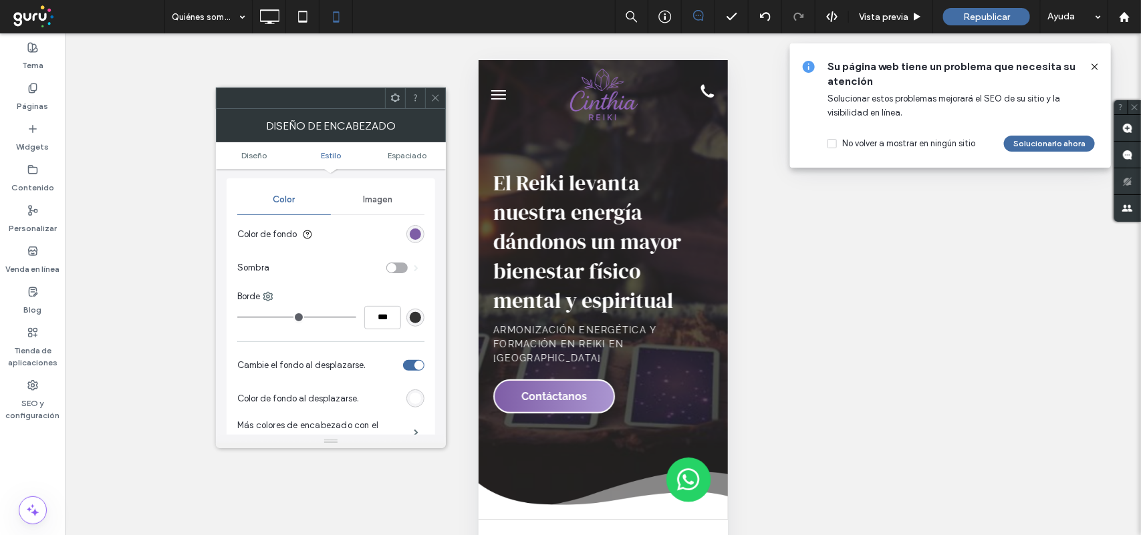
click at [440, 98] on div at bounding box center [435, 98] width 20 height 20
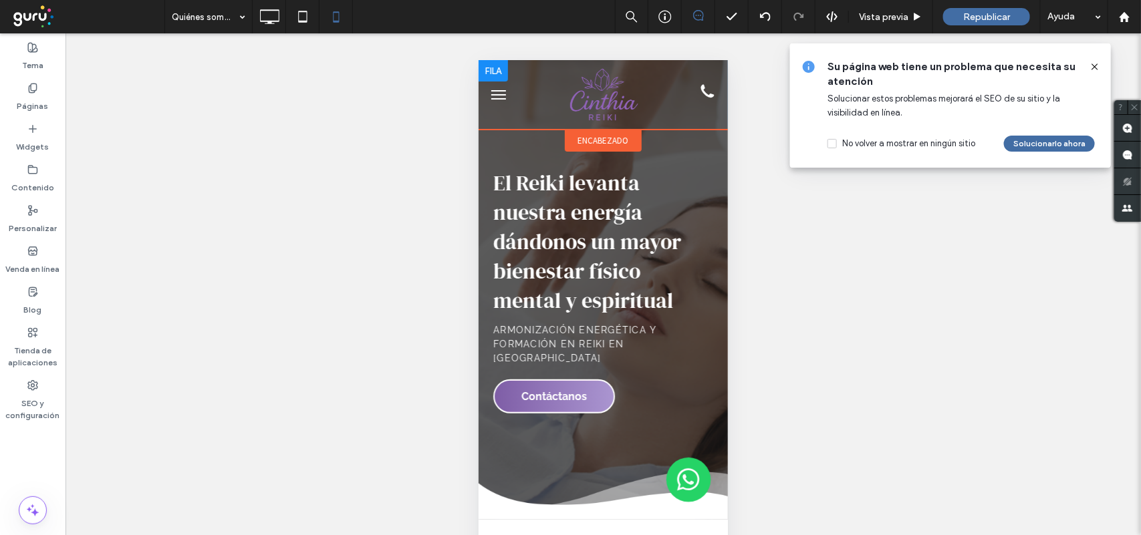
click at [519, 106] on div at bounding box center [602, 90] width 166 height 63
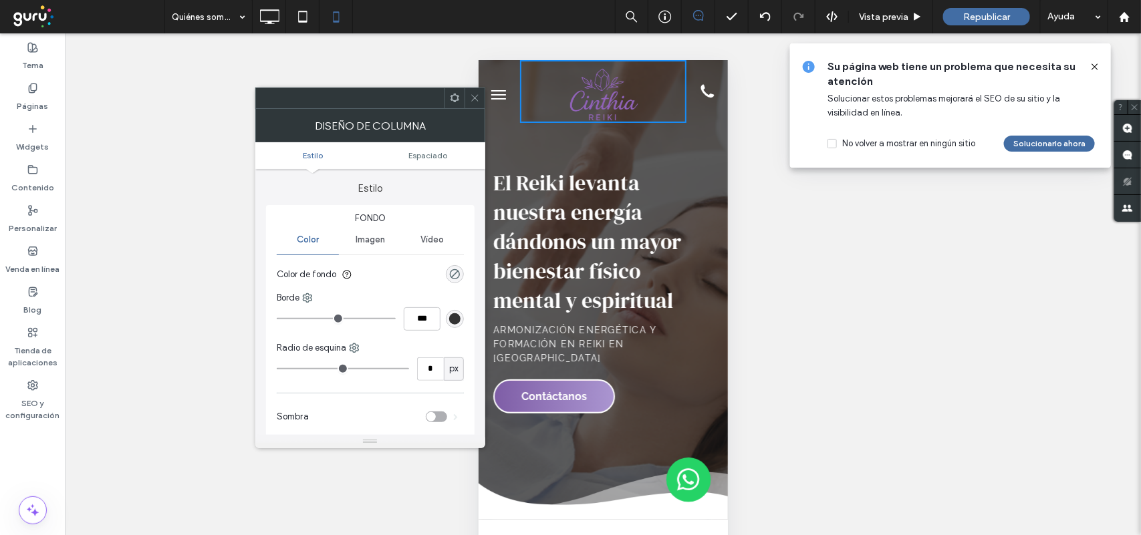
click at [474, 110] on div "Diseño de columna" at bounding box center [370, 125] width 230 height 33
click at [474, 100] on icon at bounding box center [475, 98] width 10 height 10
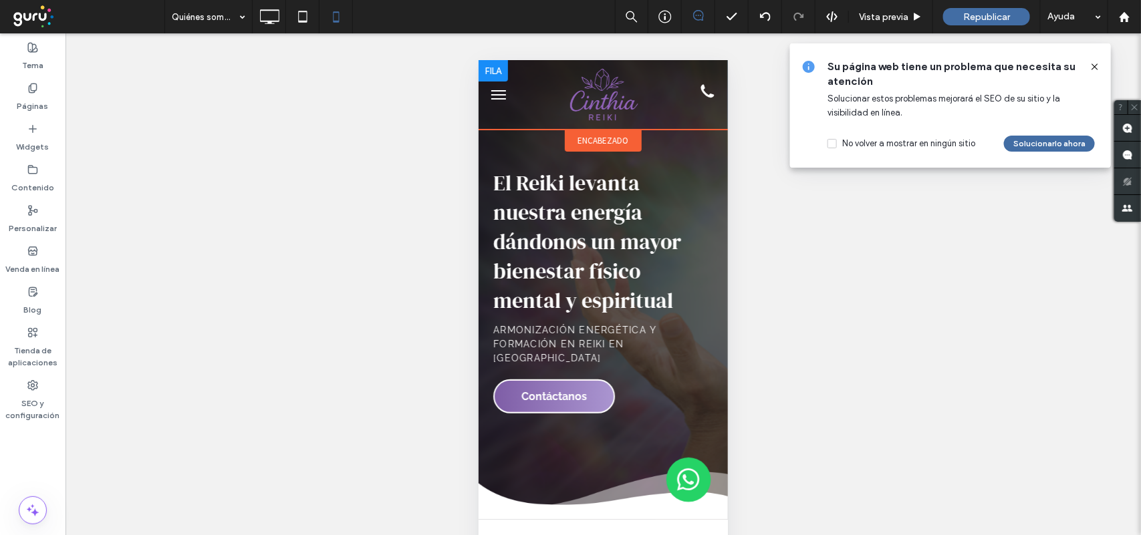
click at [483, 110] on div at bounding box center [498, 90] width 41 height 63
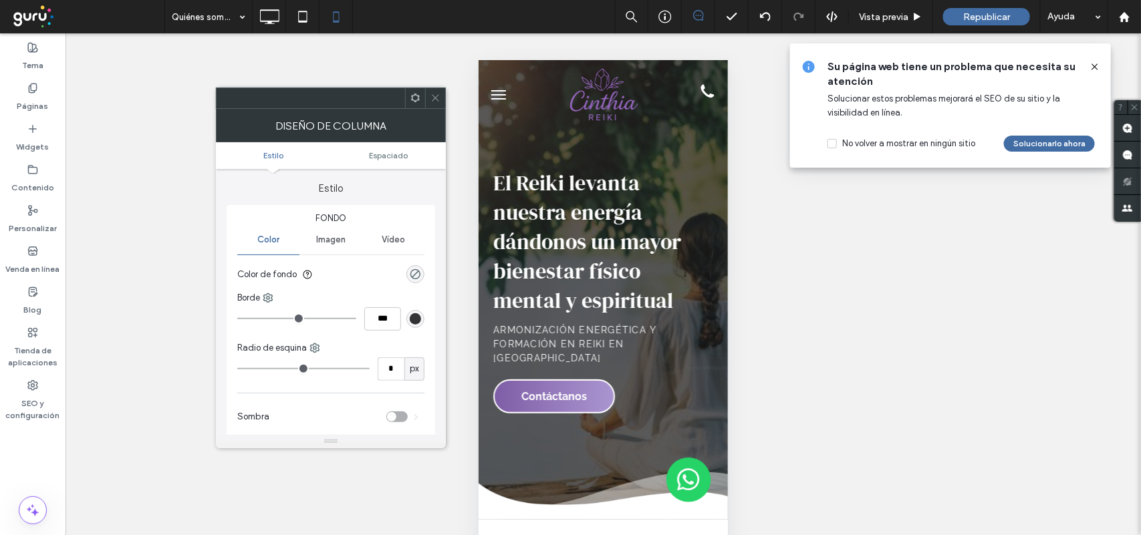
click at [435, 91] on span at bounding box center [435, 98] width 10 height 20
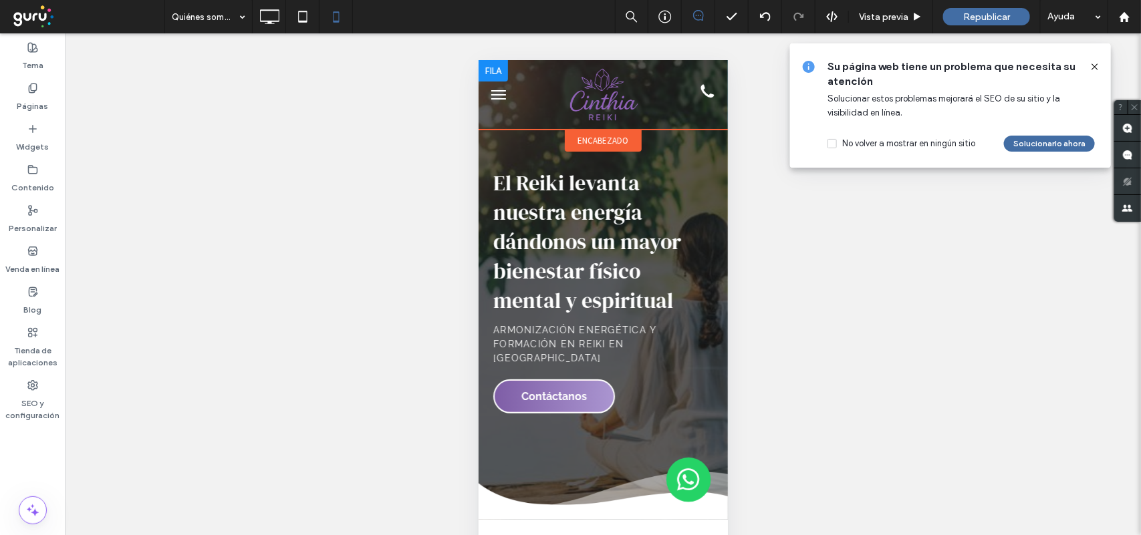
click at [686, 116] on div at bounding box center [706, 90] width 41 height 63
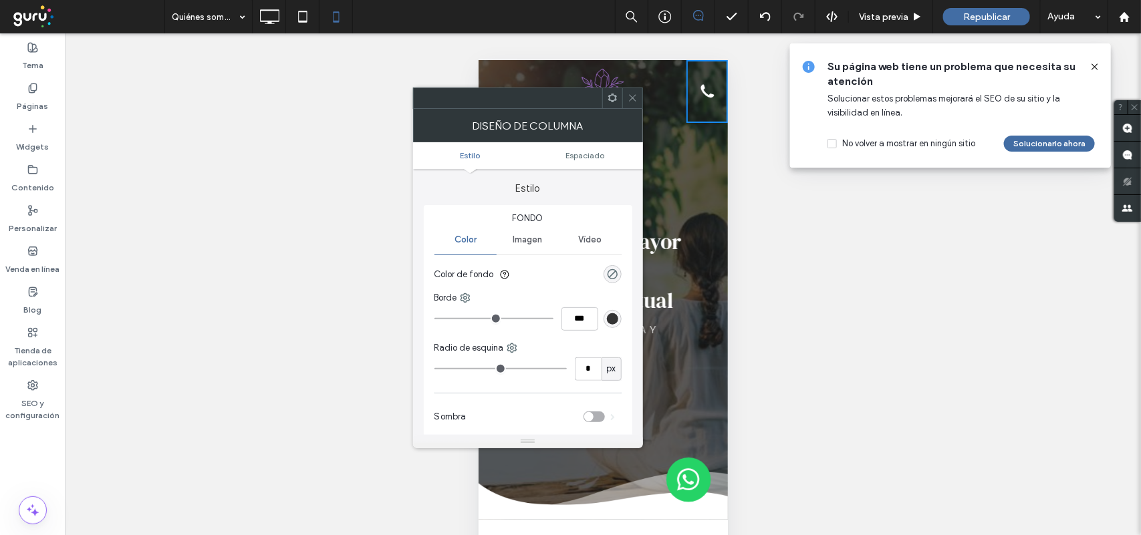
click at [630, 105] on span at bounding box center [632, 98] width 10 height 20
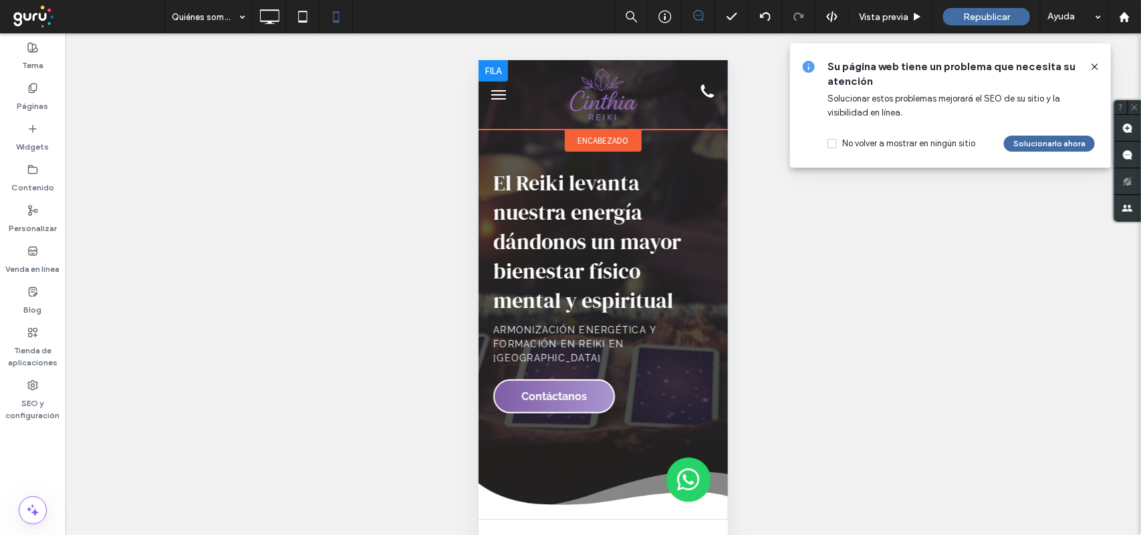
click at [492, 71] on div at bounding box center [492, 69] width 29 height 21
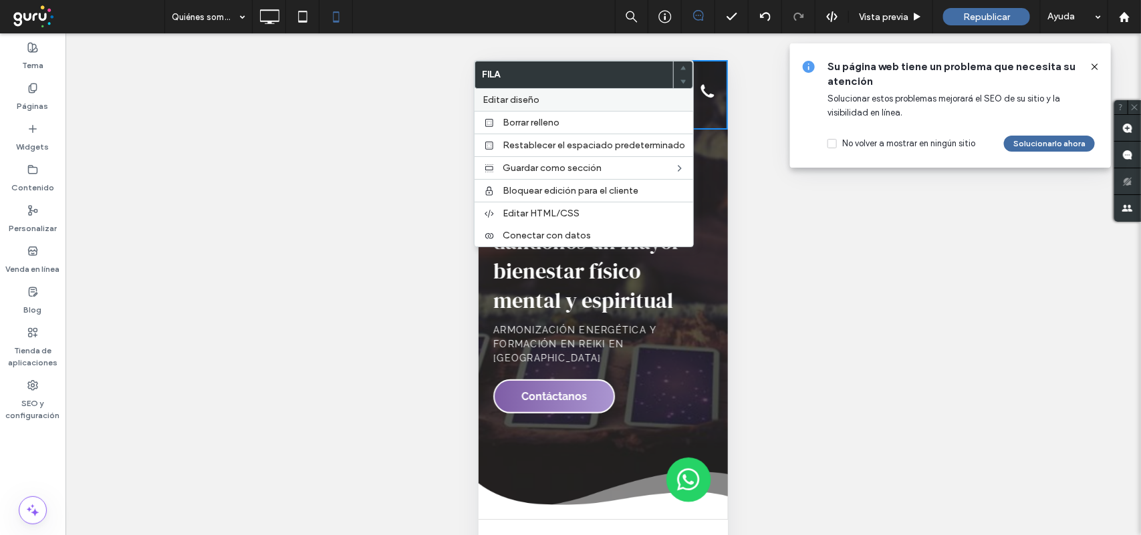
click at [503, 94] on div "Editar diseño" at bounding box center [583, 100] width 219 height 22
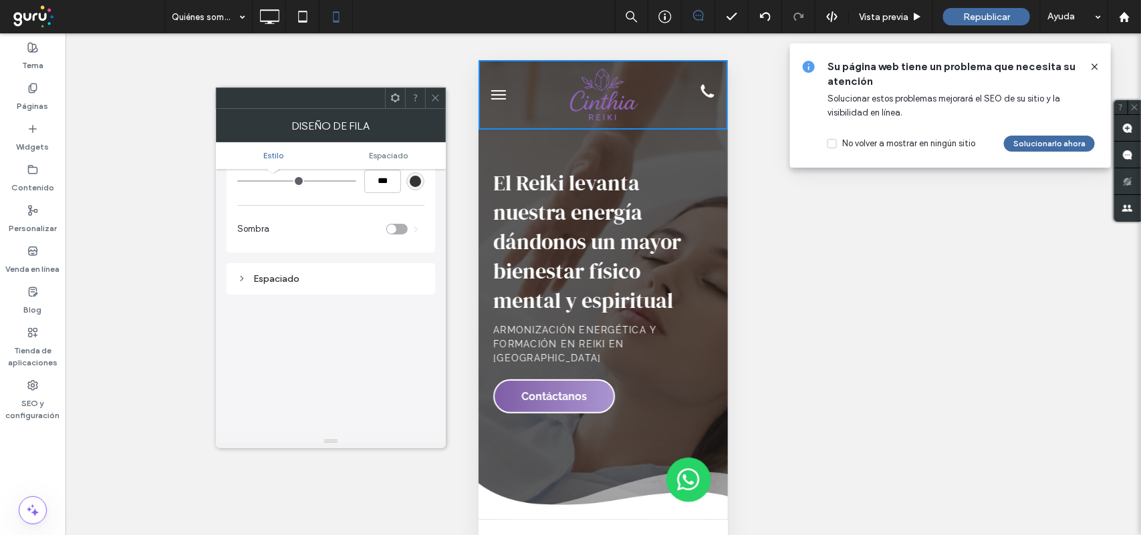
scroll to position [167, 0]
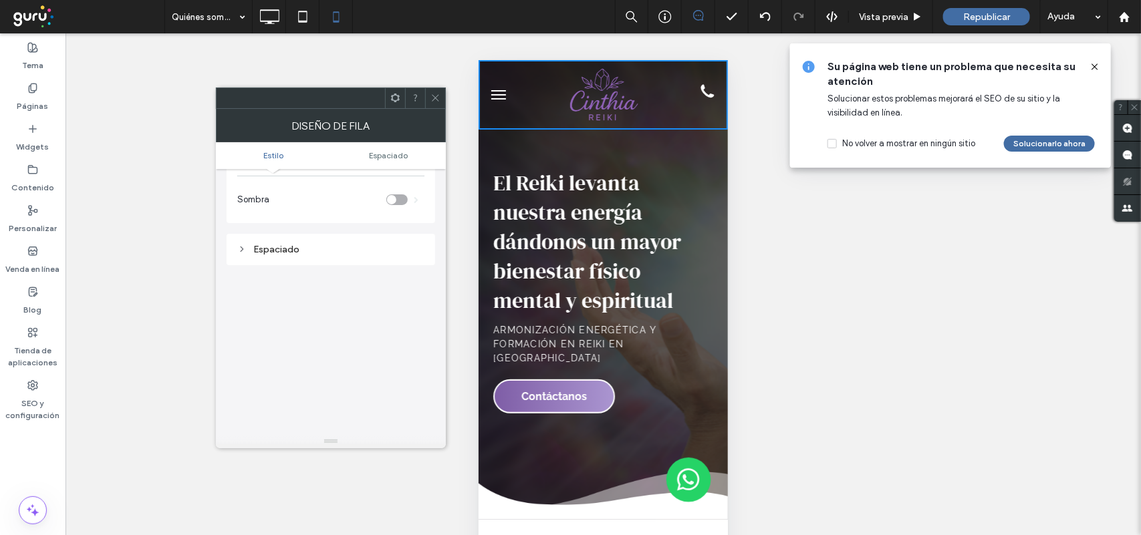
click at [439, 101] on icon at bounding box center [435, 98] width 10 height 10
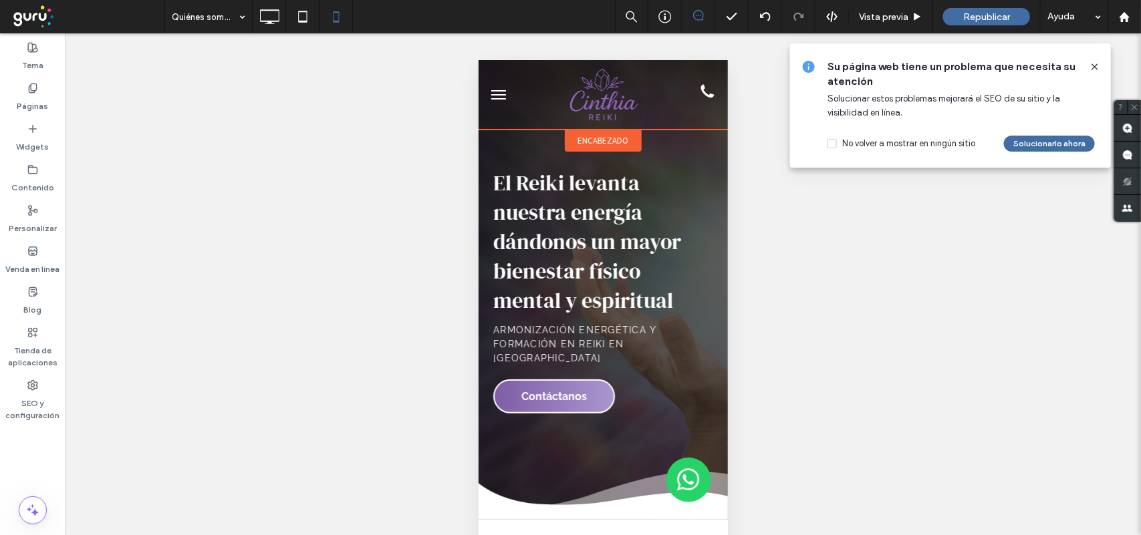
click at [614, 138] on span "encabezado" at bounding box center [602, 139] width 51 height 11
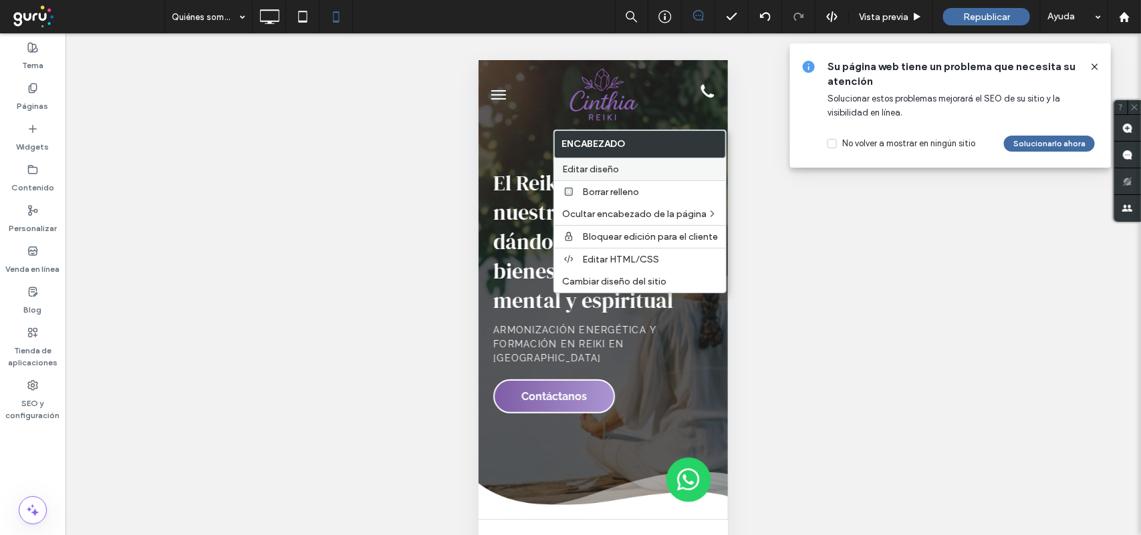
click at [650, 168] on label "Editar diseño" at bounding box center [640, 169] width 156 height 11
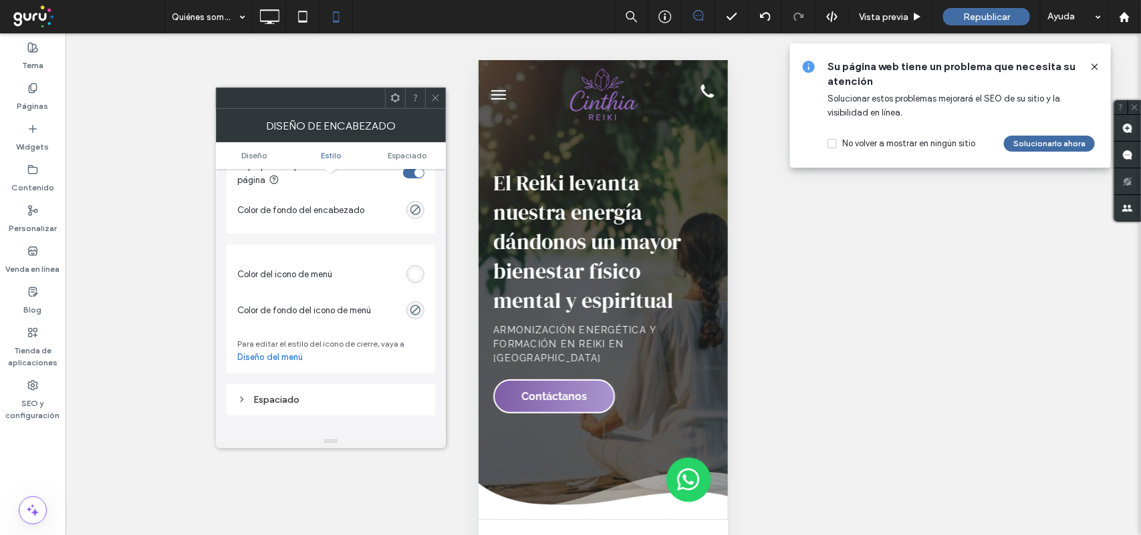
scroll to position [752, 0]
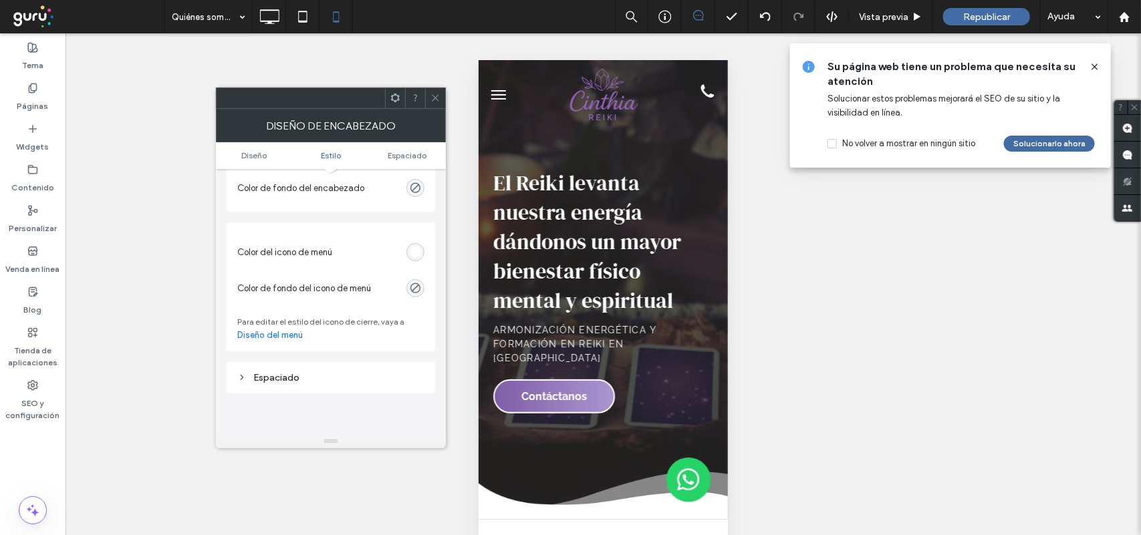
click at [414, 258] on div "rgb(255, 255, 255)" at bounding box center [415, 252] width 11 height 11
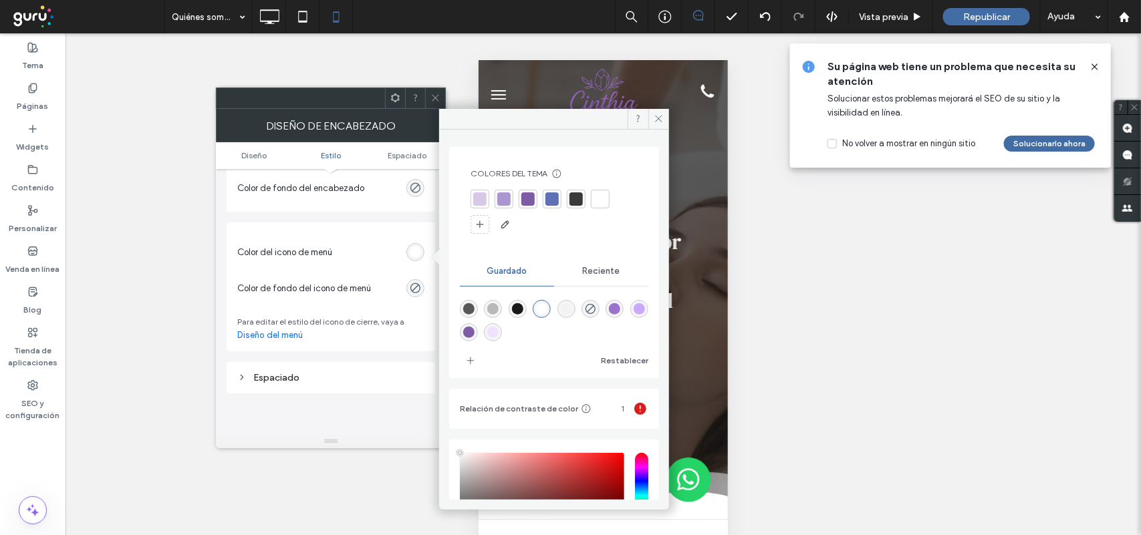
click at [469, 332] on div "rgba(126,93,166,1)" at bounding box center [468, 332] width 11 height 11
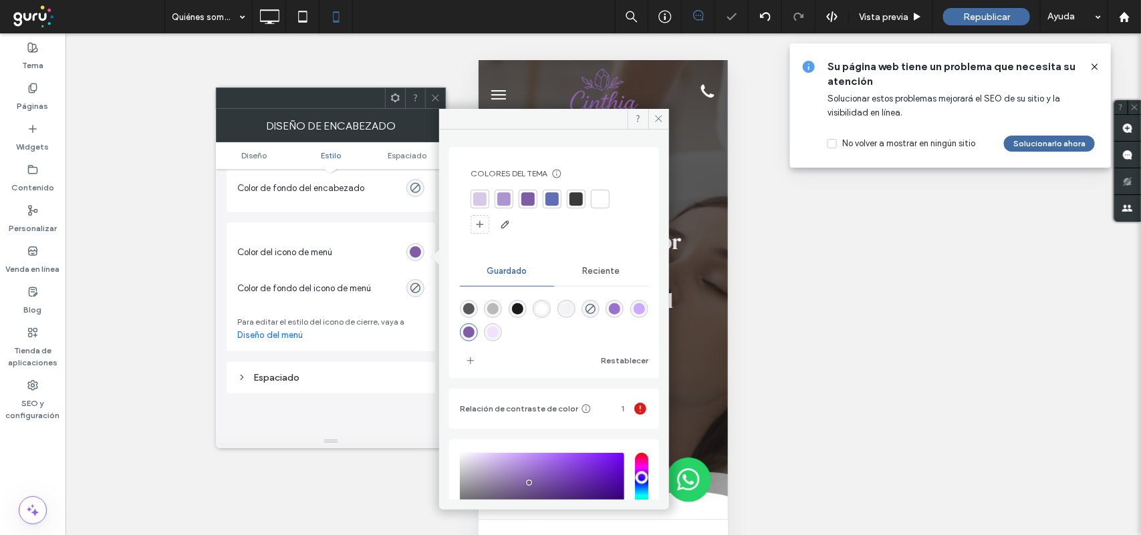
type input "*******"
click at [654, 118] on icon at bounding box center [659, 119] width 10 height 10
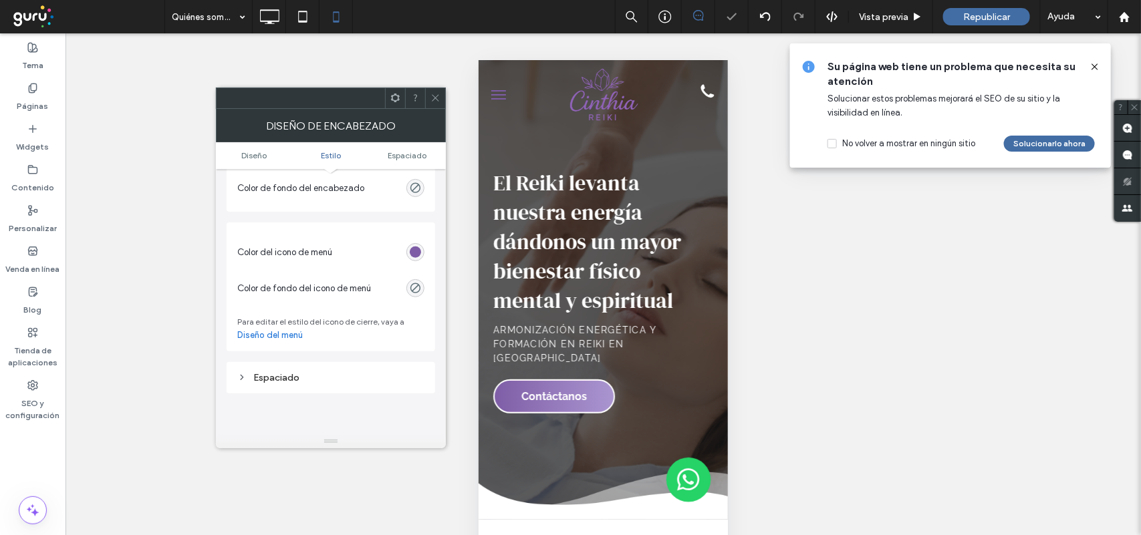
click at [433, 106] on span at bounding box center [435, 98] width 10 height 20
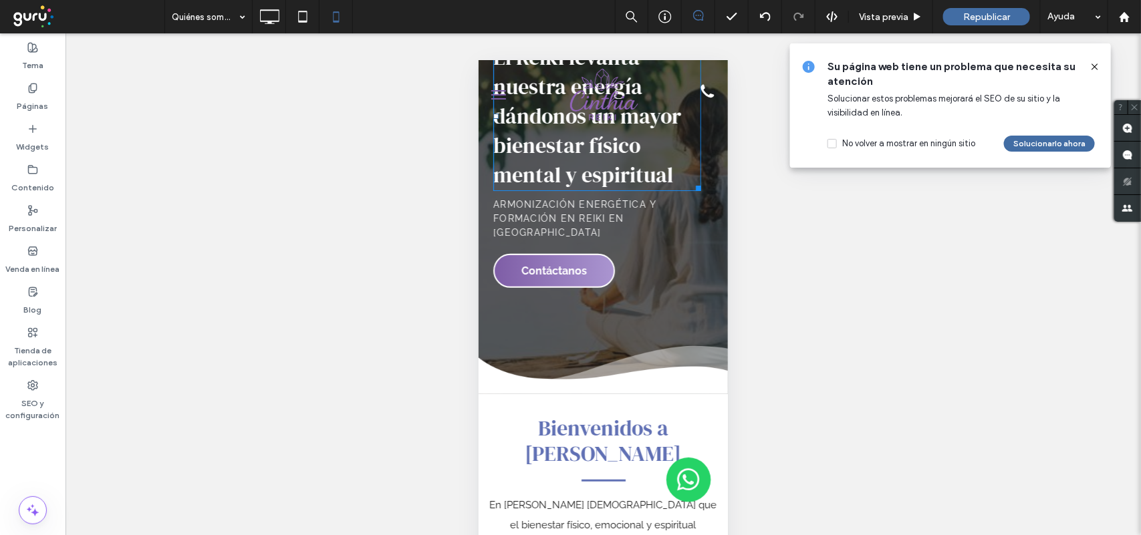
scroll to position [0, 0]
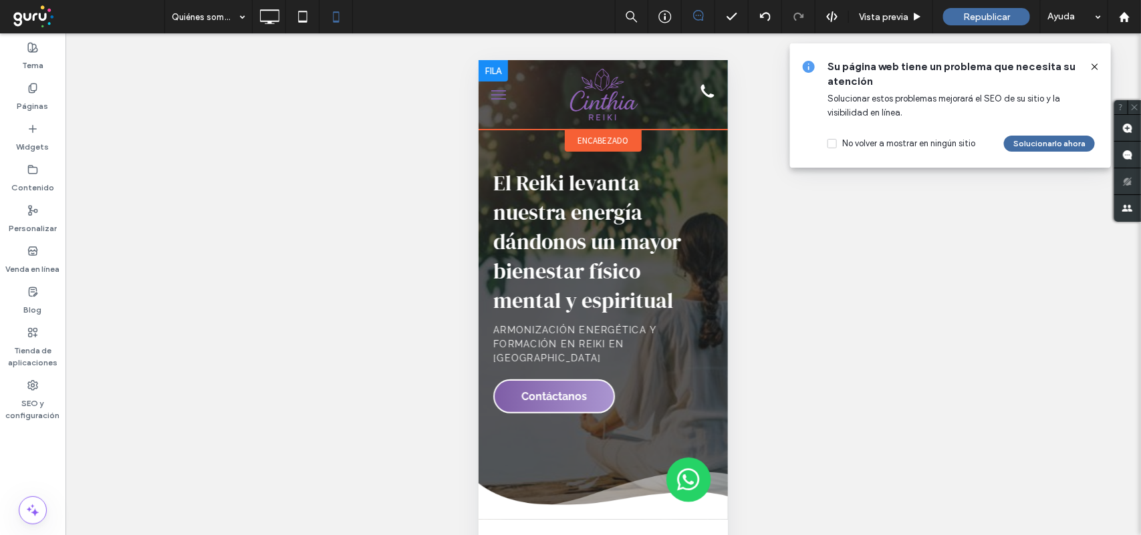
click at [525, 118] on div at bounding box center [602, 90] width 166 height 63
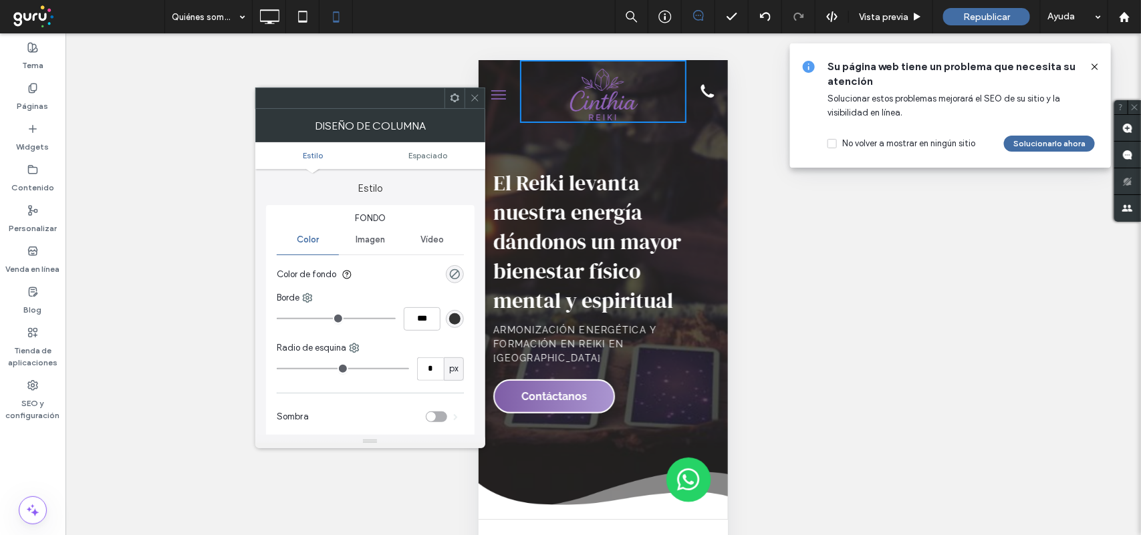
click at [476, 98] on icon at bounding box center [475, 98] width 10 height 10
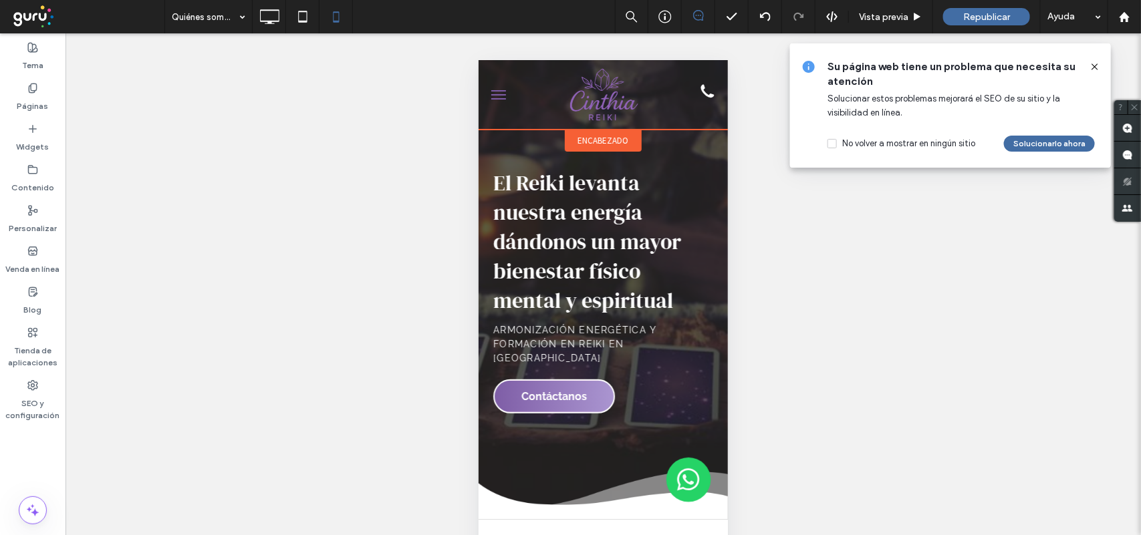
click at [597, 135] on span "encabezado" at bounding box center [602, 139] width 51 height 11
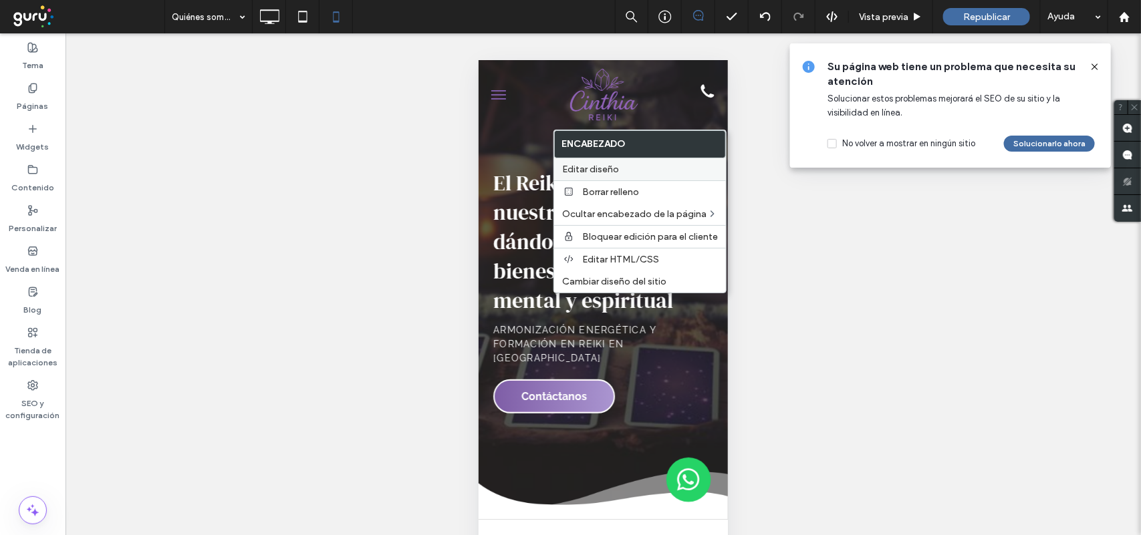
click at [603, 168] on span "Editar diseño" at bounding box center [590, 169] width 57 height 11
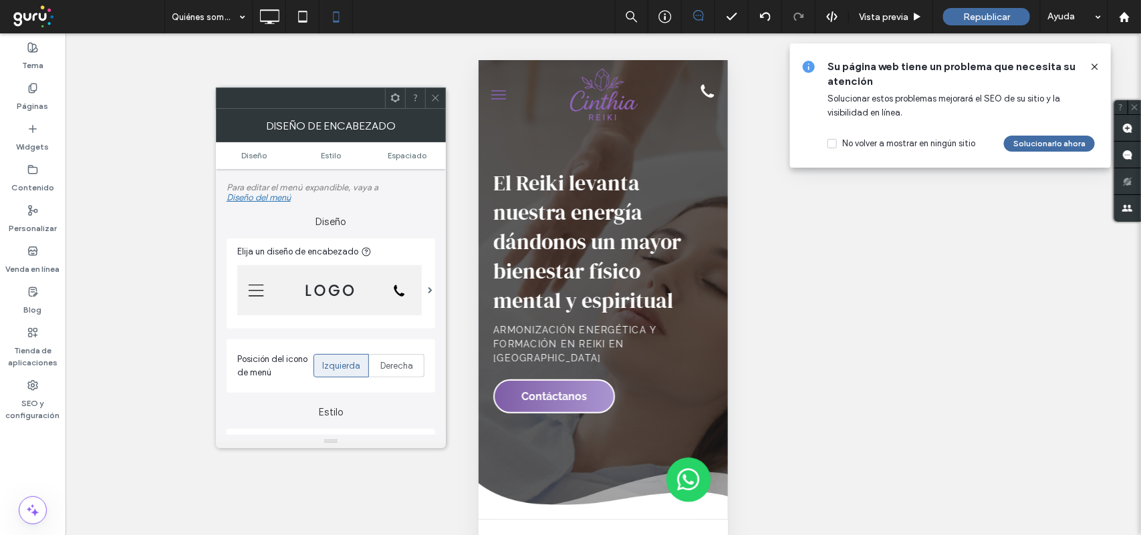
click at [439, 94] on icon at bounding box center [435, 98] width 10 height 10
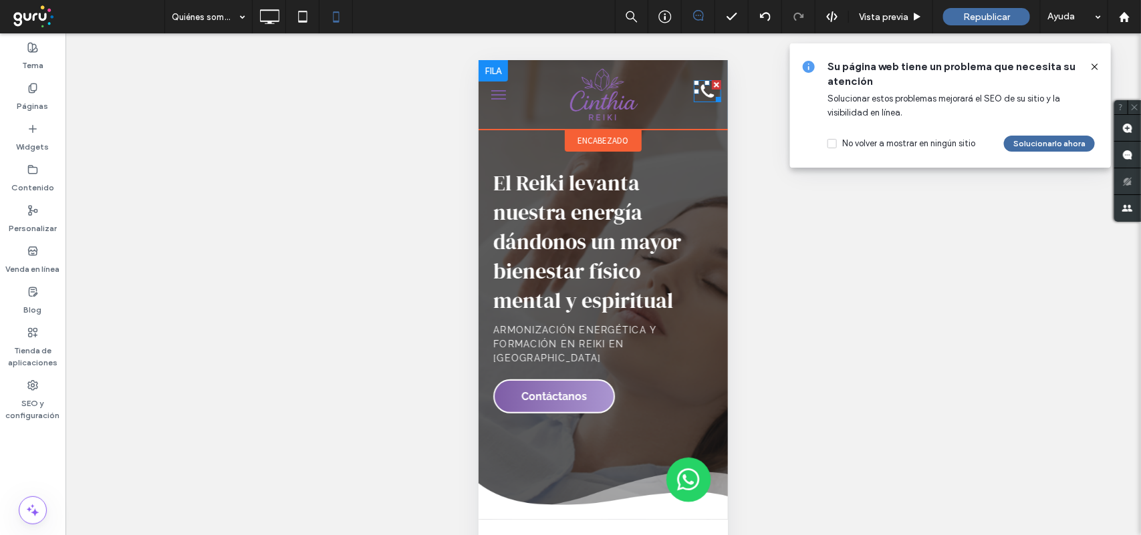
click at [695, 92] on icon at bounding box center [706, 91] width 27 height 22
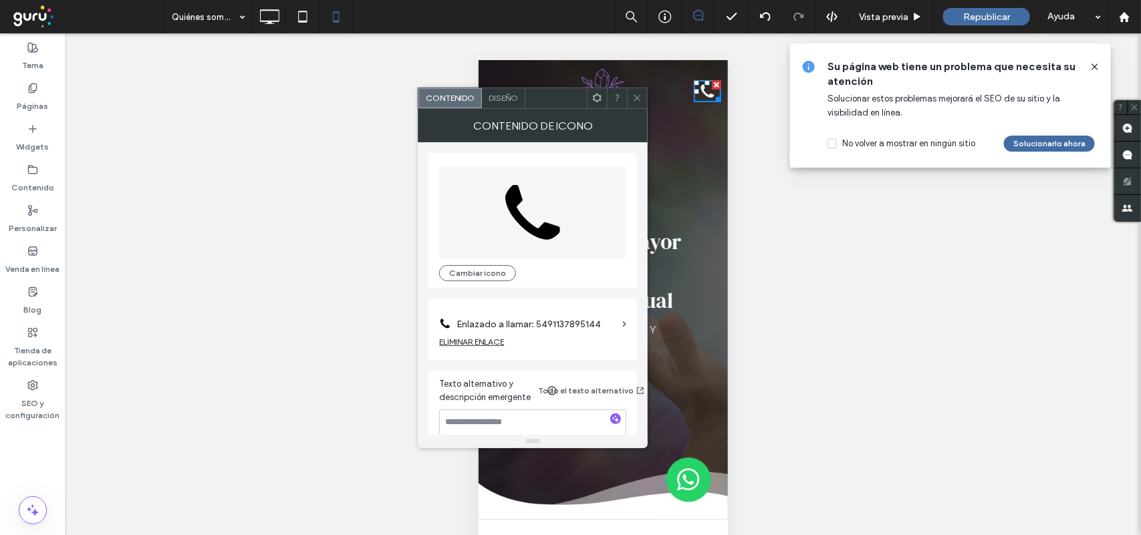
click at [505, 104] on div "Diseño" at bounding box center [503, 98] width 43 height 20
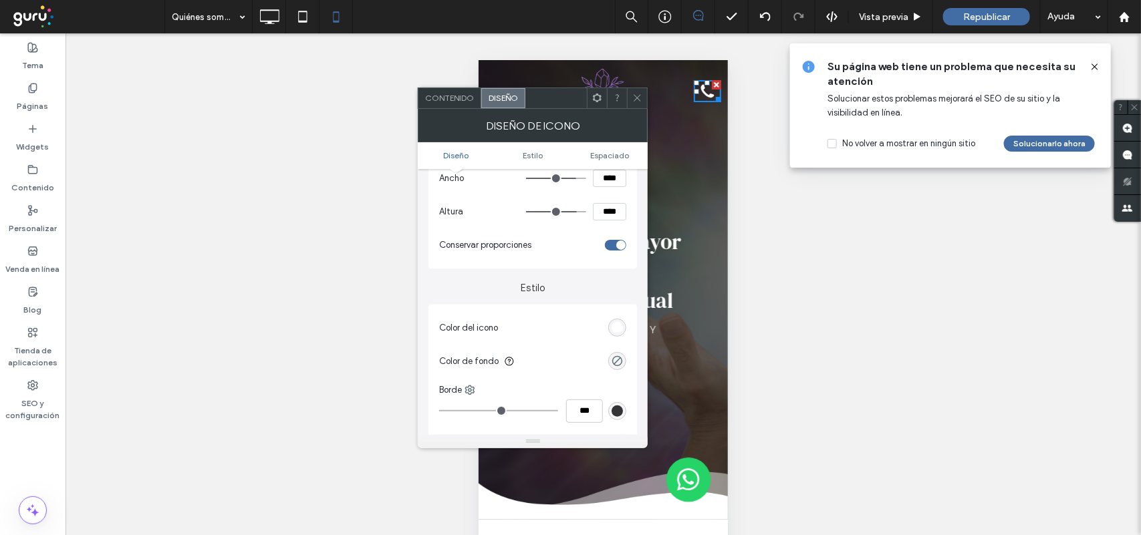
scroll to position [251, 0]
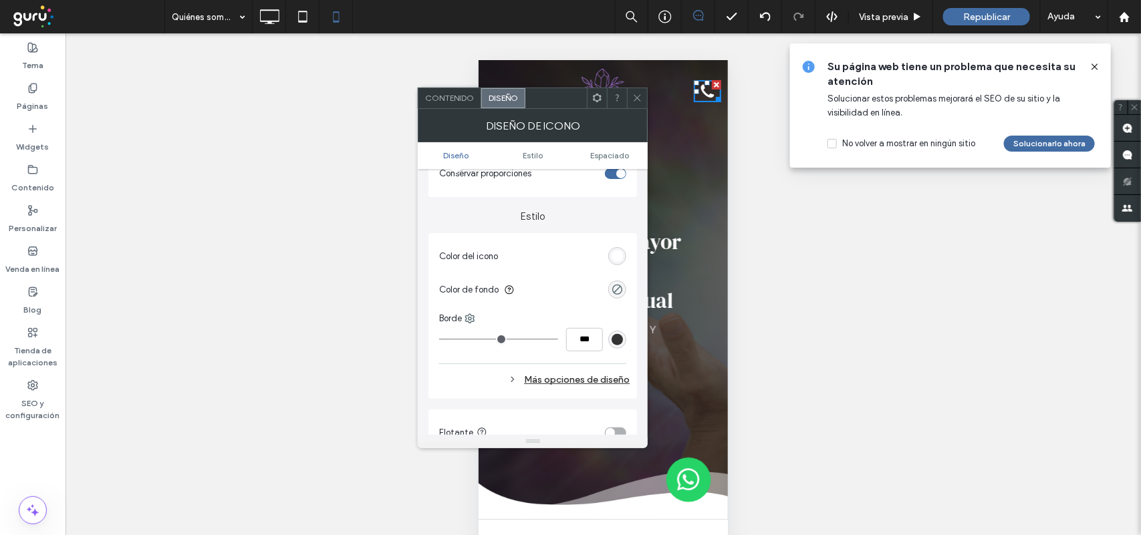
click at [620, 254] on div "rgb(255, 255, 255)" at bounding box center [616, 256] width 11 height 11
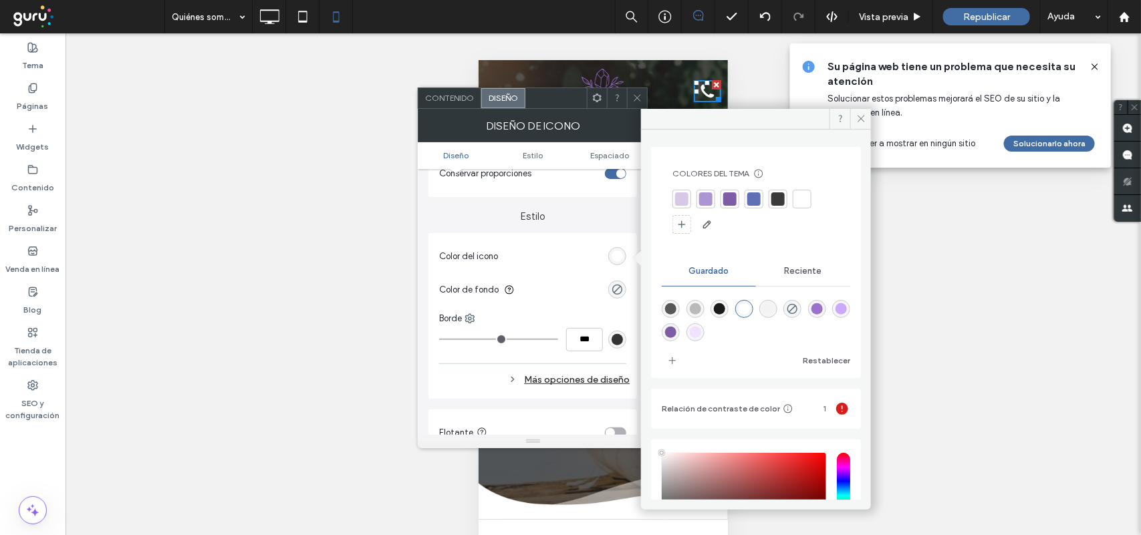
click at [732, 200] on div at bounding box center [729, 198] width 13 height 13
click at [861, 120] on icon at bounding box center [861, 119] width 10 height 10
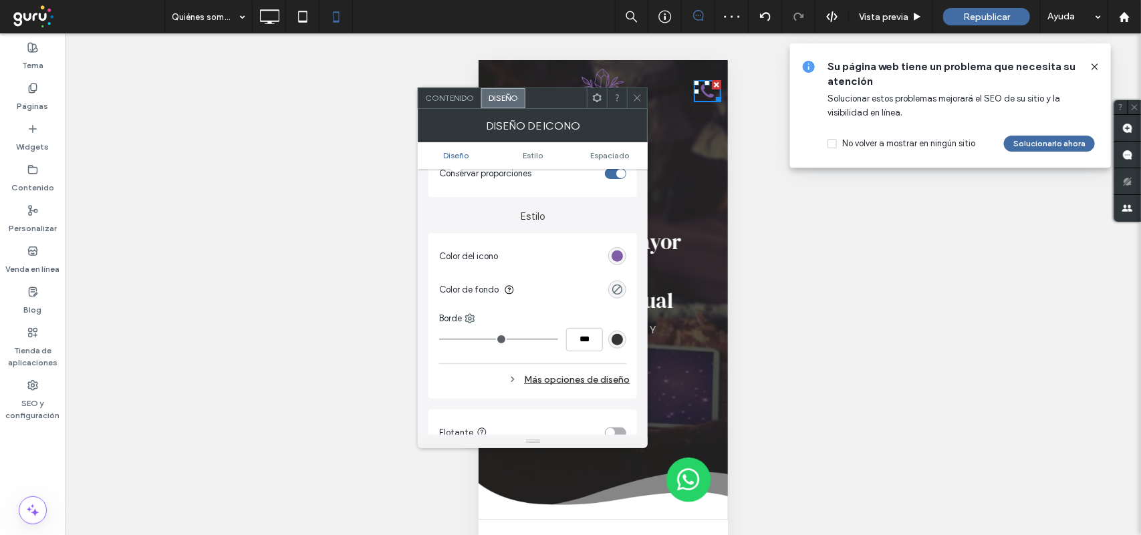
click at [632, 102] on icon at bounding box center [637, 98] width 10 height 10
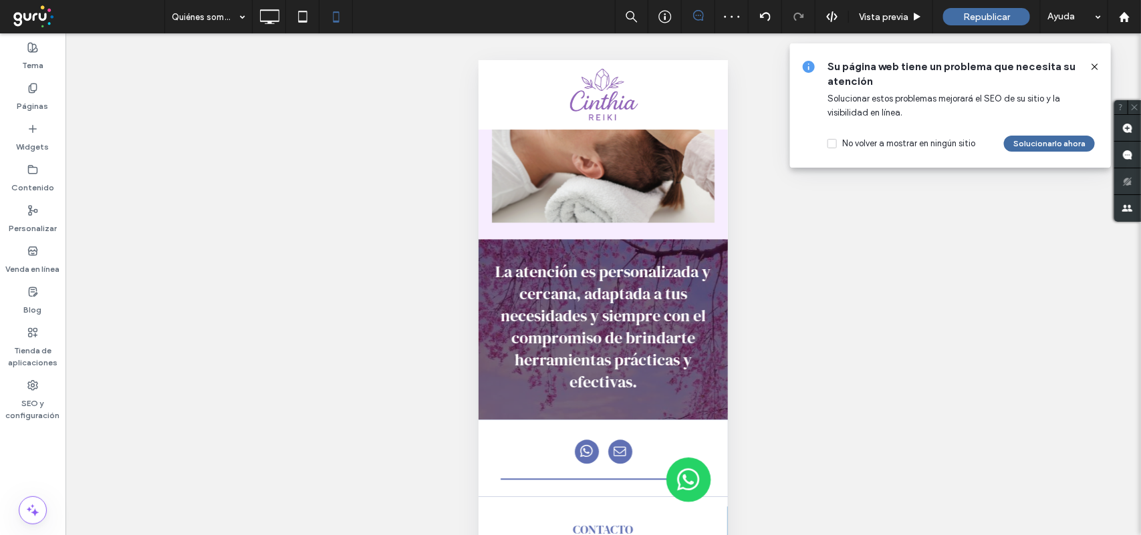
scroll to position [1253, 0]
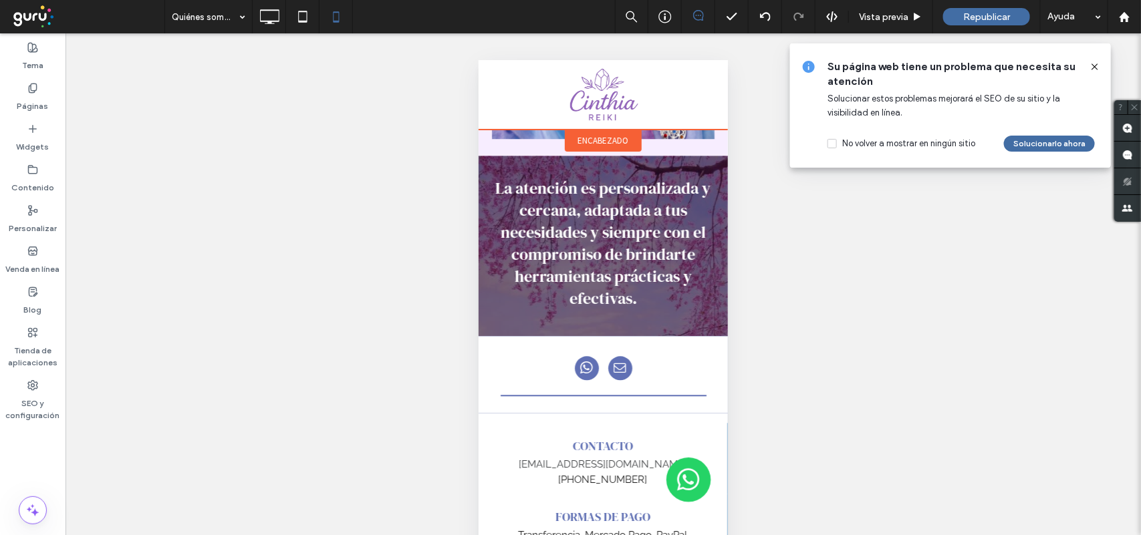
click at [602, 133] on div "encabezado" at bounding box center [602, 140] width 77 height 22
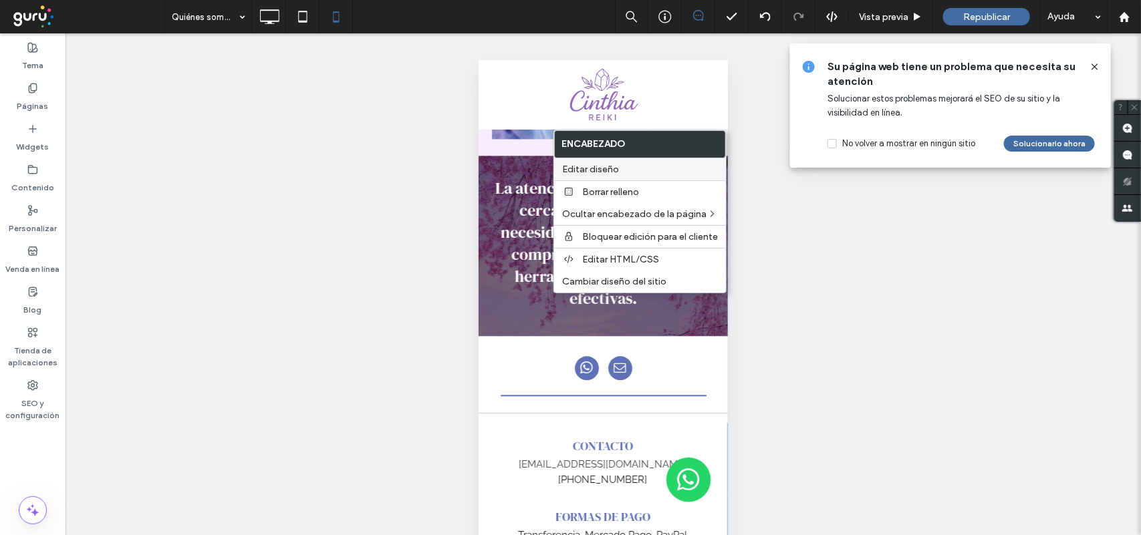
click at [595, 164] on span "Editar diseño" at bounding box center [590, 169] width 57 height 11
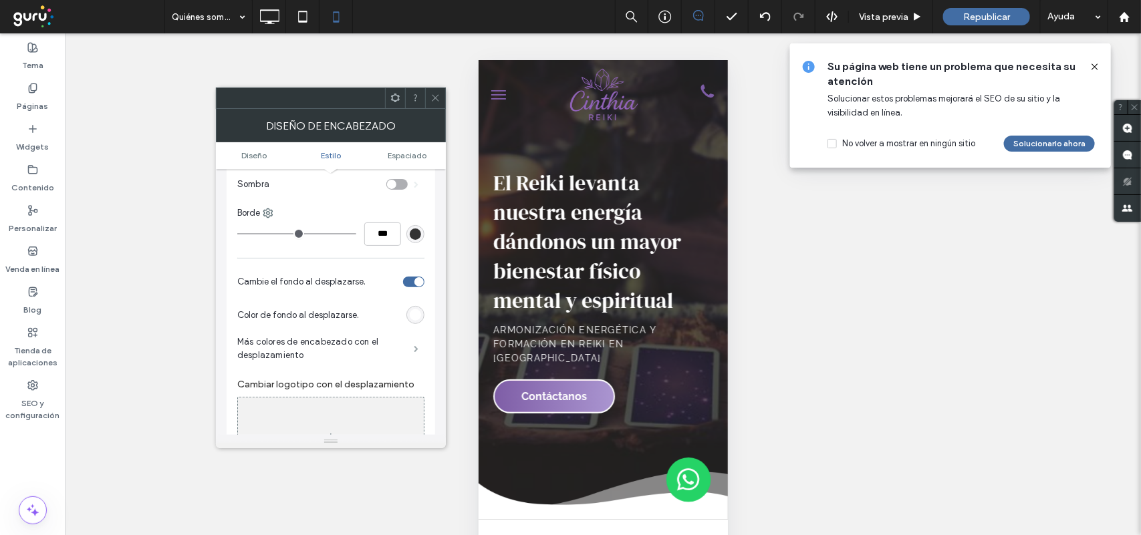
scroll to position [418, 0]
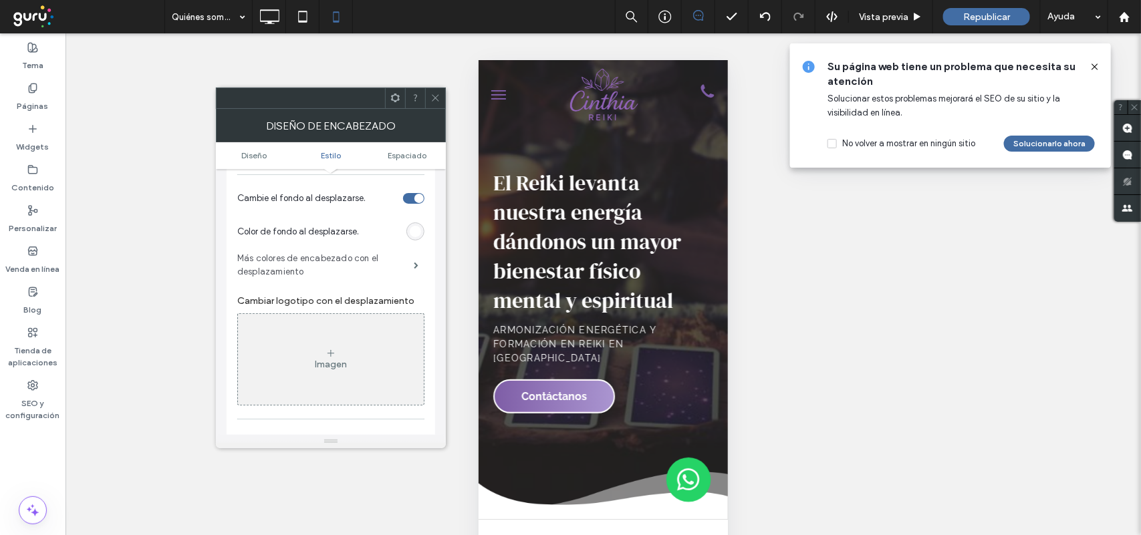
click at [370, 269] on label "Más colores de encabezado con el desplazamiento" at bounding box center [325, 265] width 176 height 40
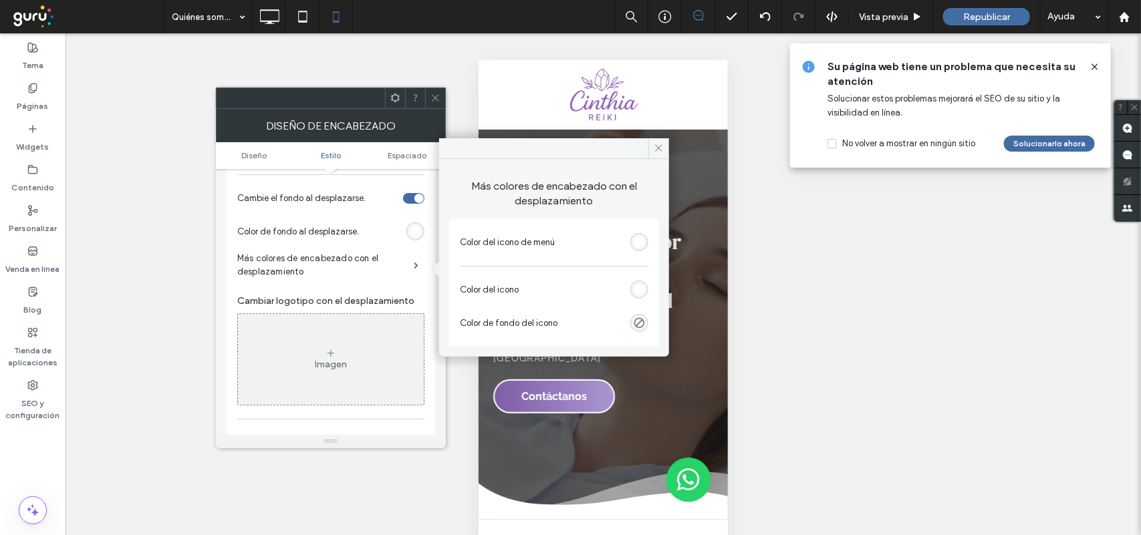
click at [640, 237] on div "rgb(255, 255, 255)" at bounding box center [639, 242] width 11 height 11
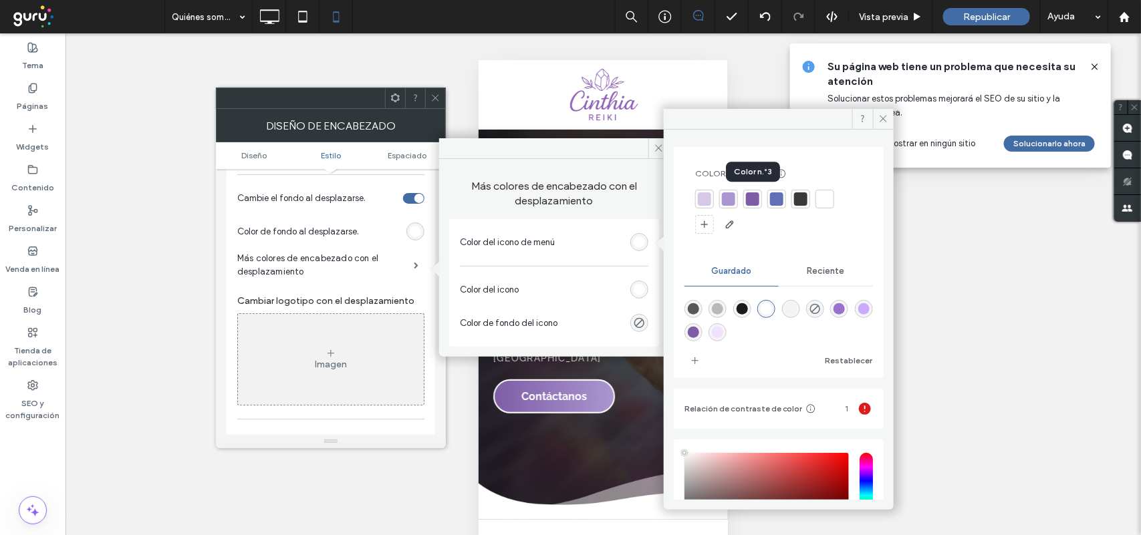
click at [748, 202] on div at bounding box center [752, 198] width 13 height 13
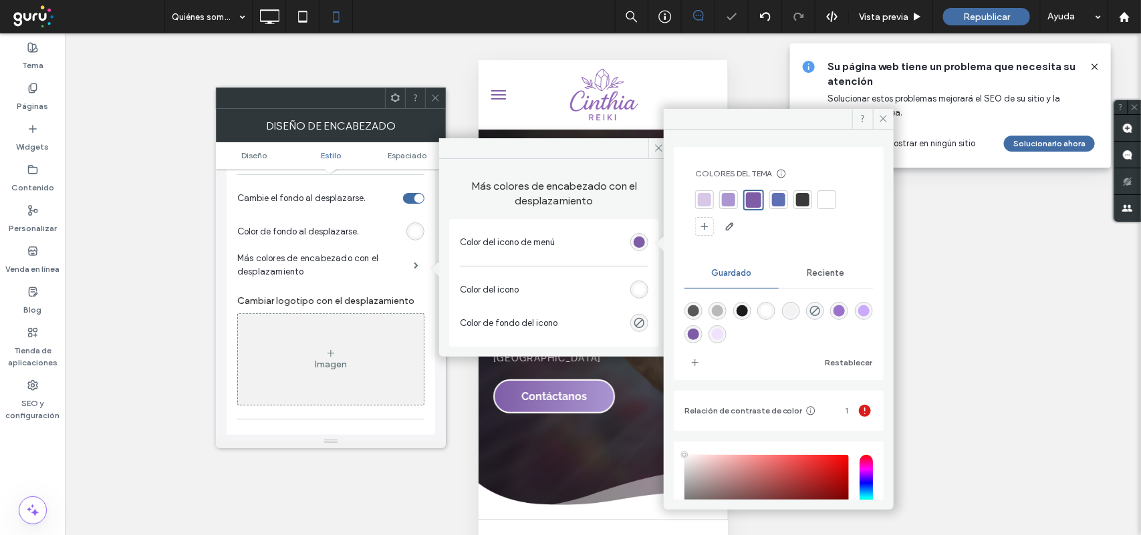
click at [640, 286] on div "rgb(255, 255, 255)" at bounding box center [639, 289] width 11 height 11
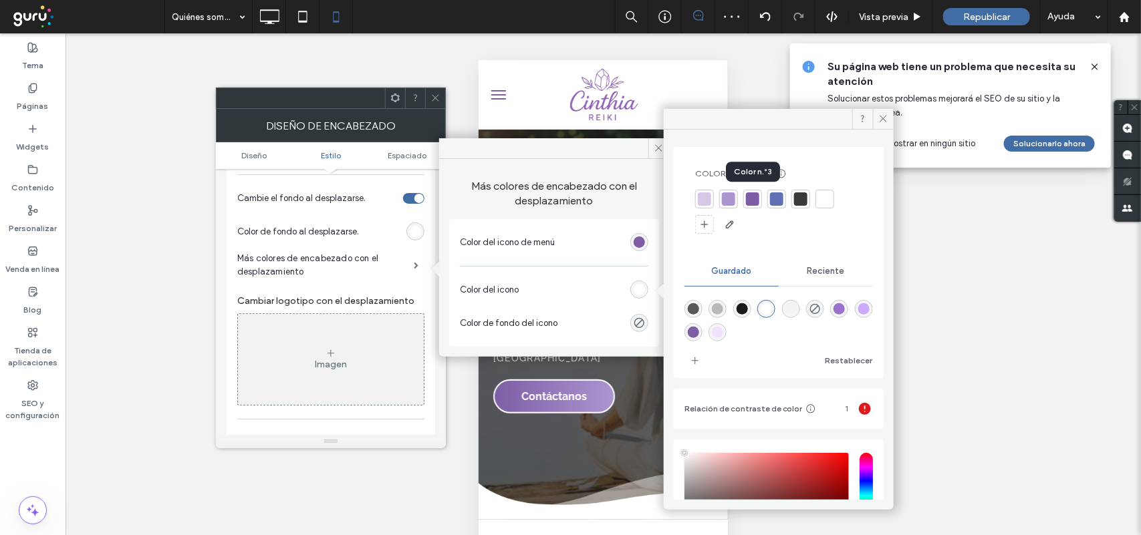
click at [749, 198] on div at bounding box center [752, 198] width 13 height 13
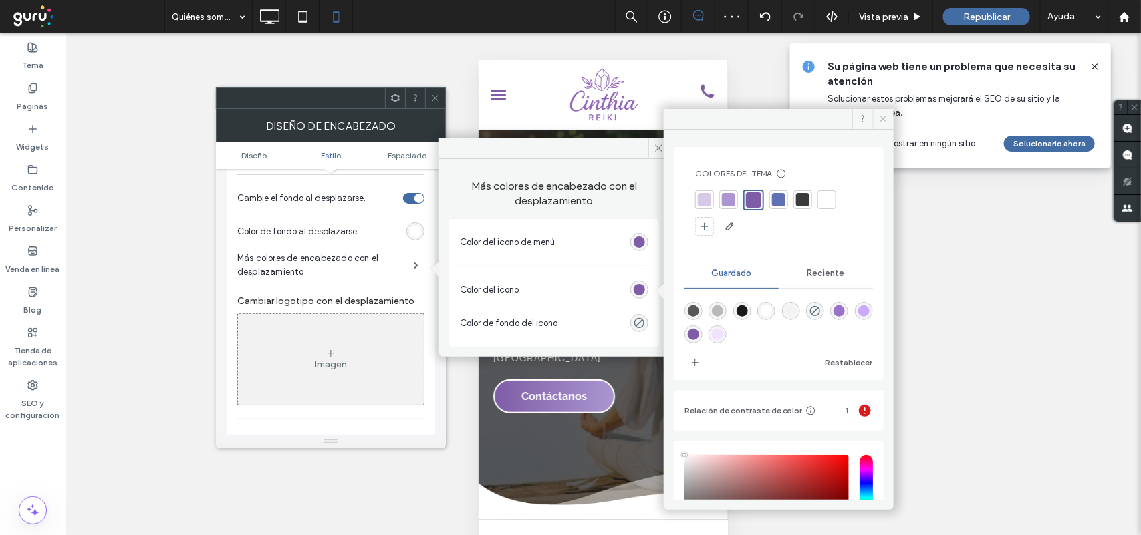
click at [887, 118] on icon at bounding box center [883, 119] width 10 height 10
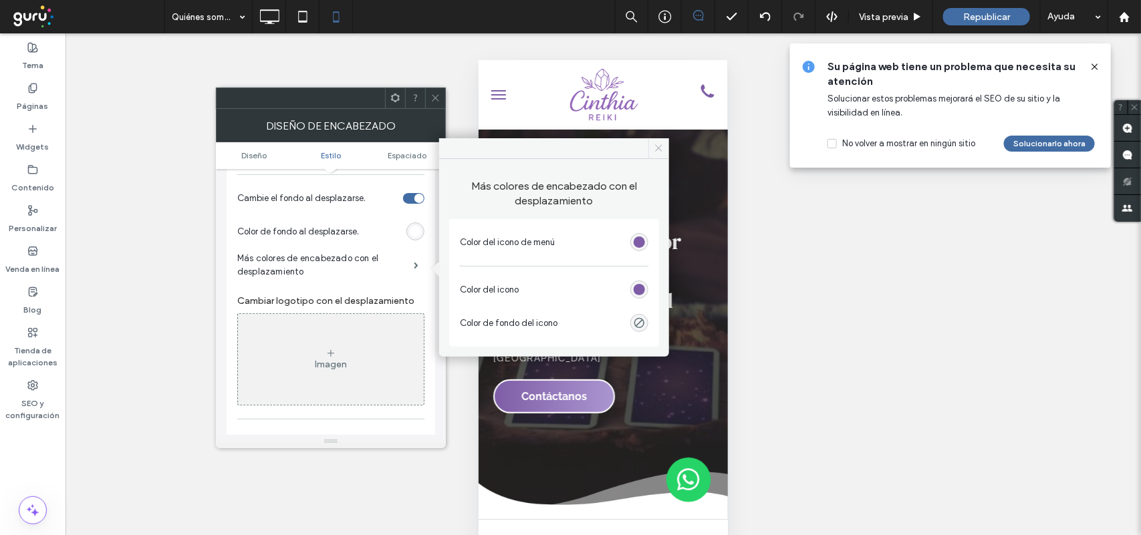
click at [658, 146] on icon at bounding box center [659, 148] width 10 height 10
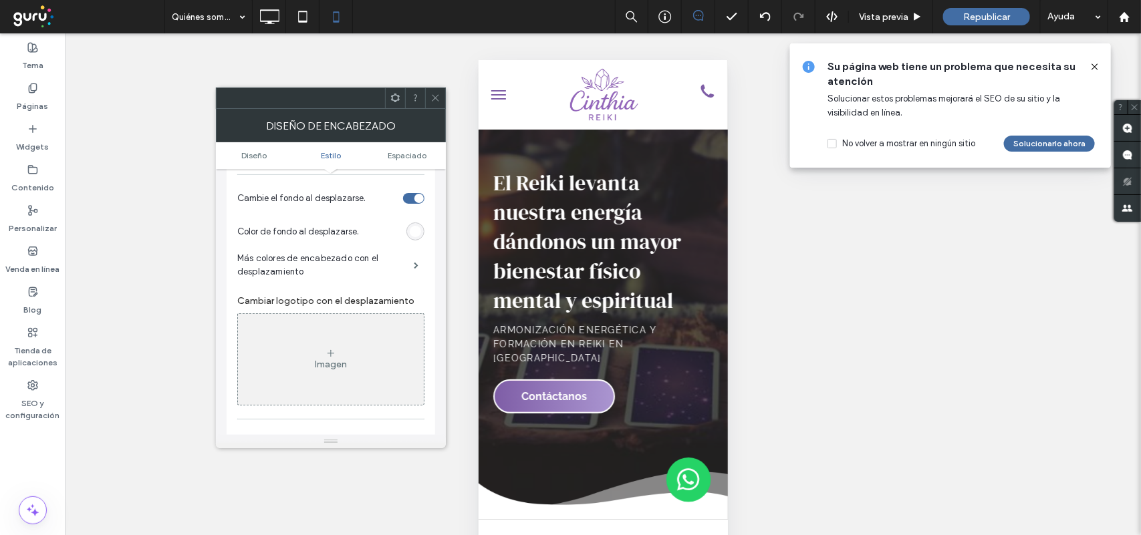
click at [434, 98] on icon at bounding box center [435, 98] width 10 height 10
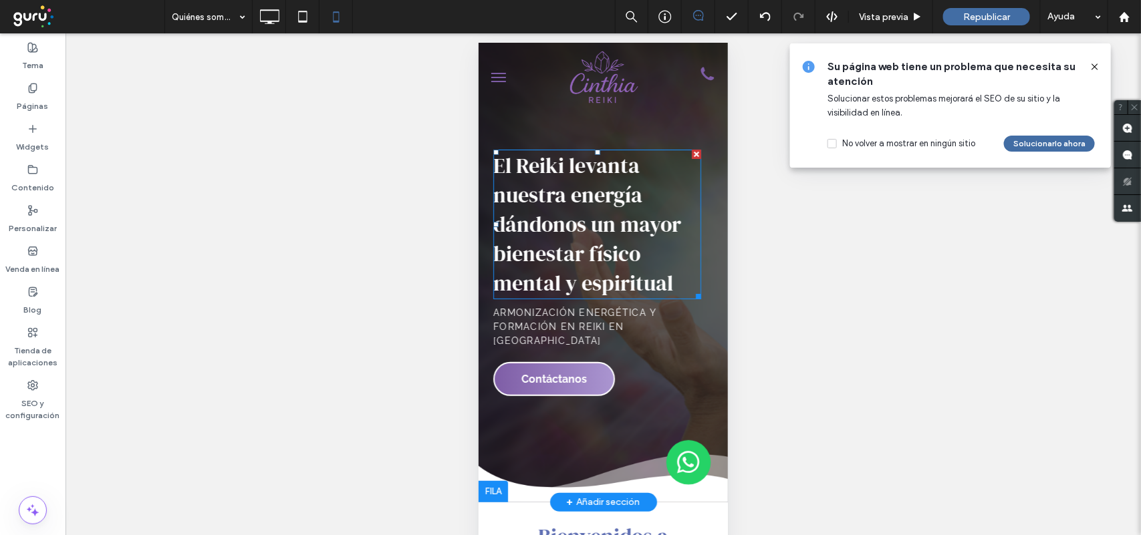
scroll to position [0, 0]
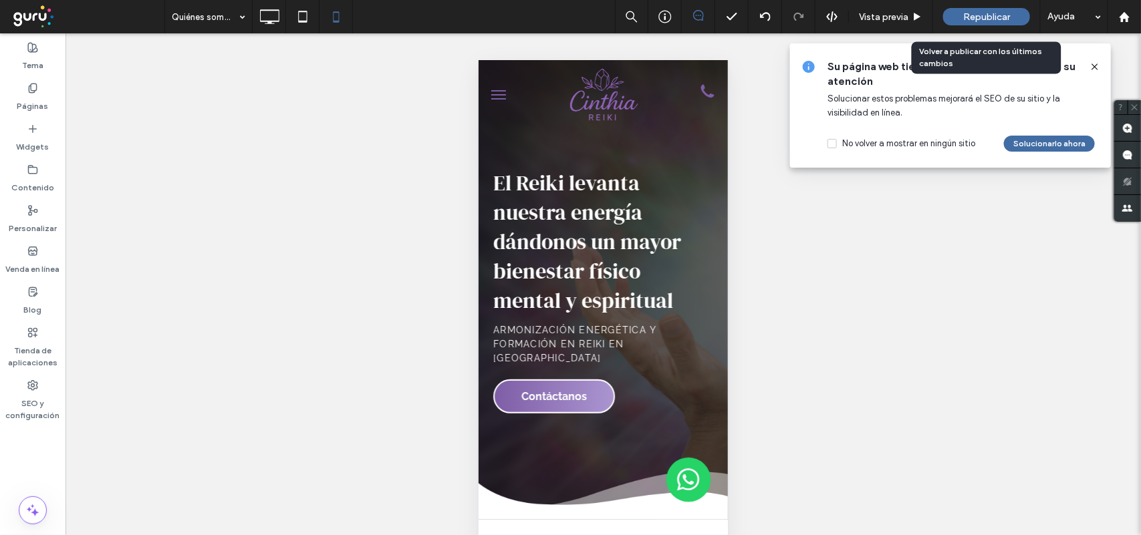
click at [980, 17] on span "Republicar" at bounding box center [986, 16] width 47 height 11
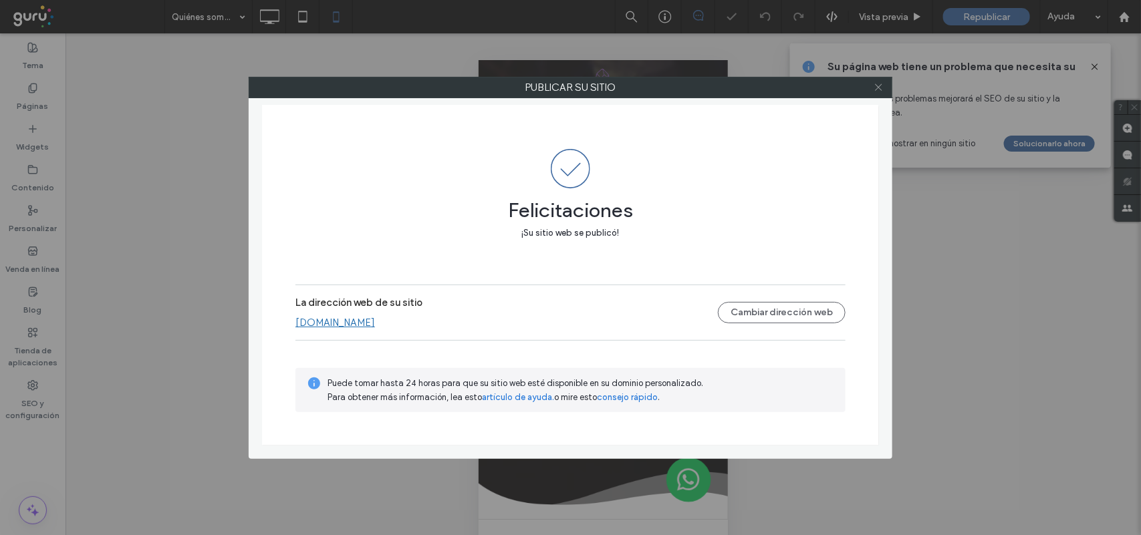
click at [873, 89] on icon at bounding box center [878, 87] width 10 height 10
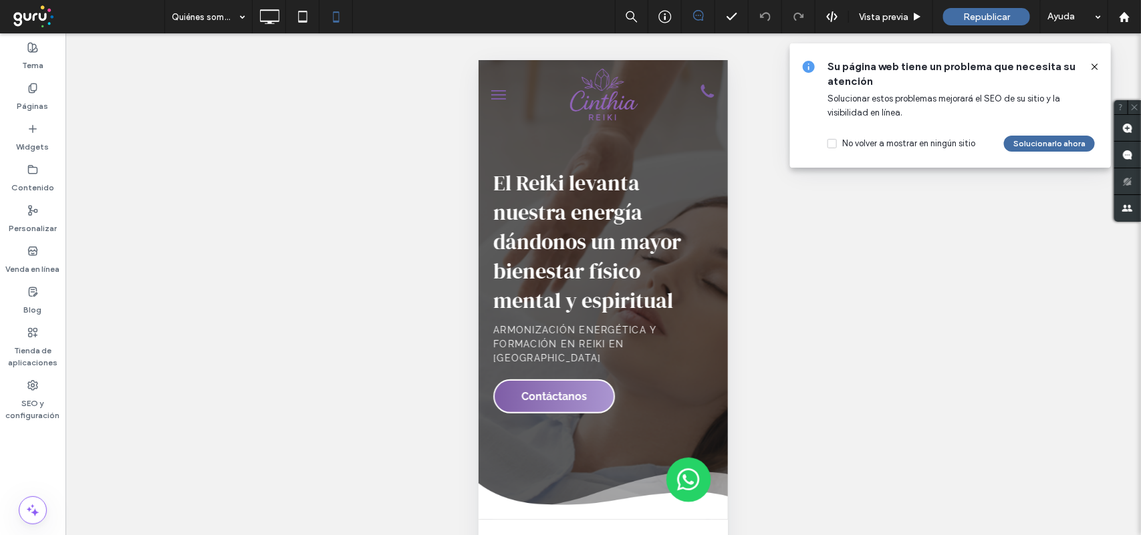
click at [1094, 69] on icon at bounding box center [1094, 66] width 11 height 11
